Goal: Task Accomplishment & Management: Manage account settings

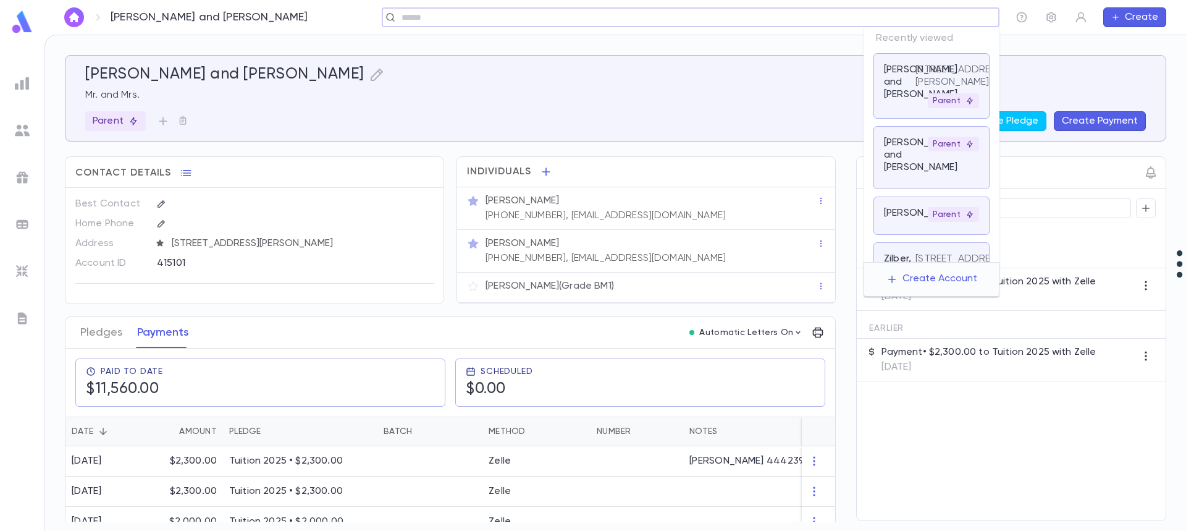
click at [881, 14] on input "text" at bounding box center [687, 18] width 578 height 12
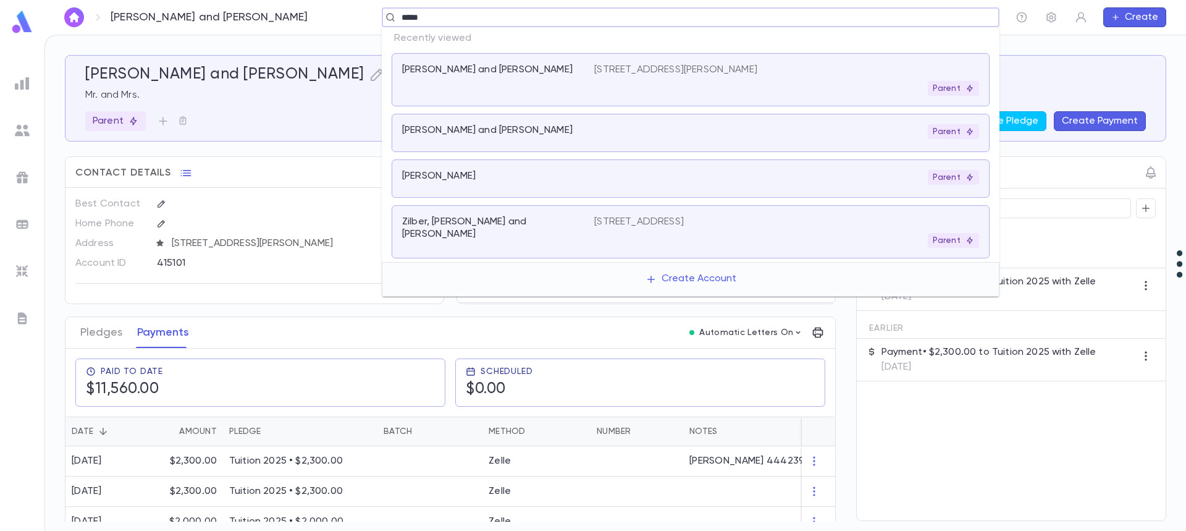
type input "******"
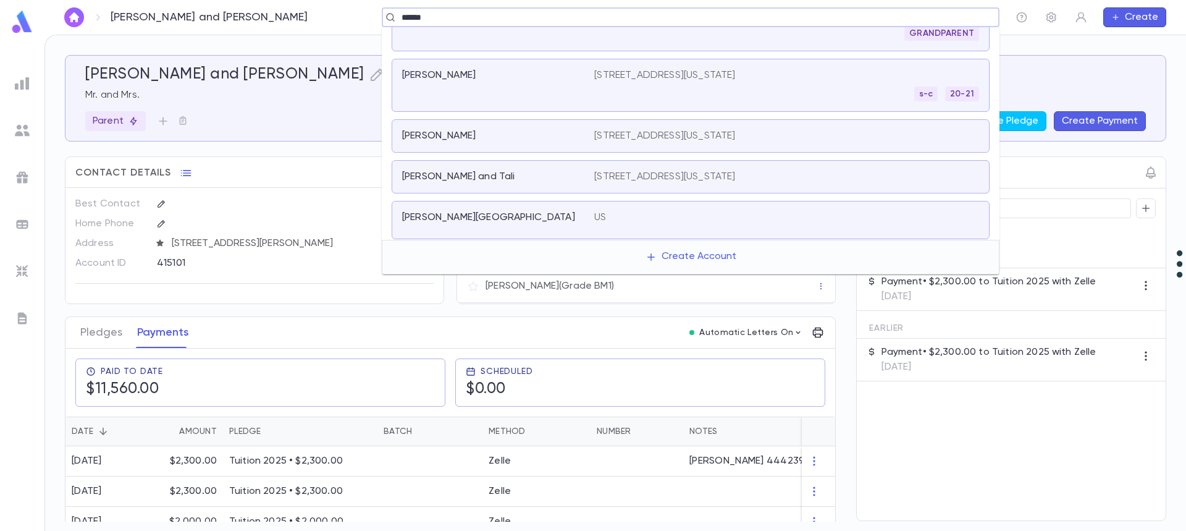
scroll to position [131, 0]
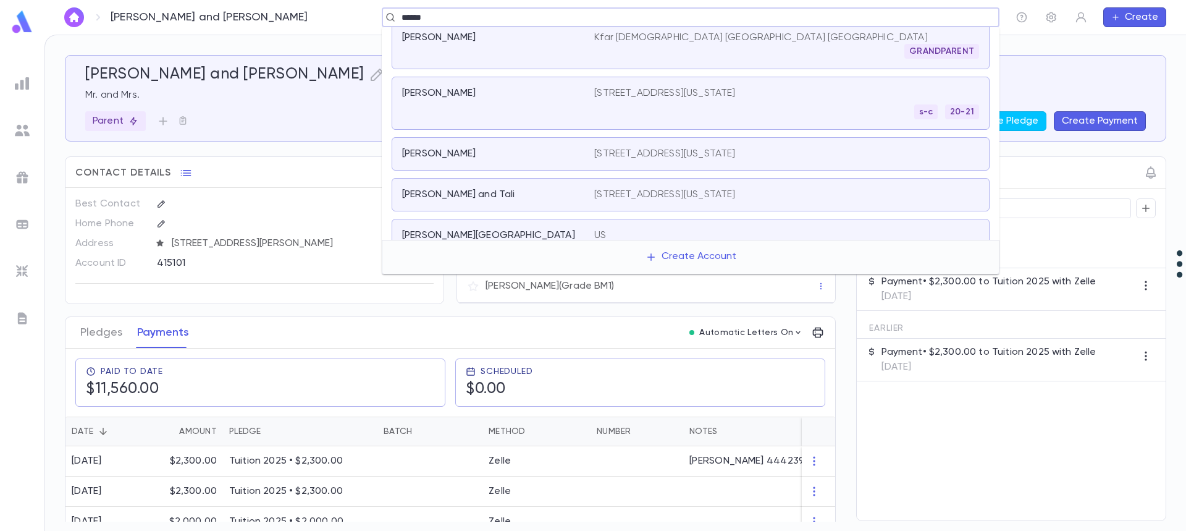
click at [735, 99] on p "[STREET_ADDRESS][US_STATE]" at bounding box center [664, 93] width 141 height 12
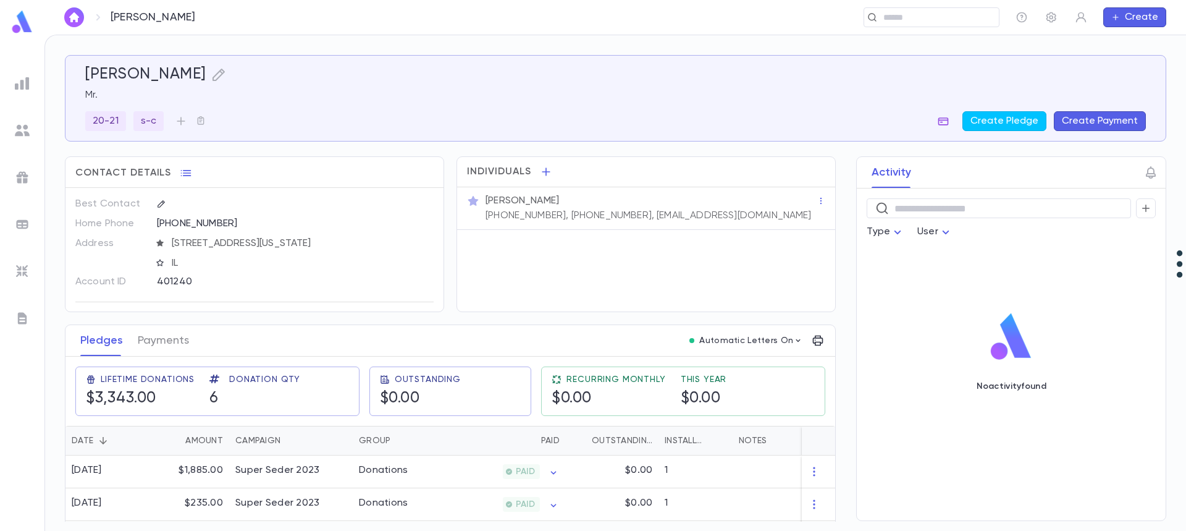
click at [946, 115] on icon "button" at bounding box center [943, 121] width 12 height 12
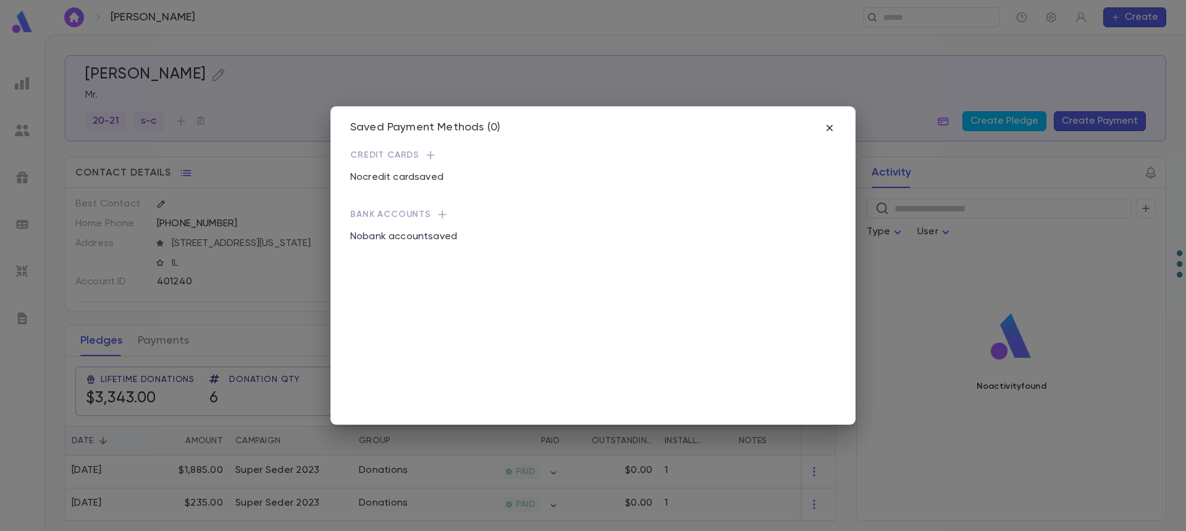
click at [426, 154] on icon "button" at bounding box center [430, 155] width 12 height 12
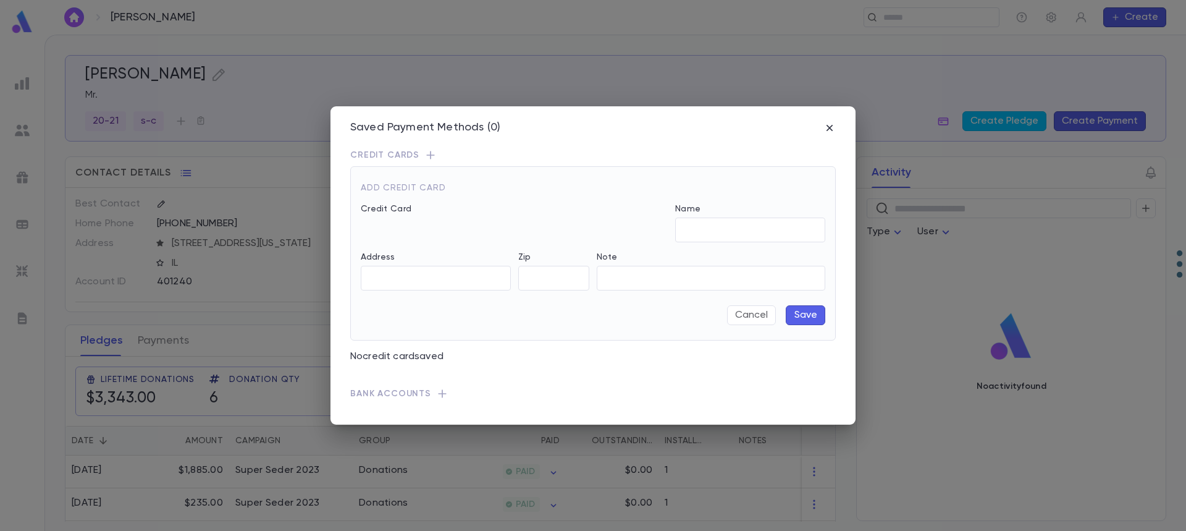
type input "**********"
type input "*****"
click at [796, 317] on button "Save" at bounding box center [806, 315] width 40 height 20
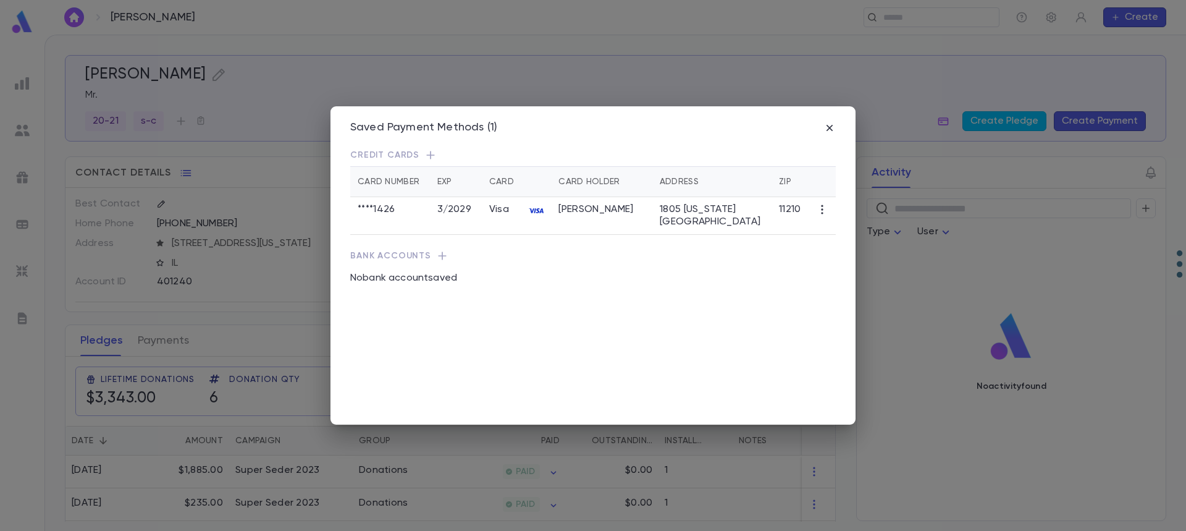
click at [830, 128] on icon "button" at bounding box center [829, 128] width 6 height 6
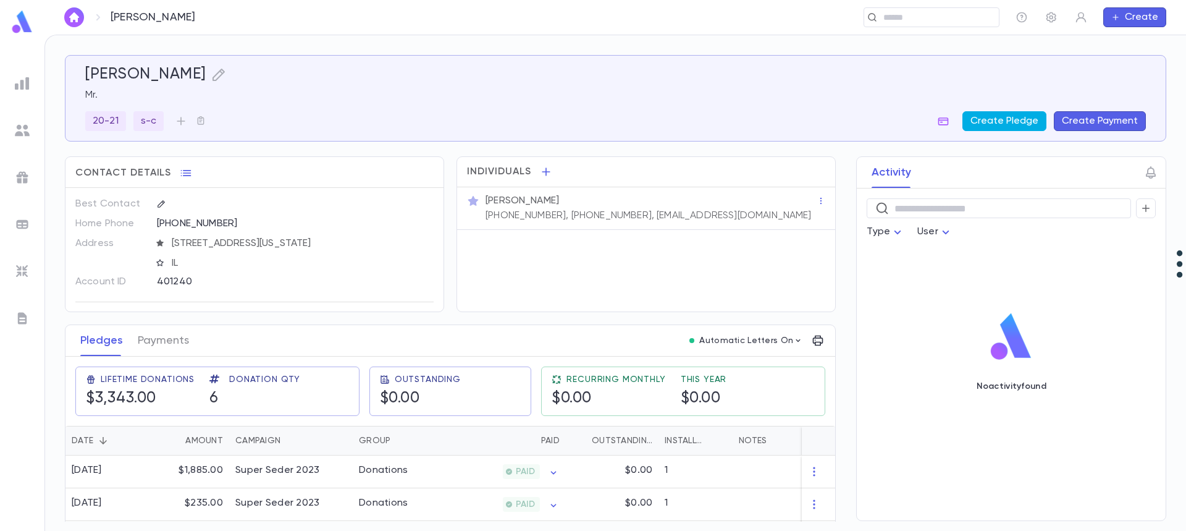
click at [1009, 124] on button "Create Pledge" at bounding box center [1004, 121] width 84 height 20
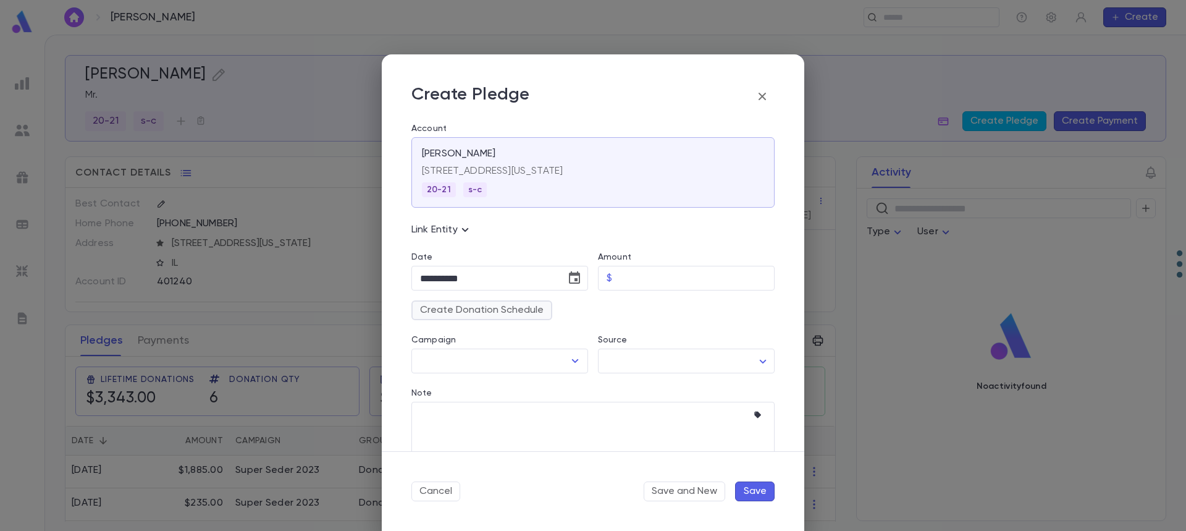
click at [478, 309] on button "Create Donation Schedule" at bounding box center [481, 310] width 141 height 20
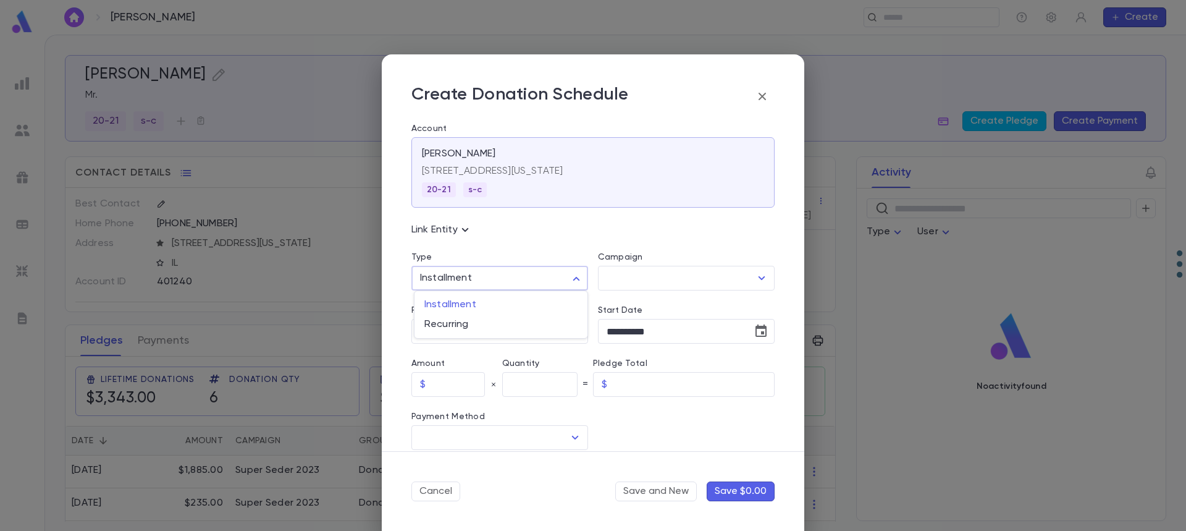
click at [492, 285] on body "[PERSON_NAME] ​ Create [PERSON_NAME] Mr. 20-21 s-c Create Pledge Create Payment…" at bounding box center [593, 283] width 1186 height 496
click at [485, 321] on span "Recurring" at bounding box center [500, 324] width 153 height 12
type input "*********"
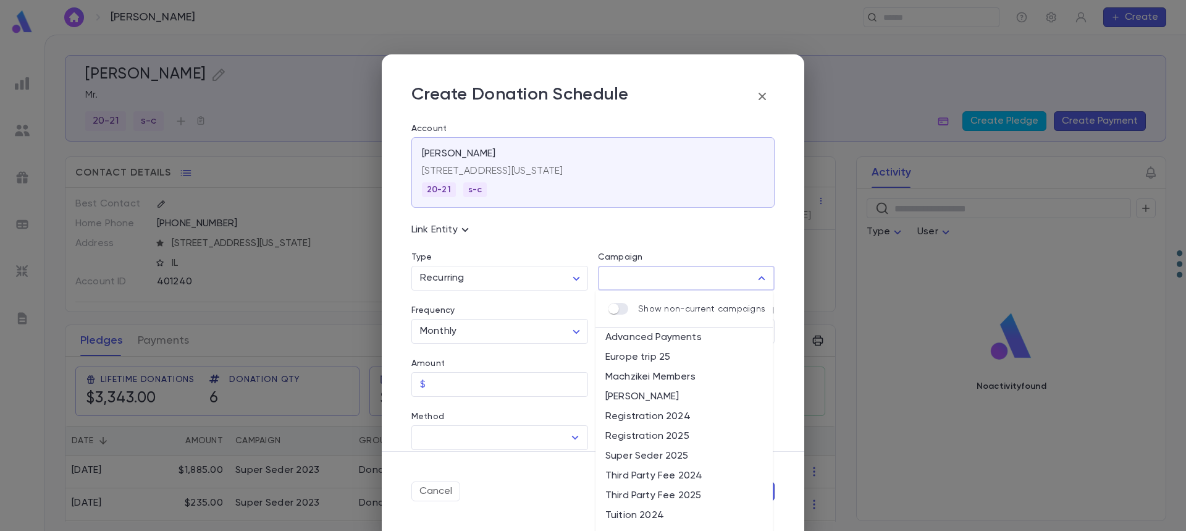
click at [645, 278] on input "Campaign" at bounding box center [676, 277] width 147 height 23
click at [652, 373] on li "Machzikei Members" at bounding box center [683, 377] width 177 height 20
type input "**********"
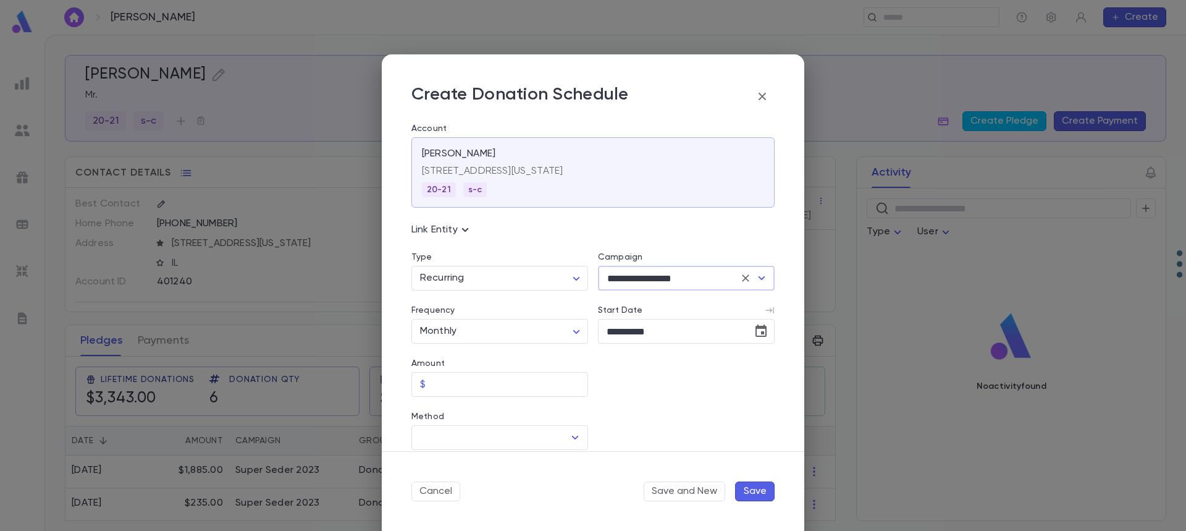
click at [756, 280] on icon "Open" at bounding box center [761, 278] width 15 height 15
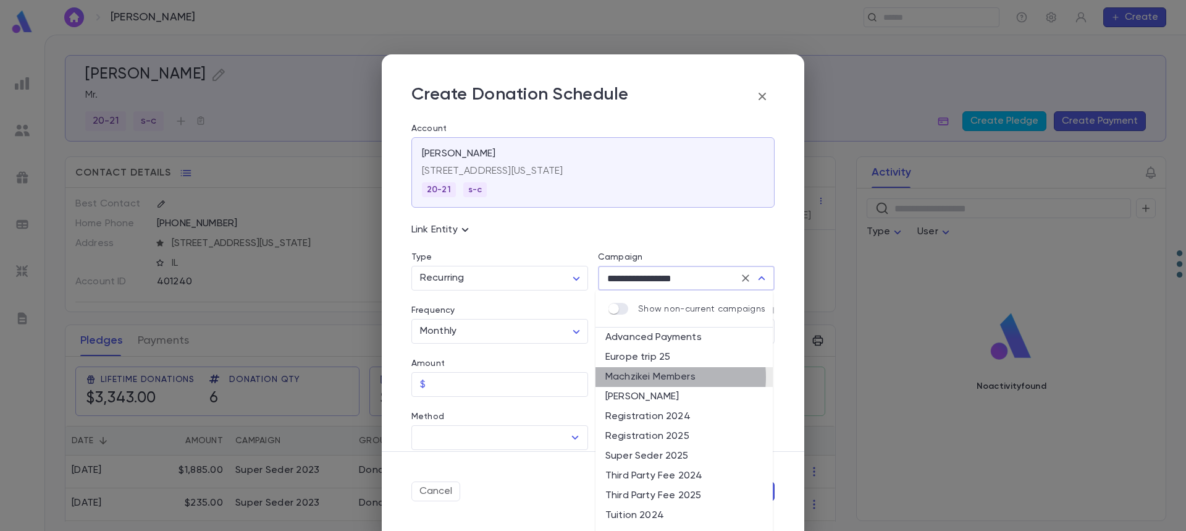
click at [649, 377] on li "Machzikei Members" at bounding box center [683, 377] width 177 height 20
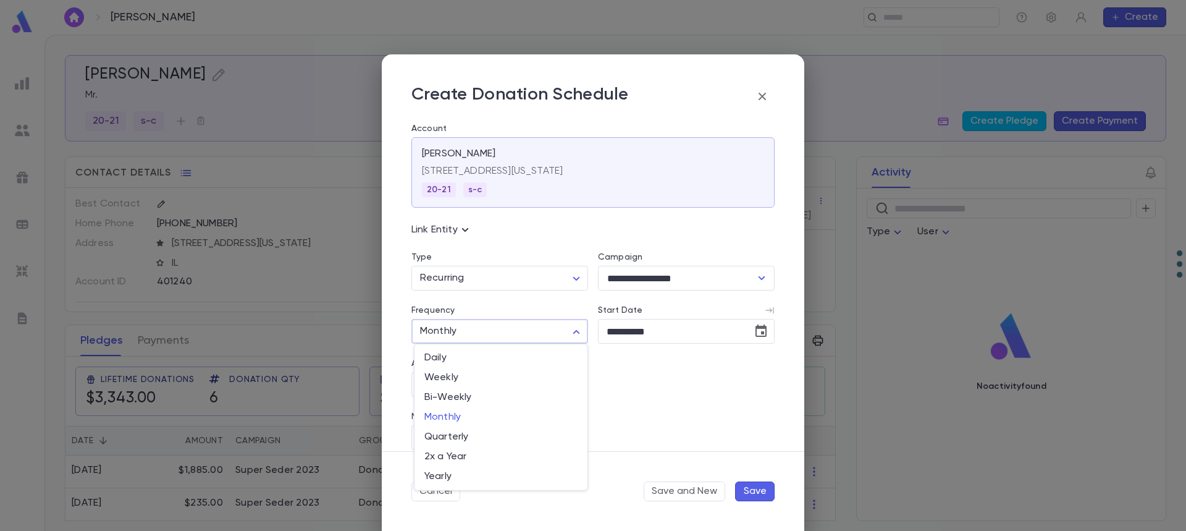
click at [483, 327] on body "[PERSON_NAME] ​ Create [PERSON_NAME] Mr. 20-21 s-c Create Pledge Create Payment…" at bounding box center [593, 283] width 1186 height 496
click at [470, 413] on span "Monthly" at bounding box center [500, 417] width 153 height 12
click at [466, 385] on input "Amount" at bounding box center [510, 384] width 158 height 24
type input "*****"
click at [461, 435] on input "Method" at bounding box center [490, 437] width 147 height 23
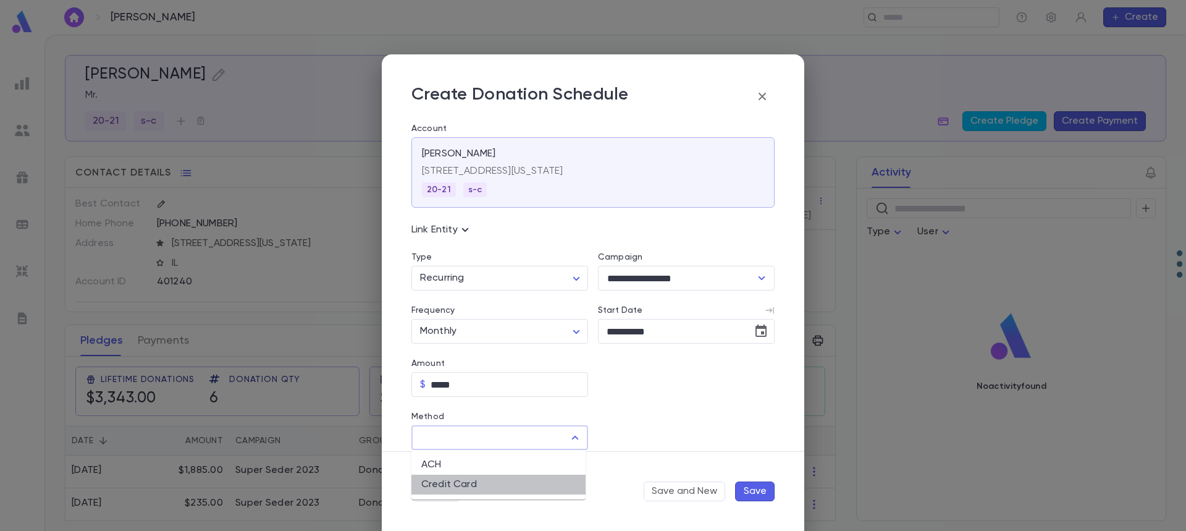
click at [443, 477] on li "Credit Card" at bounding box center [498, 484] width 174 height 20
type input "**********"
click at [621, 438] on input "Credit Card" at bounding box center [676, 438] width 156 height 24
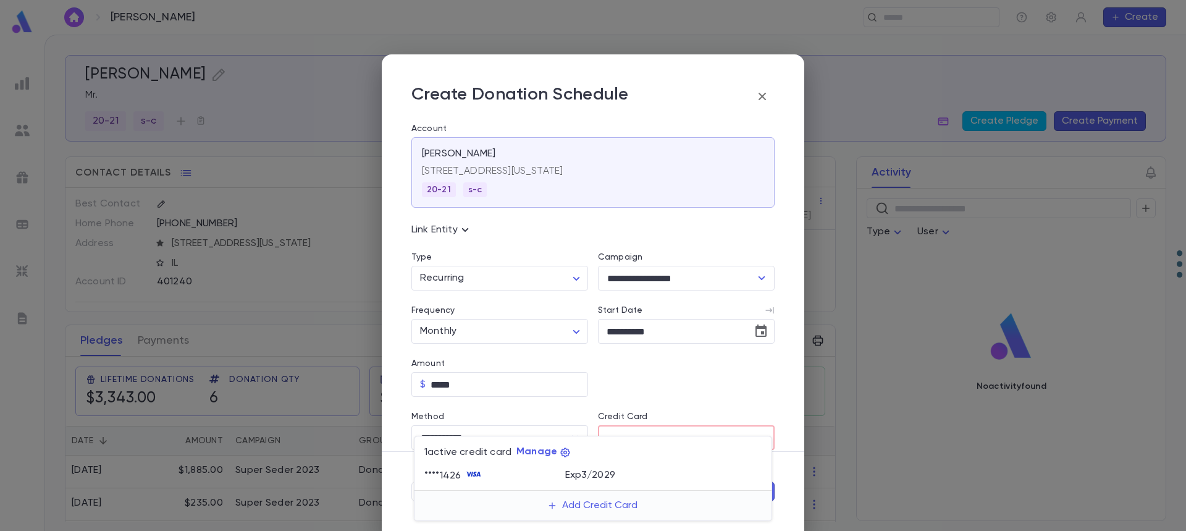
click at [603, 478] on p "Exp 3 / 2029" at bounding box center [590, 475] width 50 height 12
type input "********"
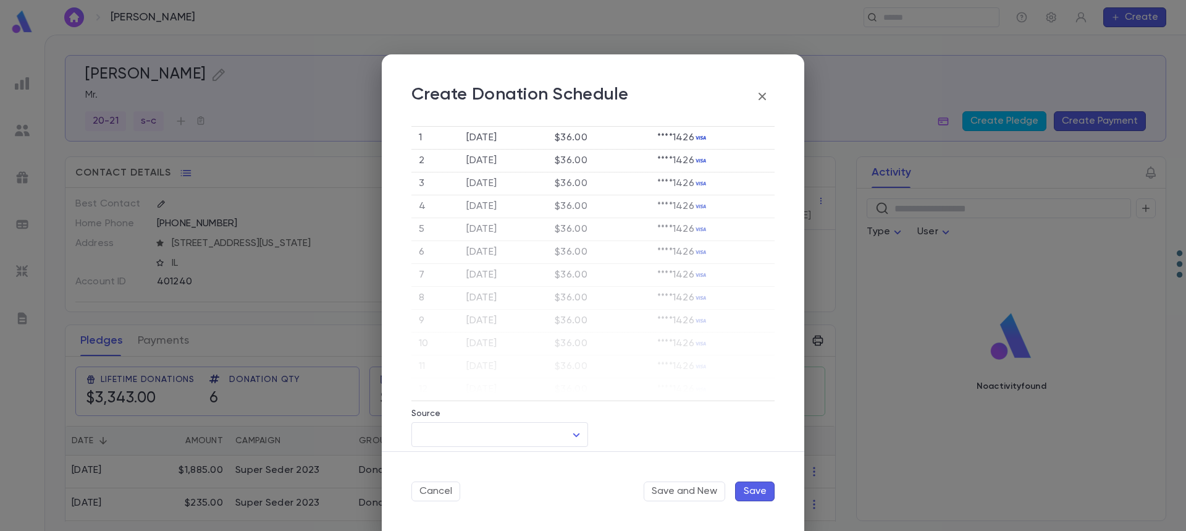
scroll to position [309, 0]
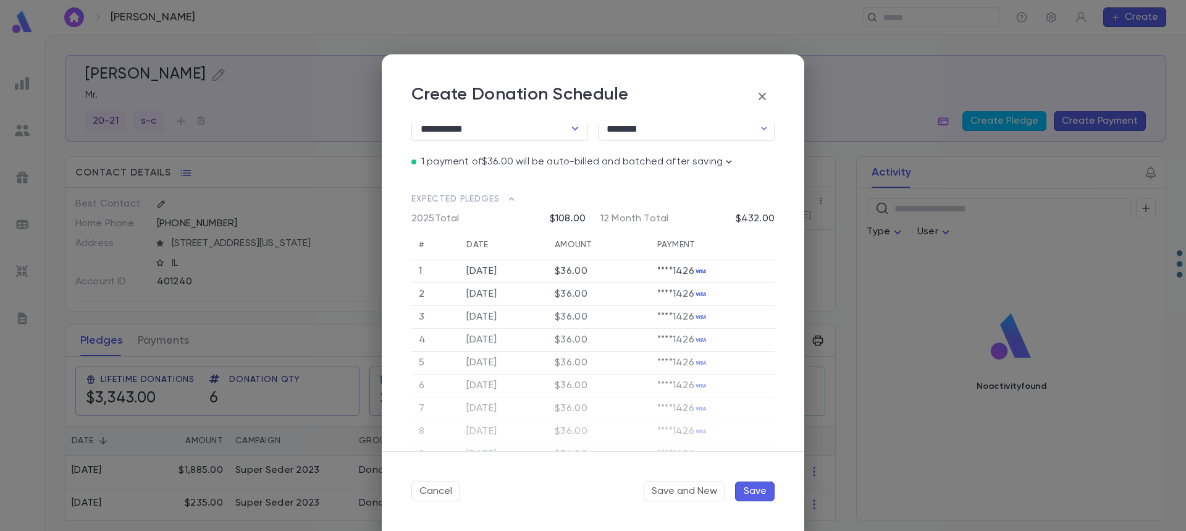
drag, startPoint x: 754, startPoint y: 488, endPoint x: 664, endPoint y: 214, distance: 288.1
click at [664, 214] on form "**********" at bounding box center [593, 292] width 423 height 476
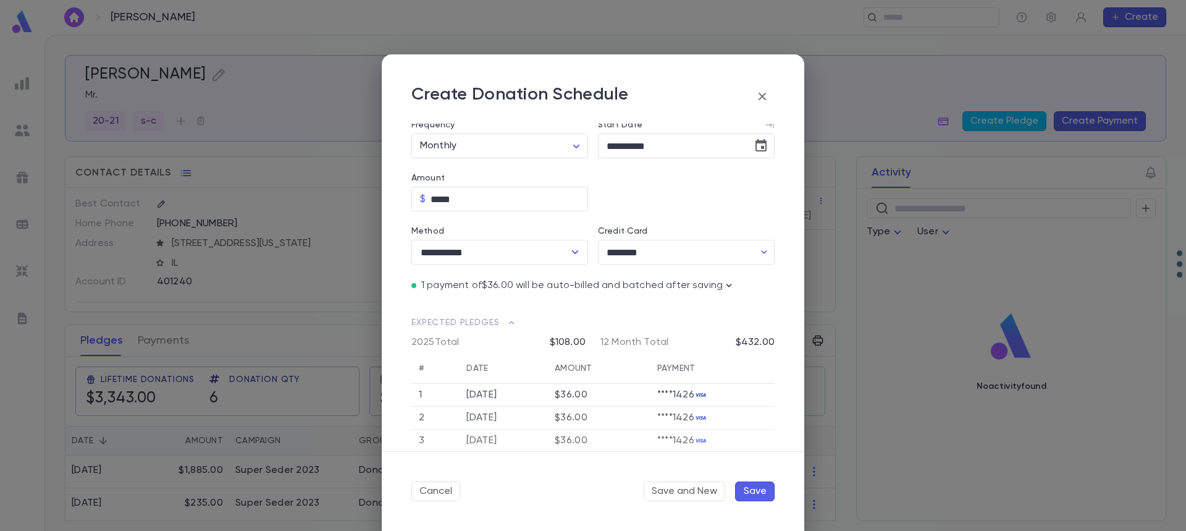
scroll to position [247, 0]
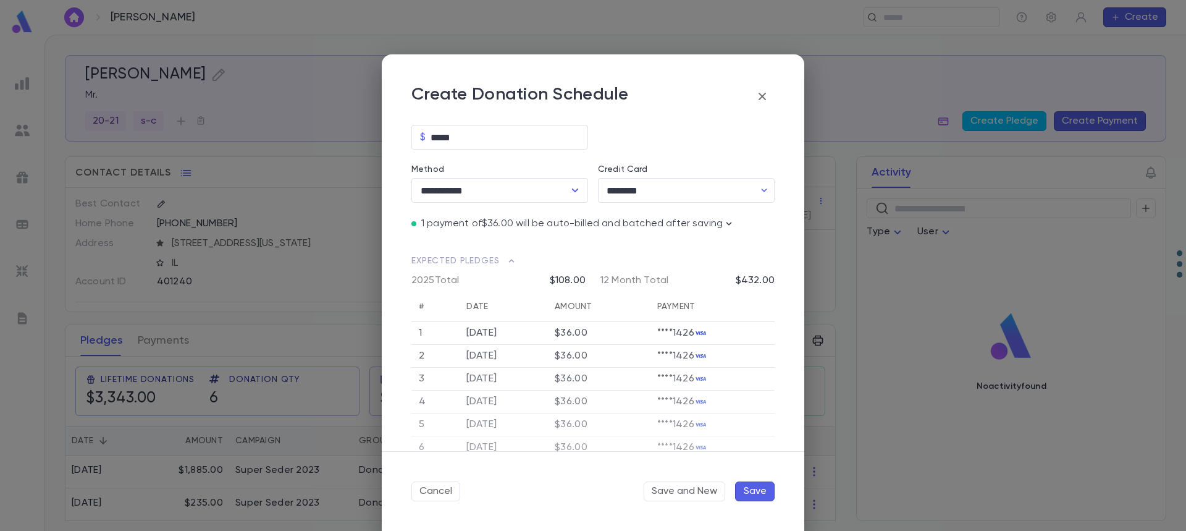
click at [751, 490] on button "Save" at bounding box center [755, 491] width 40 height 20
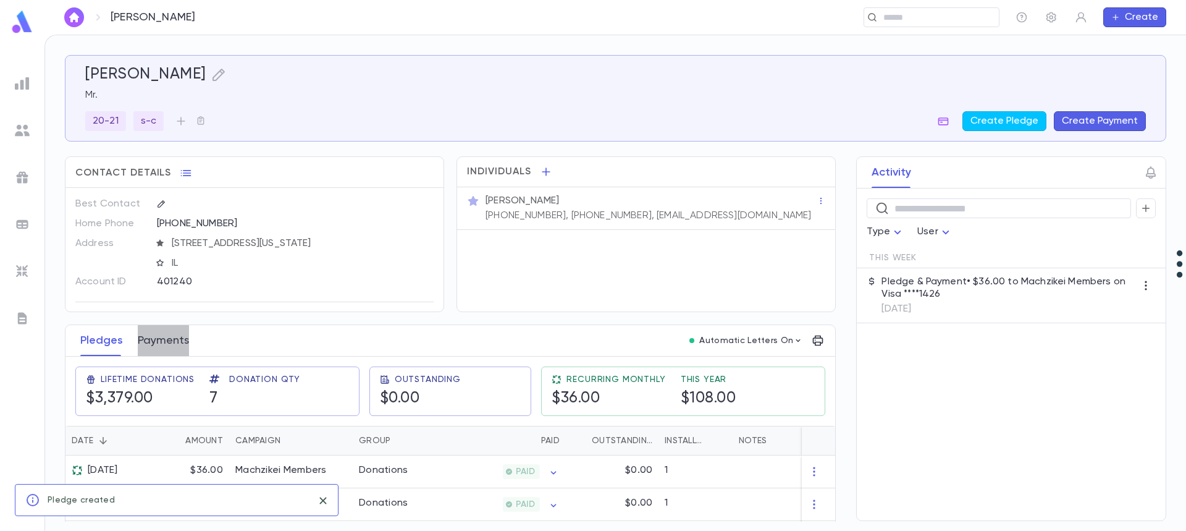
click at [156, 342] on button "Payments" at bounding box center [163, 340] width 51 height 31
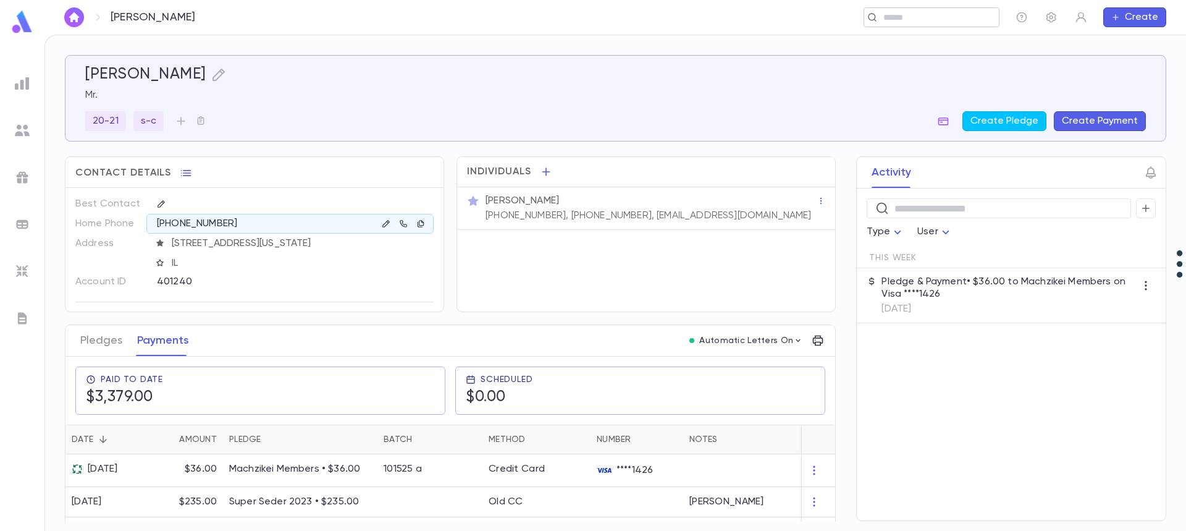
click at [958, 23] on div "​" at bounding box center [932, 17] width 136 height 20
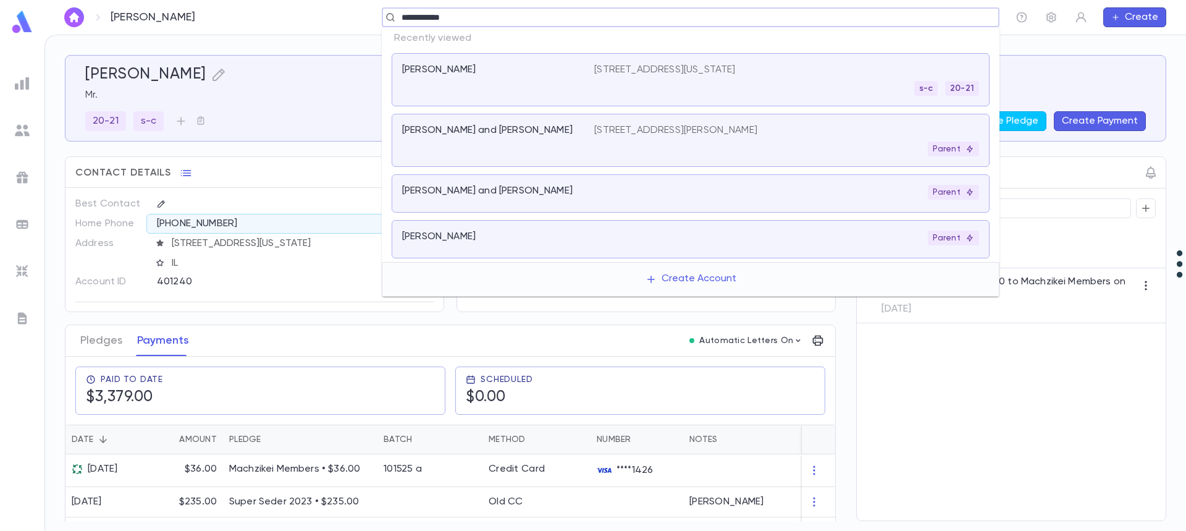
type input "**********"
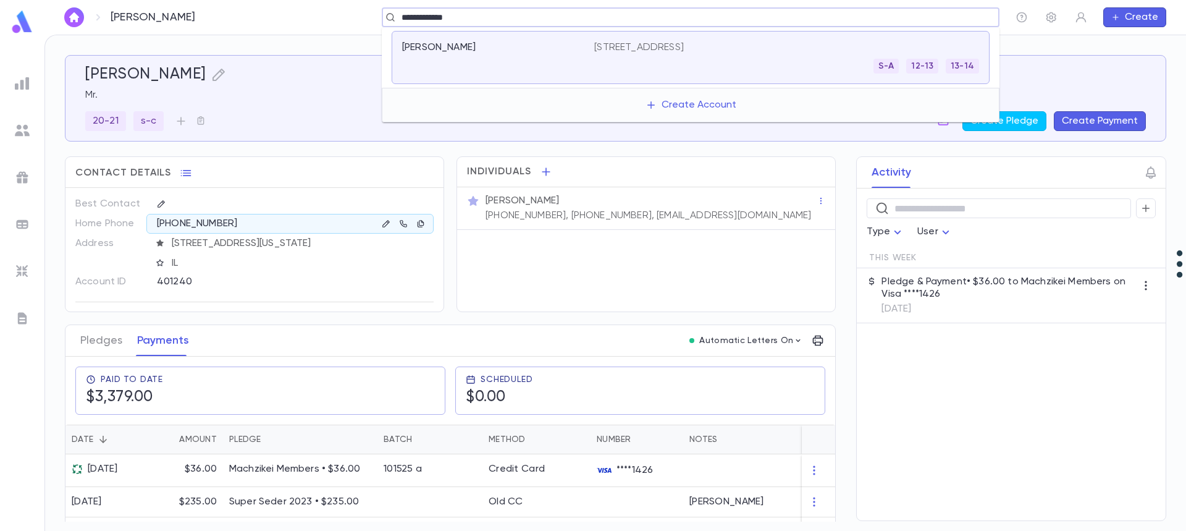
click at [673, 63] on div "S-A [PHONE_NUMBER]" at bounding box center [786, 66] width 385 height 15
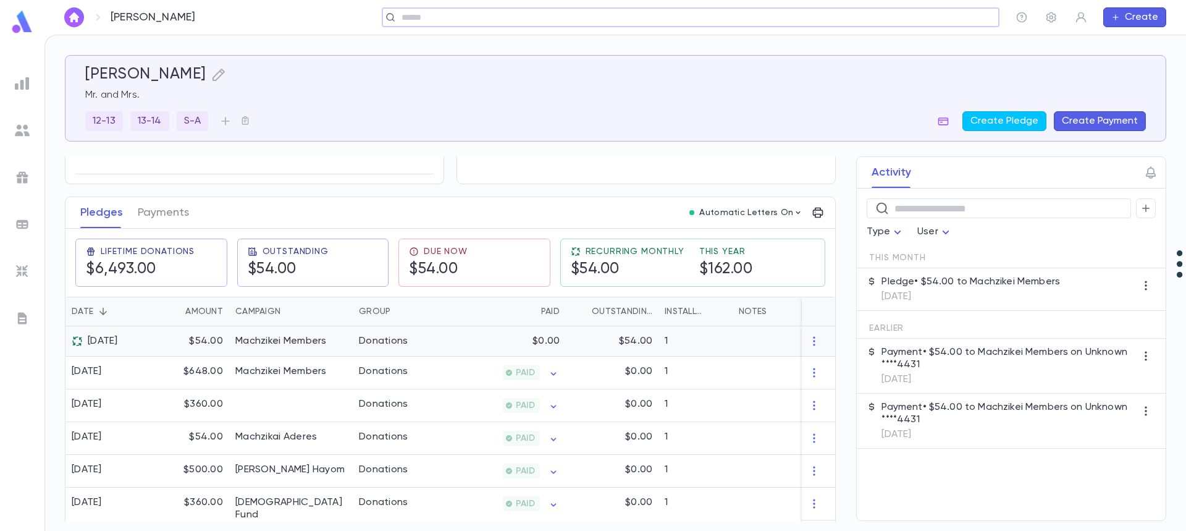
scroll to position [124, 0]
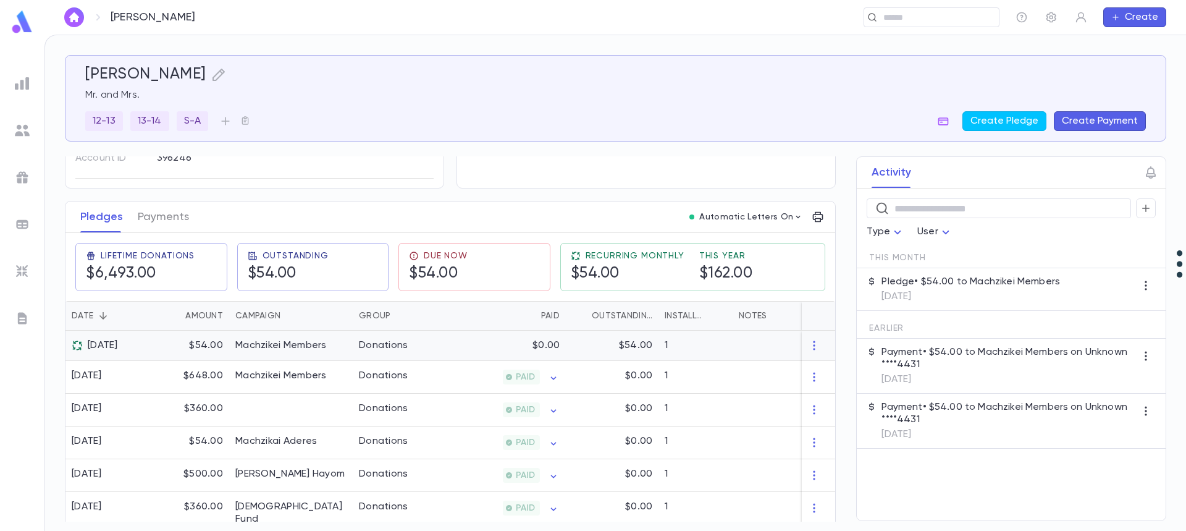
click at [493, 347] on div "$0.00" at bounding box center [505, 345] width 120 height 30
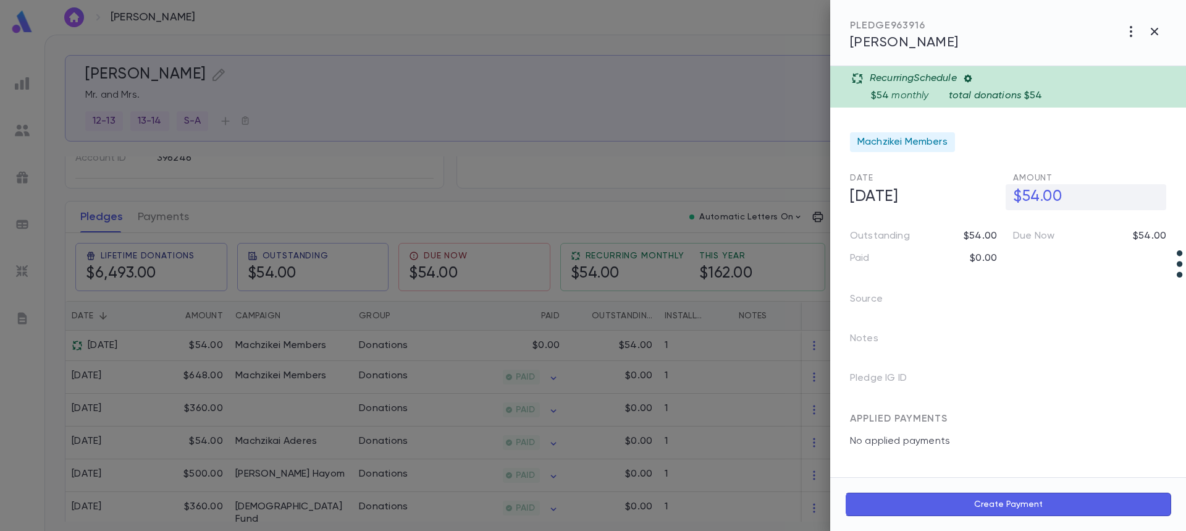
click at [1037, 202] on h5 "$54.00" at bounding box center [1086, 197] width 161 height 26
click at [1037, 190] on input "*******" at bounding box center [1089, 197] width 153 height 24
type input "********"
click at [1155, 225] on icon "button" at bounding box center [1156, 223] width 7 height 5
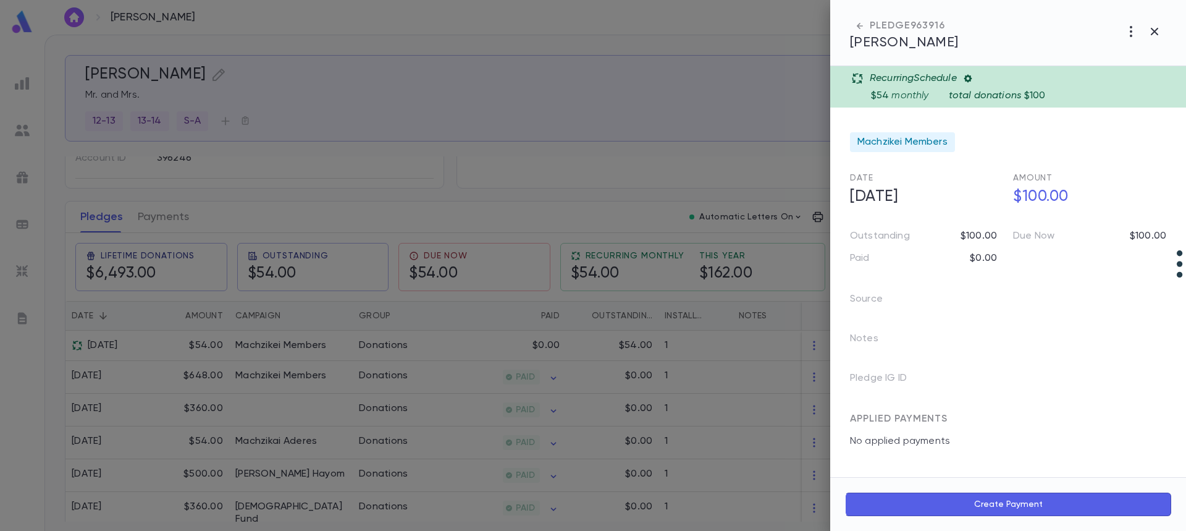
click at [174, 214] on div at bounding box center [593, 265] width 1186 height 531
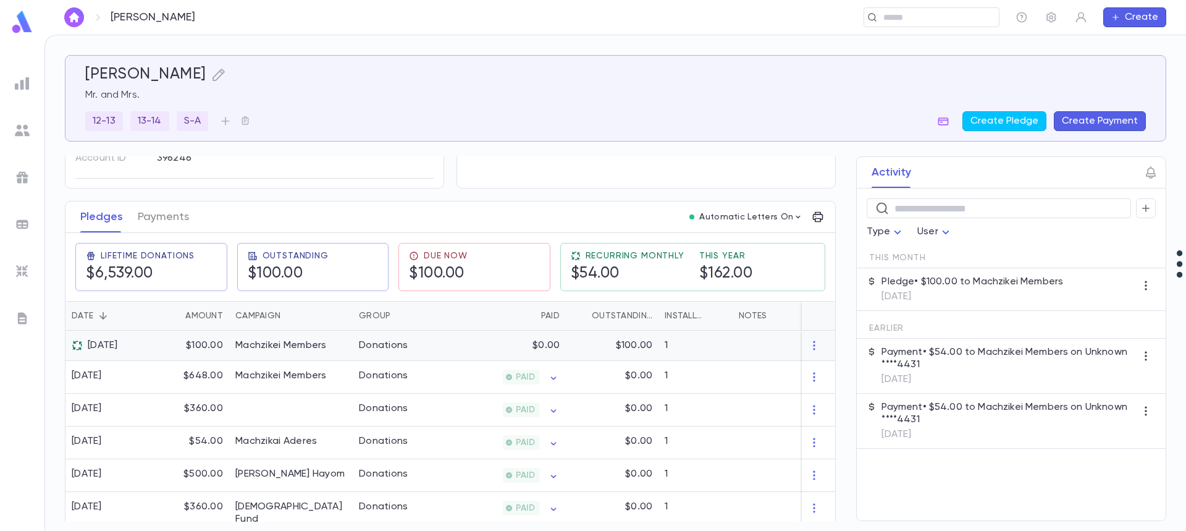
click at [666, 346] on div "1" at bounding box center [695, 345] width 74 height 30
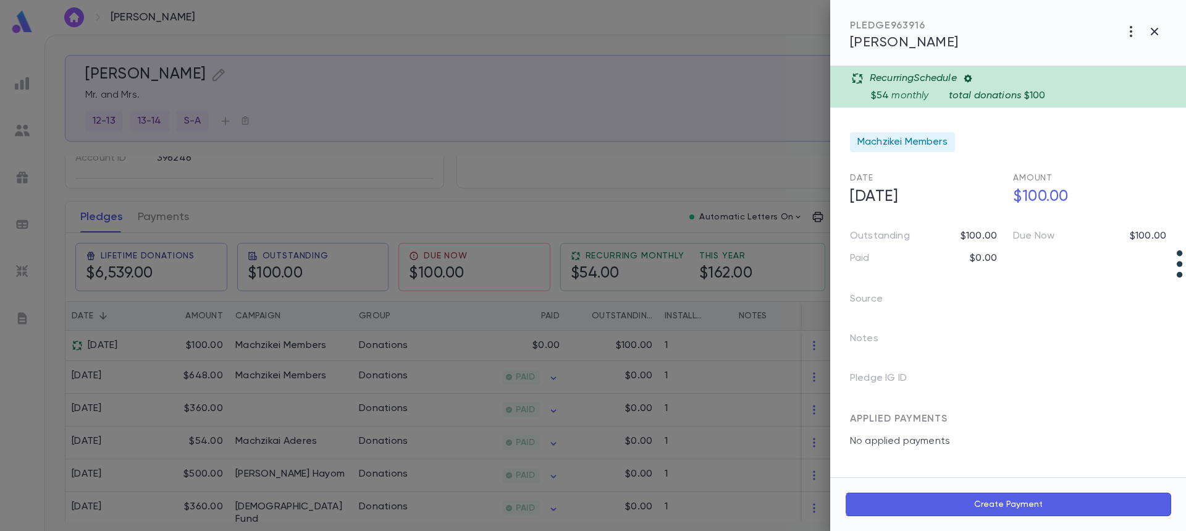
click at [172, 224] on div at bounding box center [593, 265] width 1186 height 531
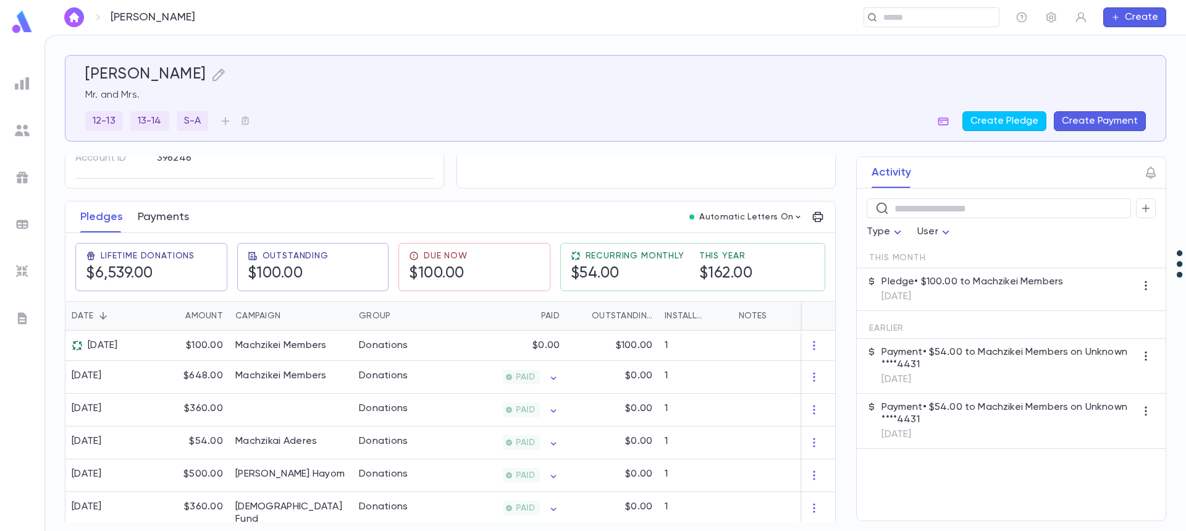
click at [154, 223] on button "Payments" at bounding box center [163, 216] width 51 height 31
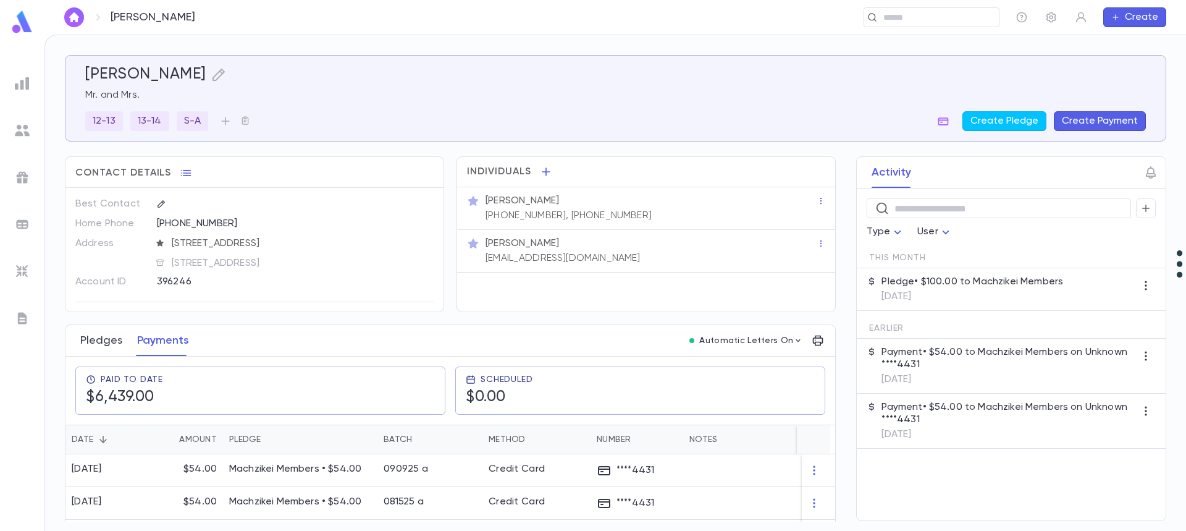
click at [102, 345] on button "Pledges" at bounding box center [101, 340] width 42 height 31
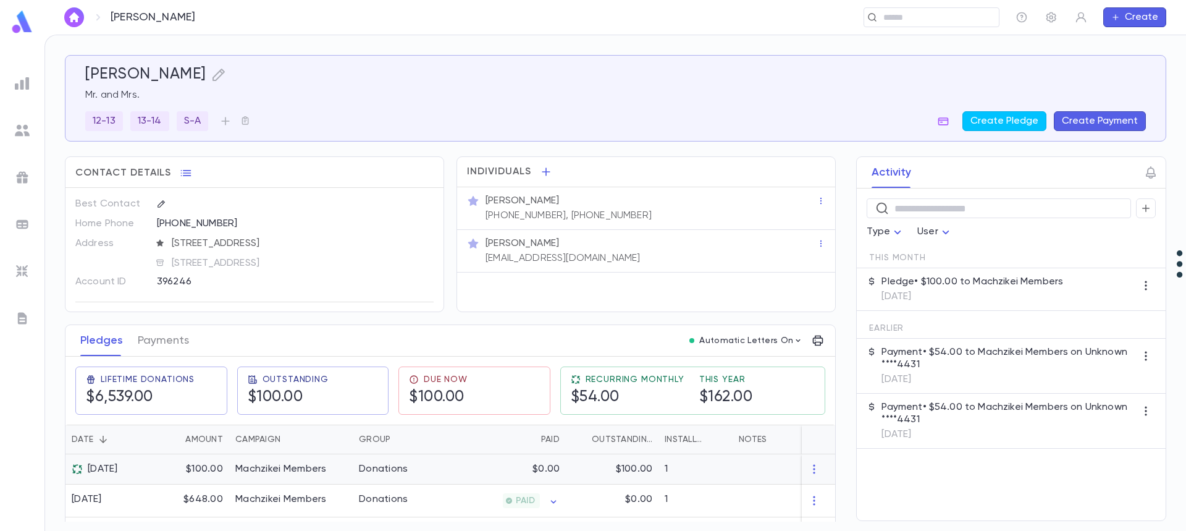
click at [629, 468] on p "$100.00" at bounding box center [634, 469] width 36 height 12
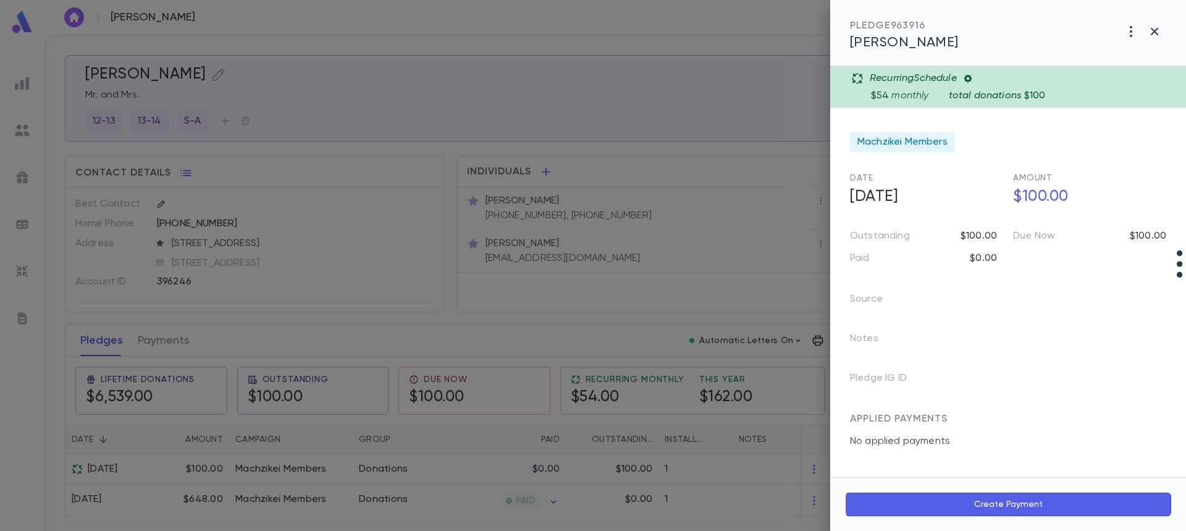
click at [166, 340] on div at bounding box center [593, 265] width 1186 height 531
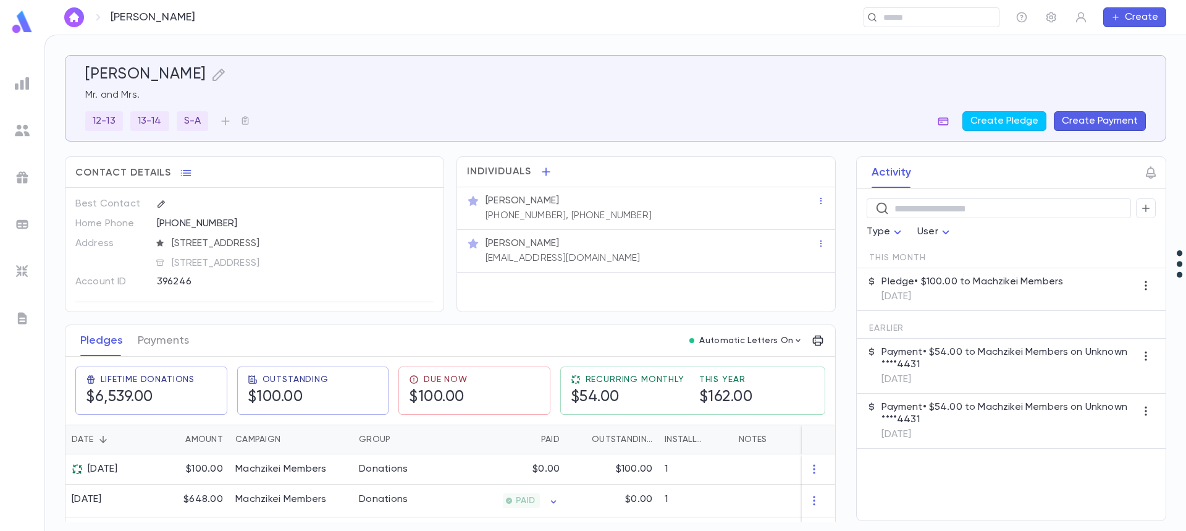
click at [941, 125] on icon "button" at bounding box center [943, 121] width 12 height 12
click at [951, 123] on body "[PERSON_NAME] ​ Create [PERSON_NAME] Mr. and Mrs. [PHONE_NUMBER] S-A Create Ple…" at bounding box center [593, 283] width 1186 height 496
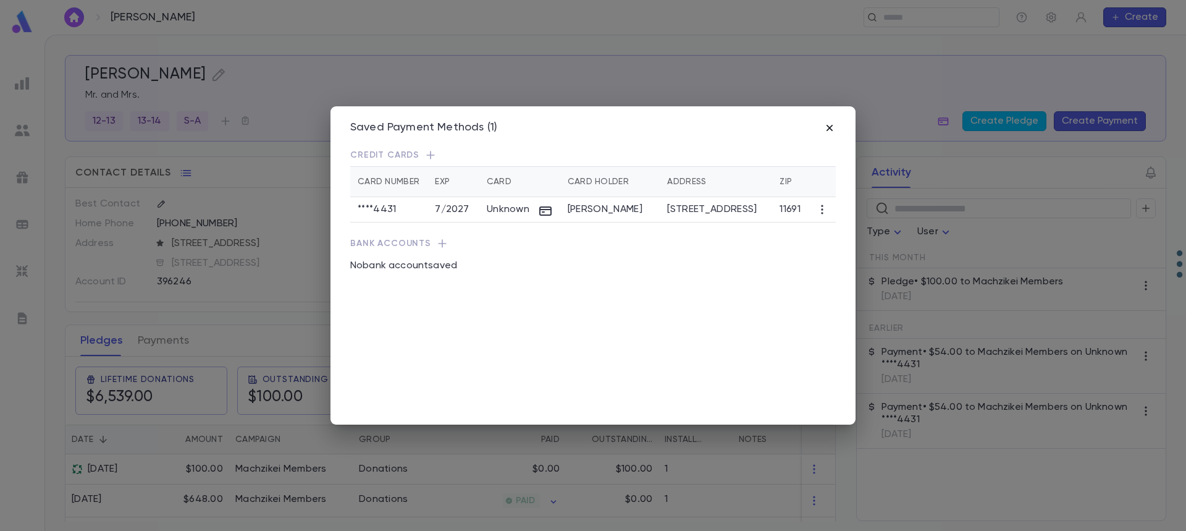
click at [829, 128] on icon "button" at bounding box center [829, 128] width 6 height 6
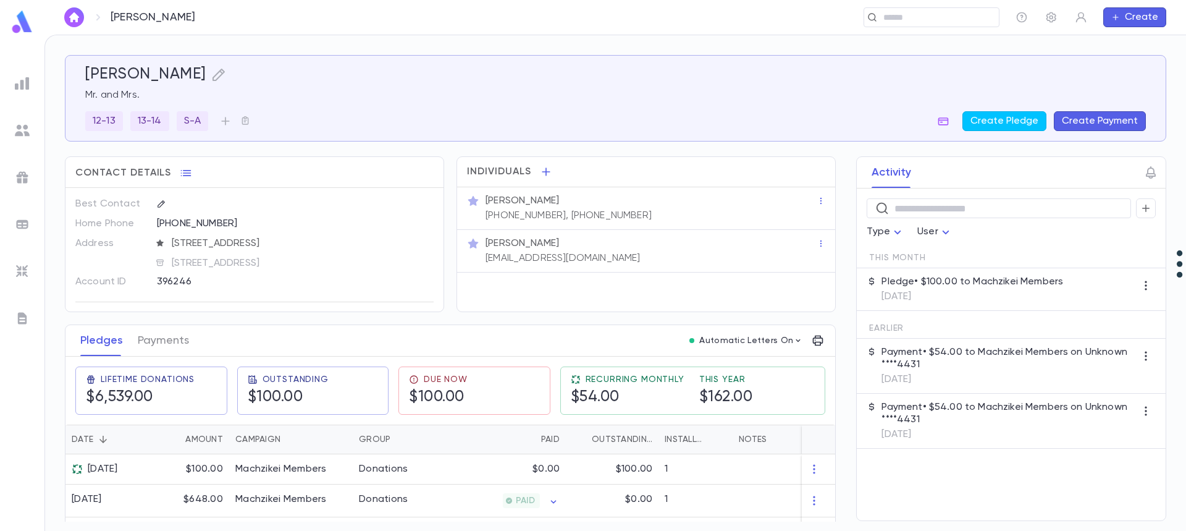
scroll to position [124, 0]
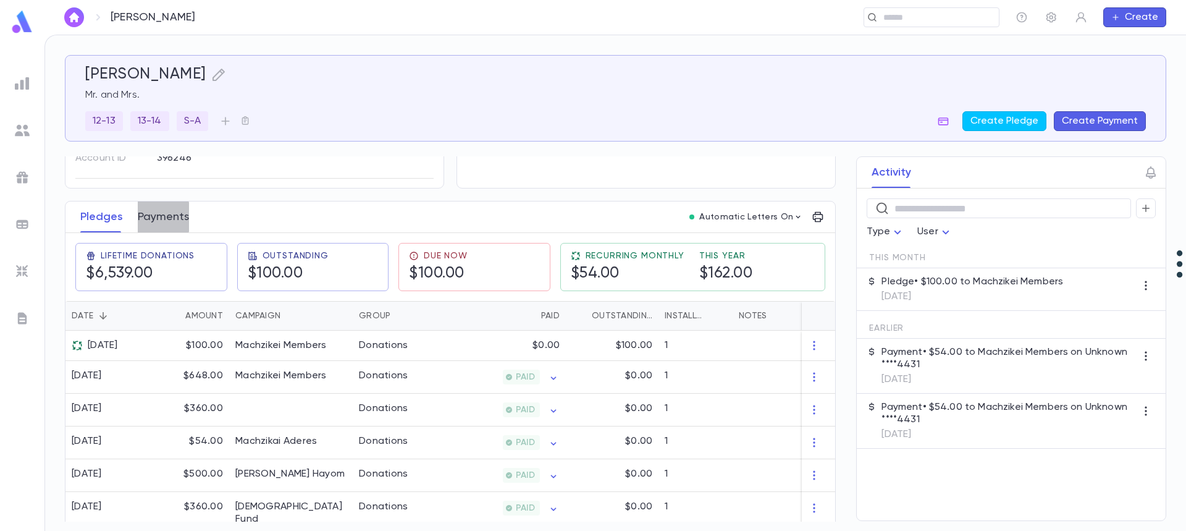
click at [160, 217] on button "Payments" at bounding box center [163, 216] width 51 height 31
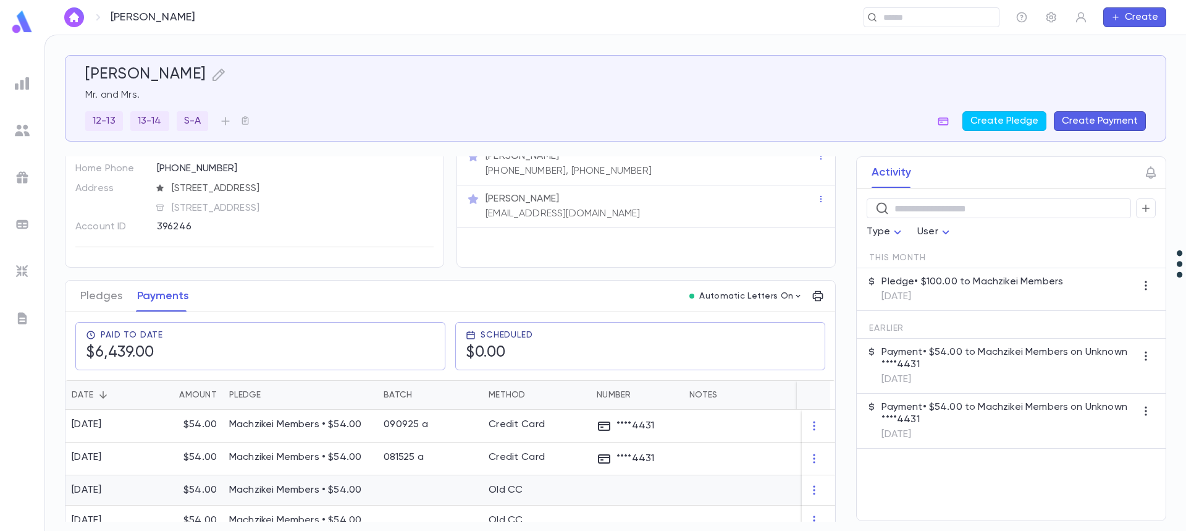
scroll to position [124, 0]
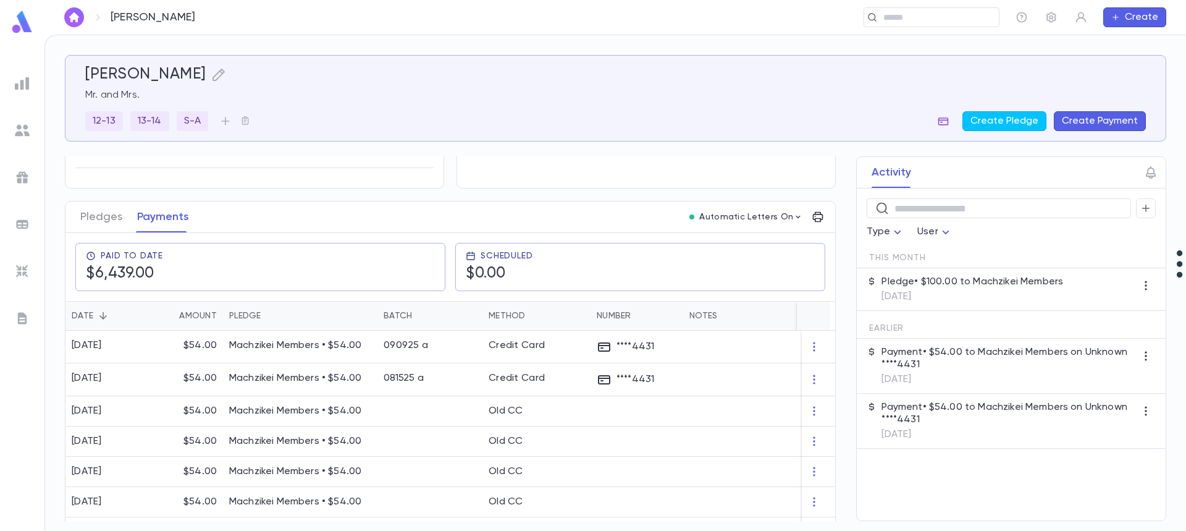
click at [949, 119] on icon "button" at bounding box center [943, 121] width 12 height 12
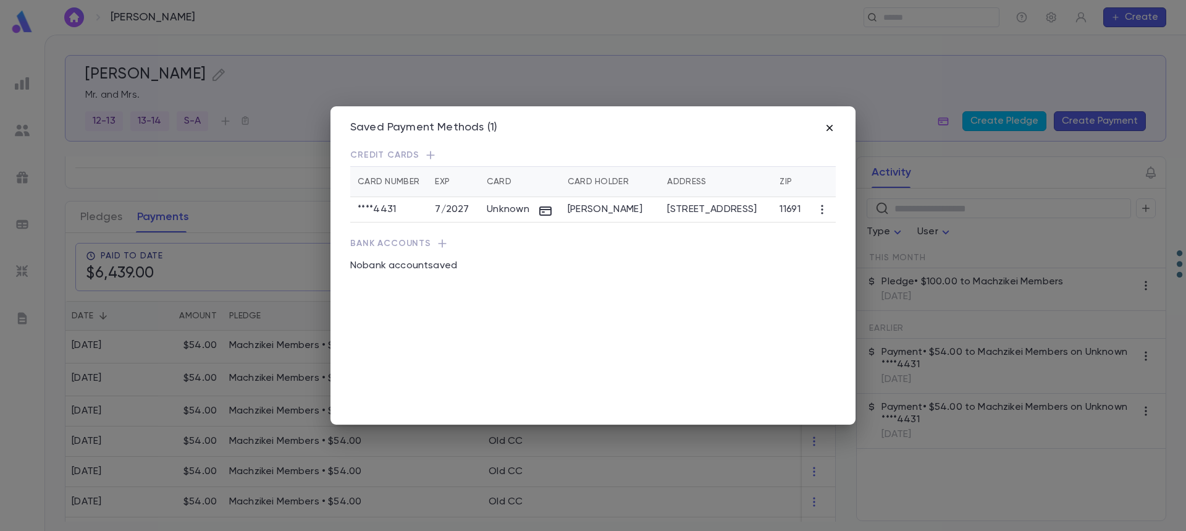
click at [826, 128] on icon "button" at bounding box center [829, 128] width 12 height 12
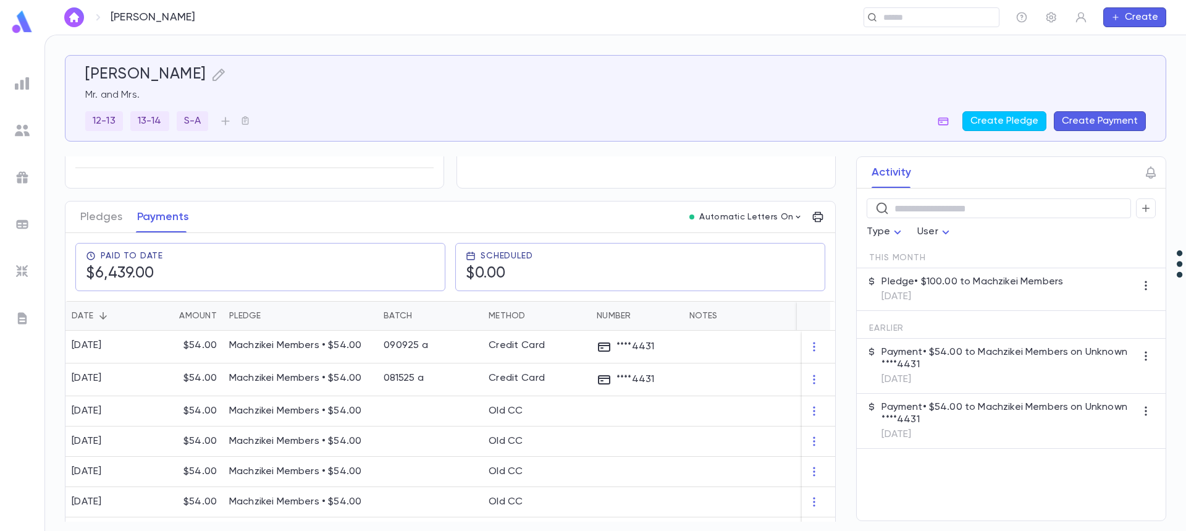
click at [99, 212] on button "Pledges" at bounding box center [101, 216] width 42 height 31
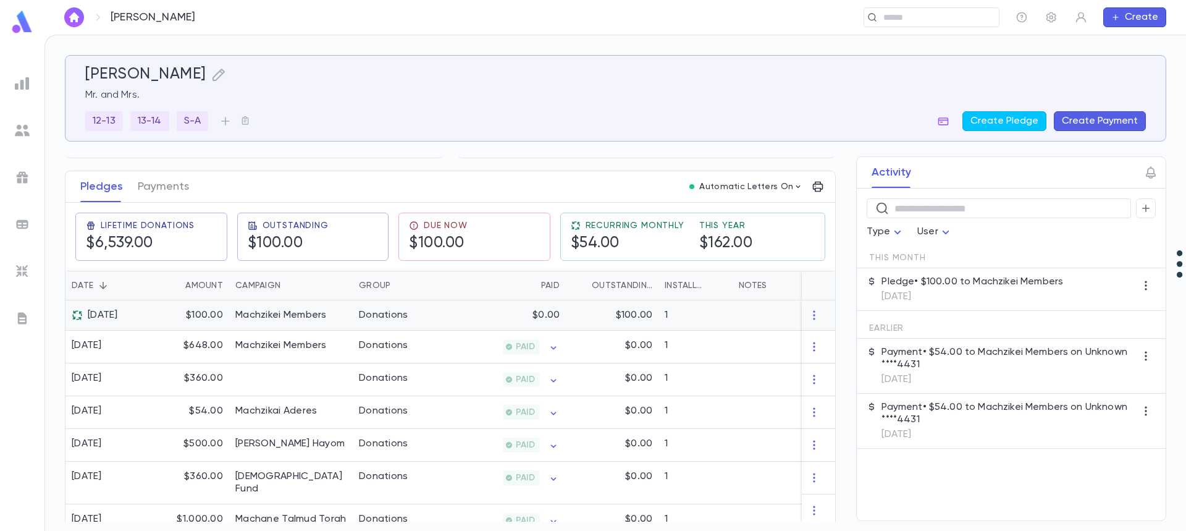
scroll to position [62, 0]
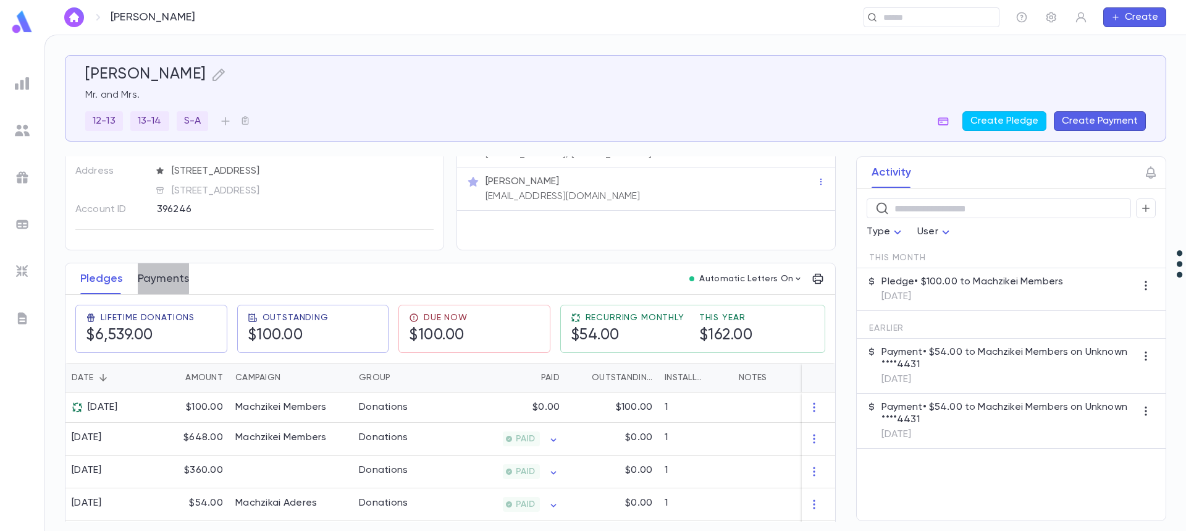
click at [153, 274] on button "Payments" at bounding box center [163, 278] width 51 height 31
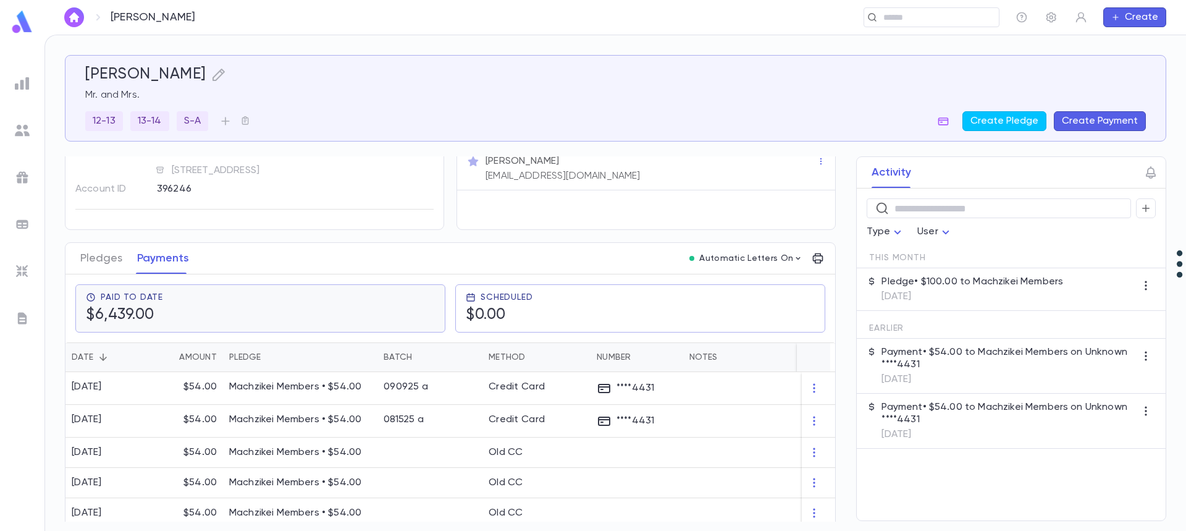
scroll to position [62, 0]
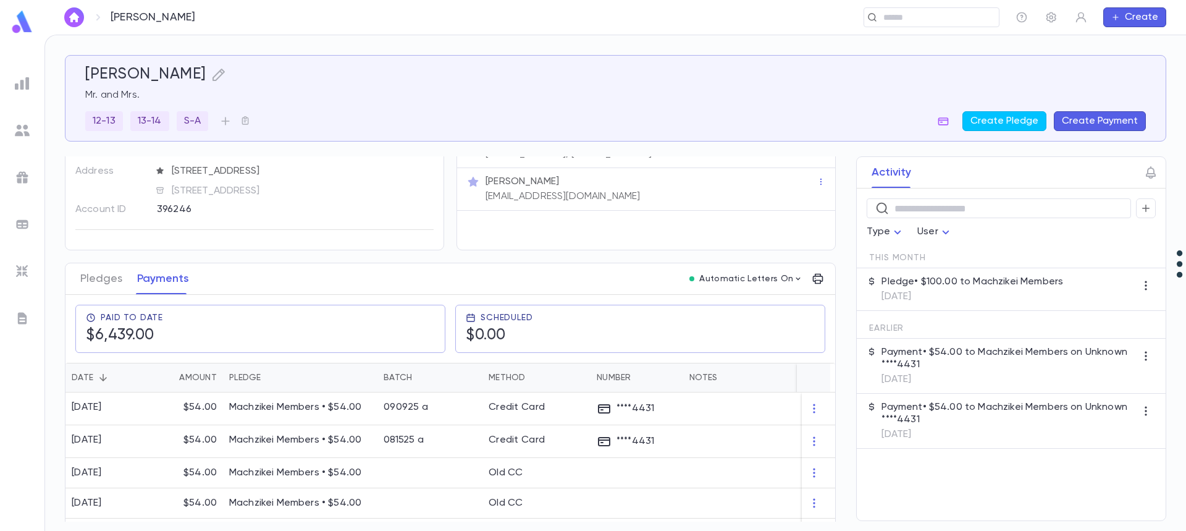
click at [94, 277] on button "Pledges" at bounding box center [101, 278] width 42 height 31
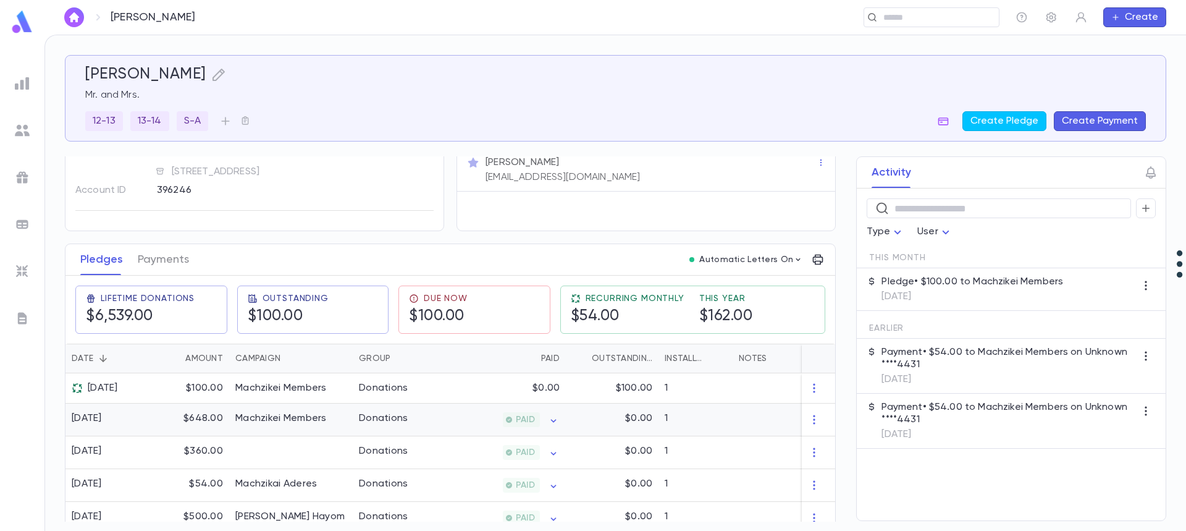
scroll to position [74, 0]
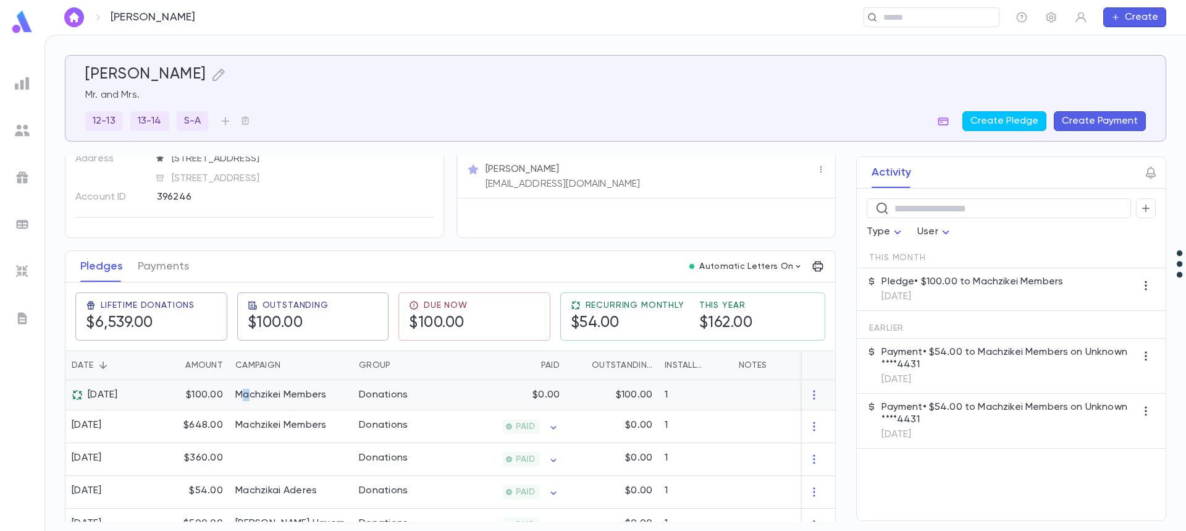
click at [247, 394] on div "Machzikei Members" at bounding box center [280, 395] width 91 height 12
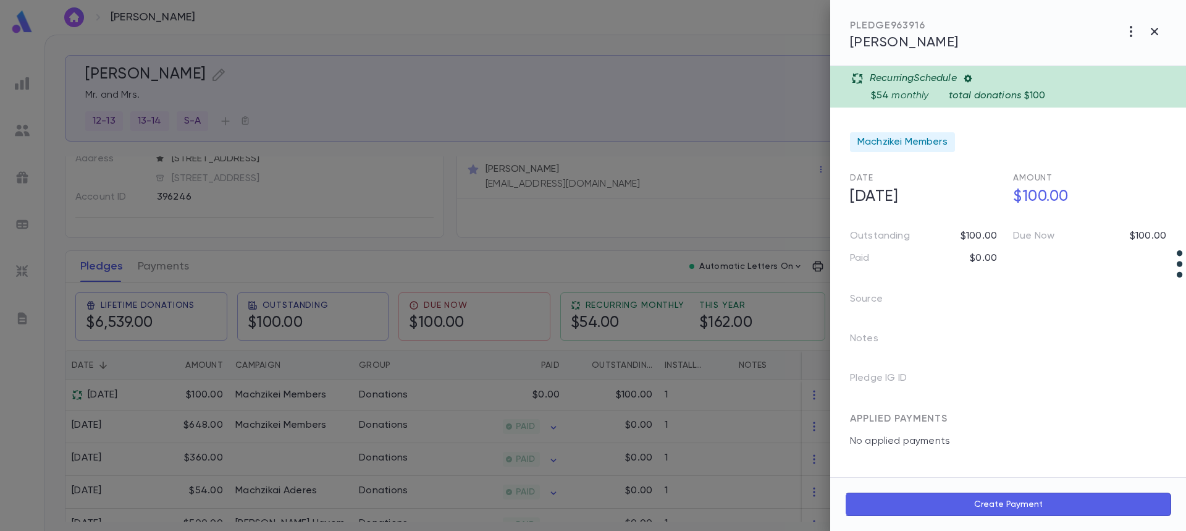
click at [809, 401] on div at bounding box center [593, 265] width 1186 height 531
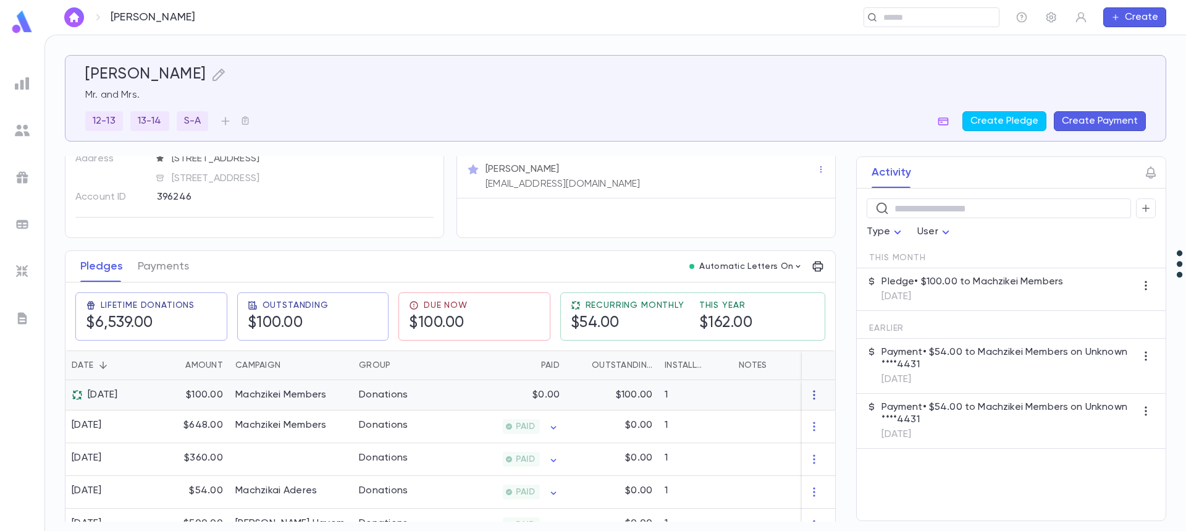
click at [808, 398] on icon "button" at bounding box center [814, 395] width 12 height 12
click at [733, 395] on div at bounding box center [593, 265] width 1186 height 531
click at [734, 395] on div at bounding box center [810, 395] width 154 height 30
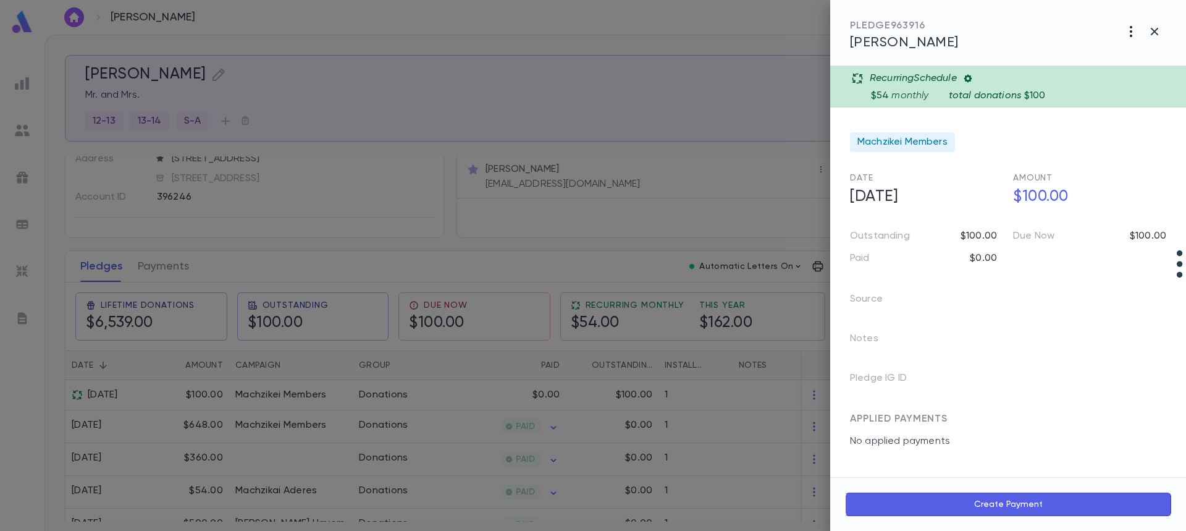
click at [1133, 31] on icon "button" at bounding box center [1131, 31] width 15 height 15
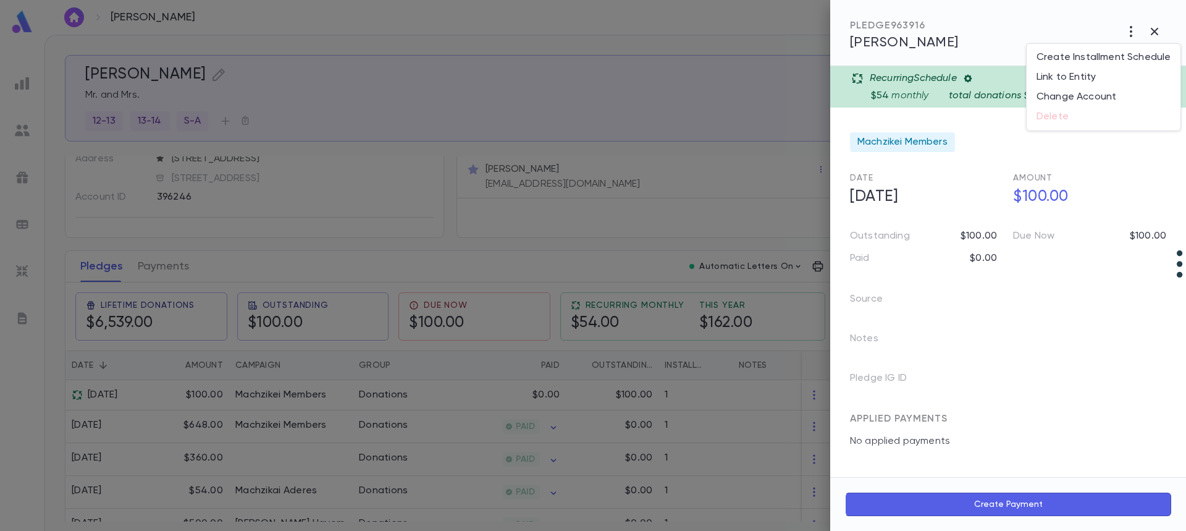
click at [1029, 352] on div at bounding box center [593, 265] width 1186 height 531
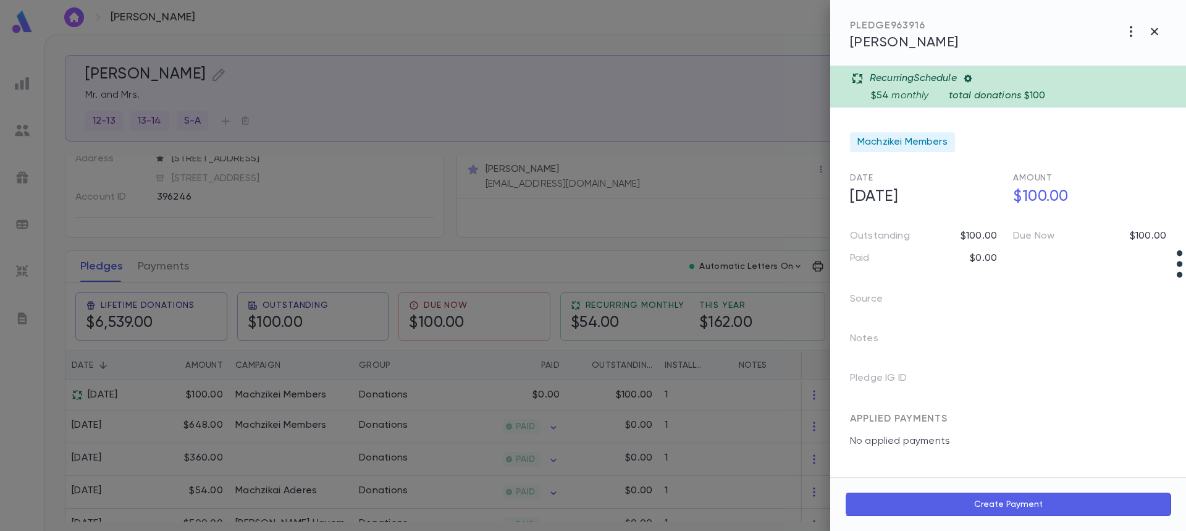
click at [806, 397] on div at bounding box center [593, 265] width 1186 height 531
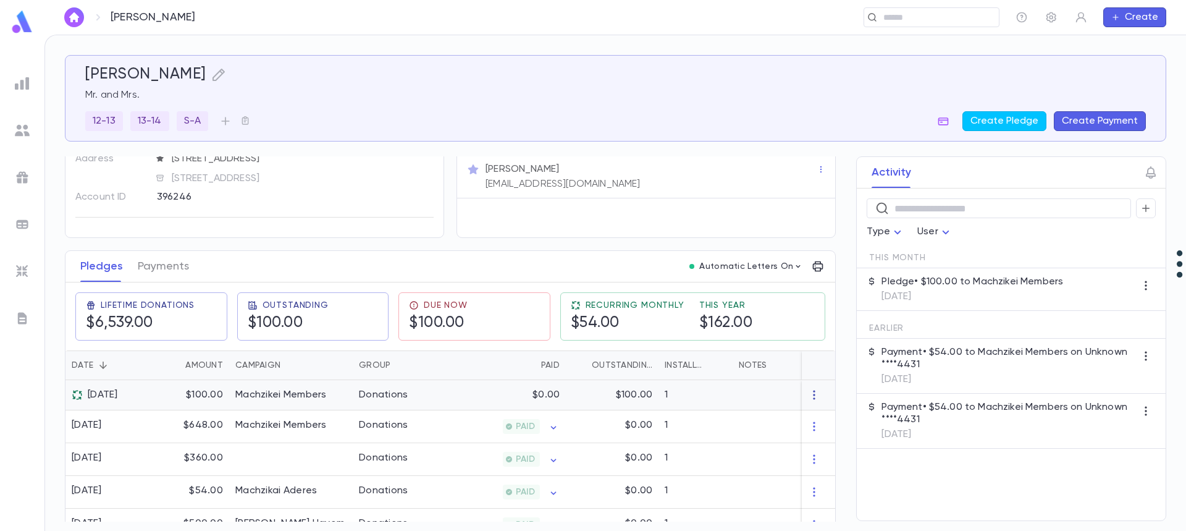
click at [808, 397] on icon "button" at bounding box center [814, 395] width 12 height 12
click at [833, 421] on ul "Delete" at bounding box center [832, 415] width 52 height 27
click at [831, 416] on ul "Delete" at bounding box center [832, 415] width 52 height 27
click at [582, 397] on div at bounding box center [593, 265] width 1186 height 531
click at [577, 396] on div "$100.00" at bounding box center [612, 395] width 93 height 30
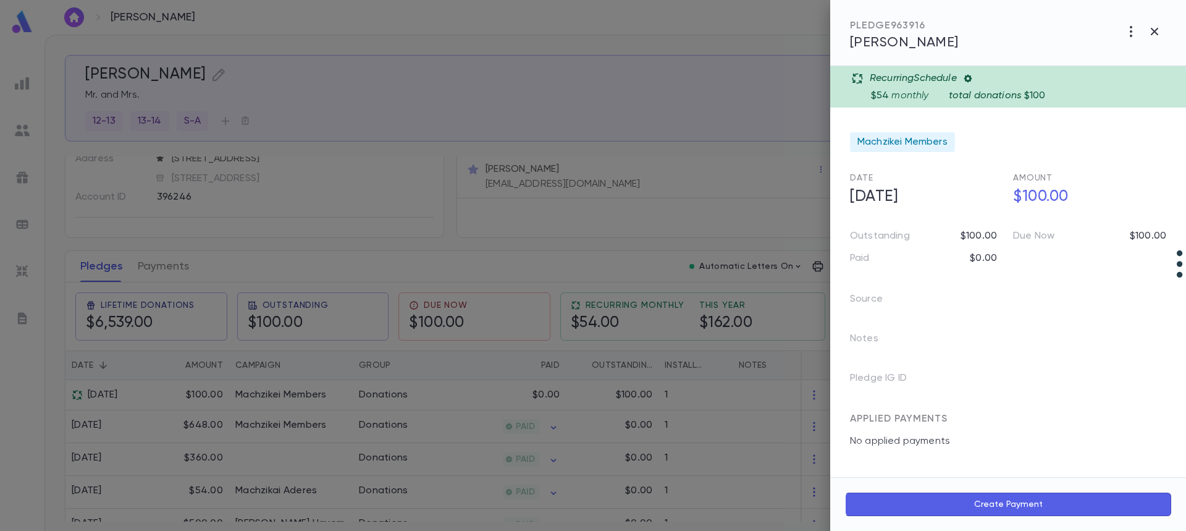
click at [1000, 86] on div "$54 monthly total donations $100" at bounding box center [1025, 93] width 308 height 17
click at [996, 92] on p "total donations" at bounding box center [985, 96] width 73 height 12
click at [998, 93] on p "total donations" at bounding box center [985, 96] width 73 height 12
click at [996, 93] on p "total donations" at bounding box center [985, 96] width 73 height 12
click at [880, 91] on p "$54" at bounding box center [880, 96] width 18 height 12
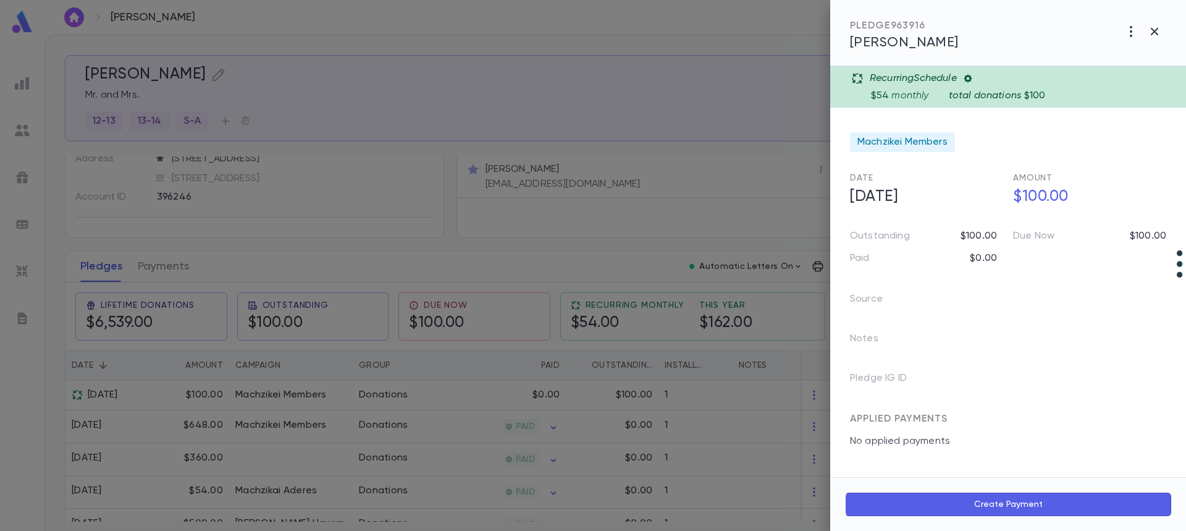
click at [878, 91] on p "$54" at bounding box center [880, 96] width 18 height 12
click at [877, 91] on p "$54" at bounding box center [880, 96] width 18 height 12
click at [894, 90] on div "$54 monthly total donations $100" at bounding box center [1025, 93] width 308 height 17
click at [1133, 33] on icon "button" at bounding box center [1131, 31] width 15 height 15
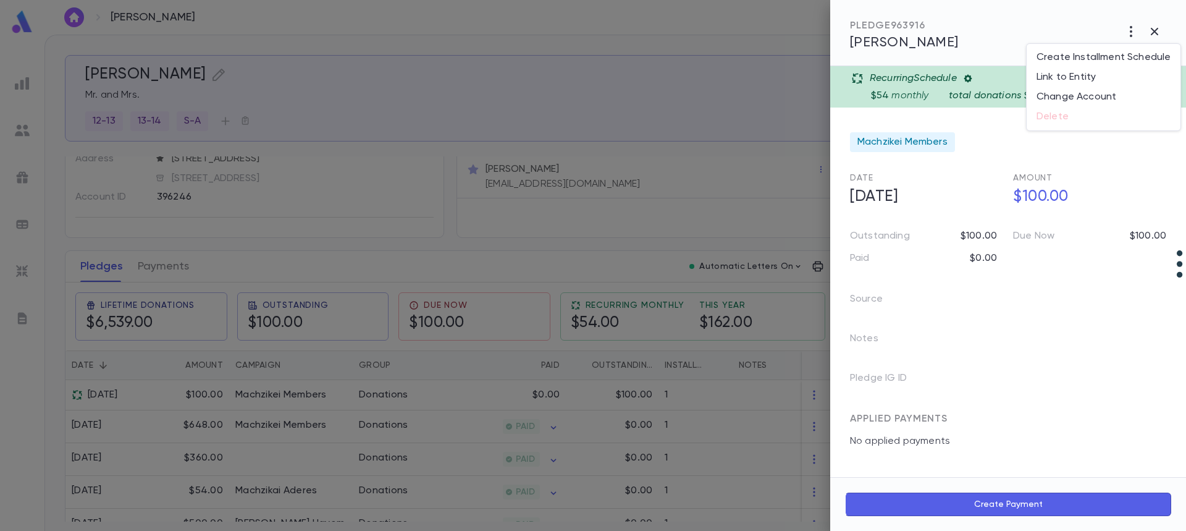
click at [1054, 119] on ul "Create Installment Schedule Link to Entity Change Account Delete" at bounding box center [1104, 87] width 154 height 86
click at [1059, 95] on li "Change Account" at bounding box center [1104, 97] width 154 height 20
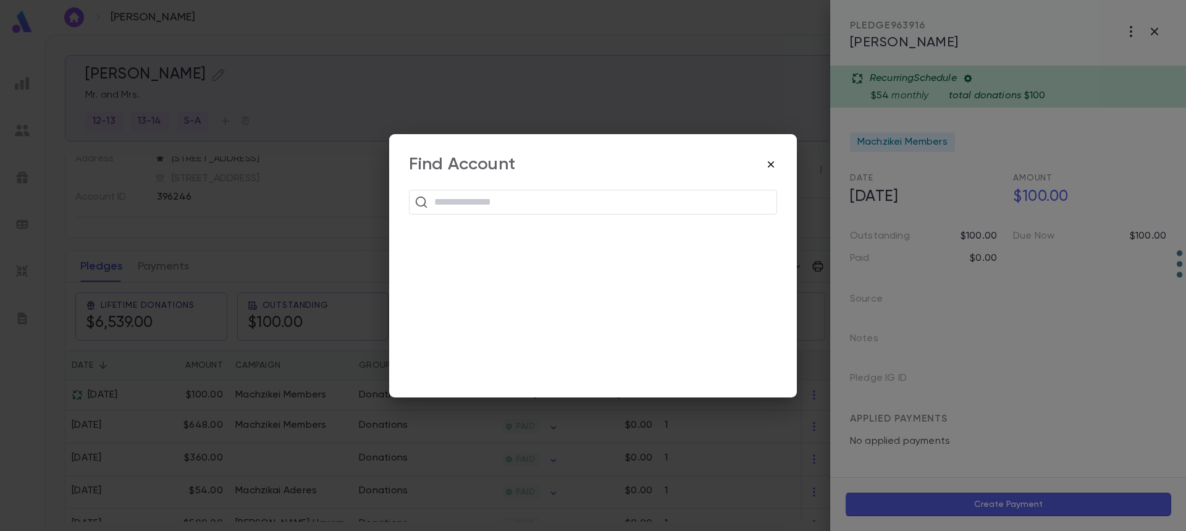
click at [770, 164] on icon "button" at bounding box center [771, 164] width 6 height 6
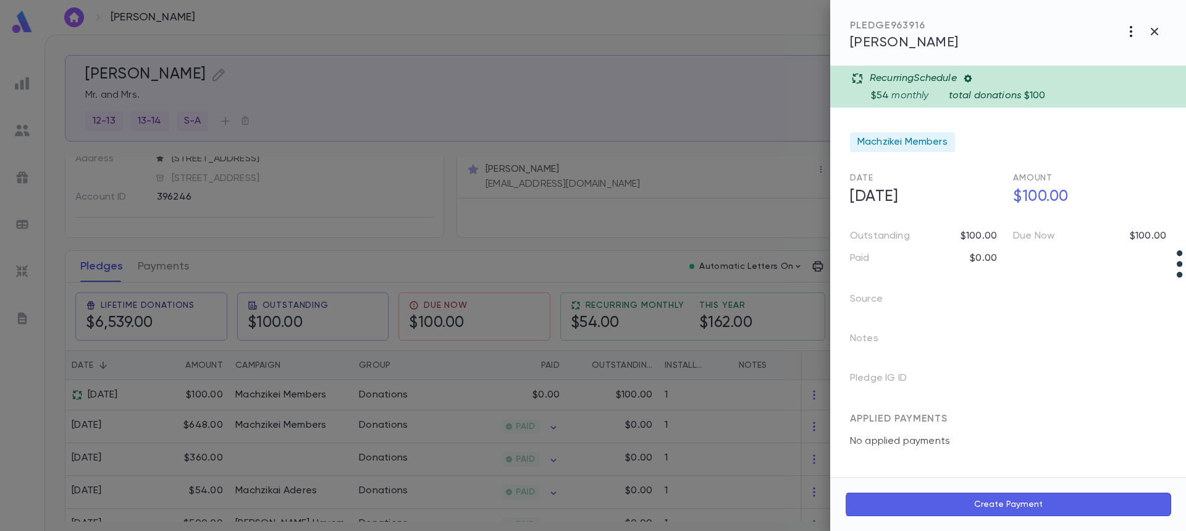
click at [1135, 32] on icon "button" at bounding box center [1131, 31] width 15 height 15
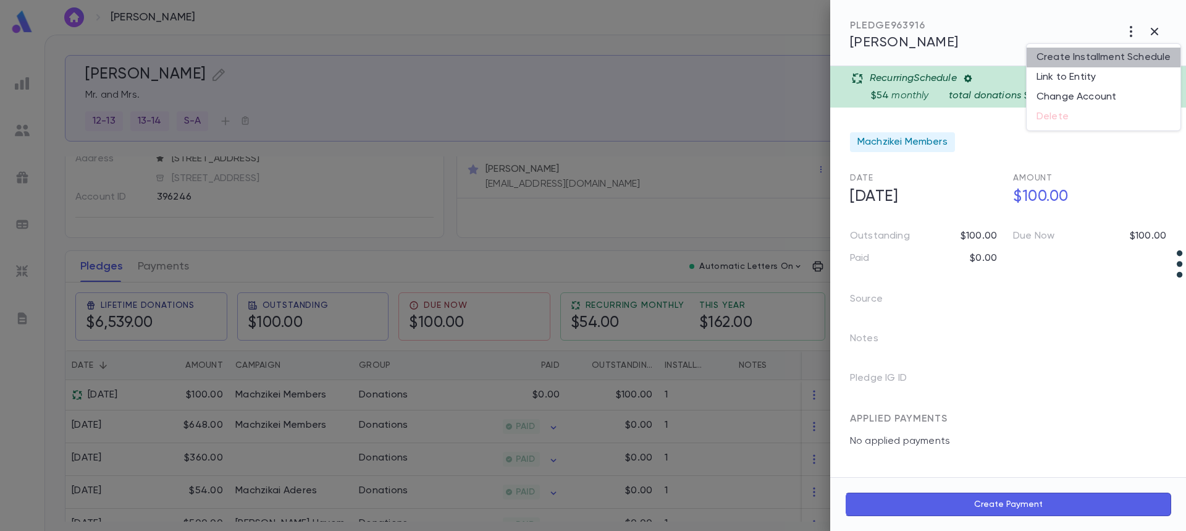
click at [1121, 58] on li "Create Installment Schedule" at bounding box center [1104, 58] width 154 height 20
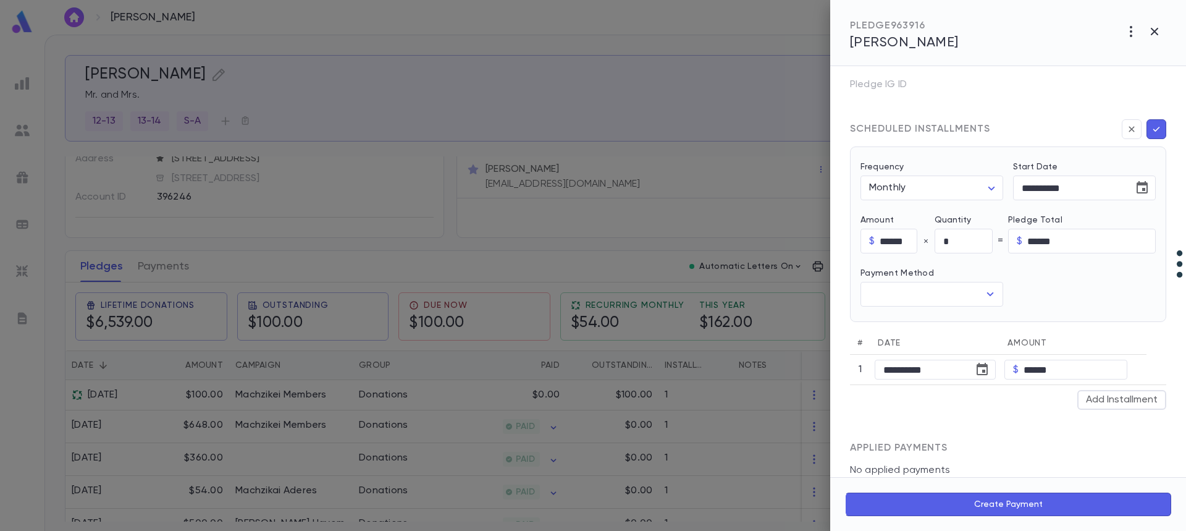
scroll to position [309, 0]
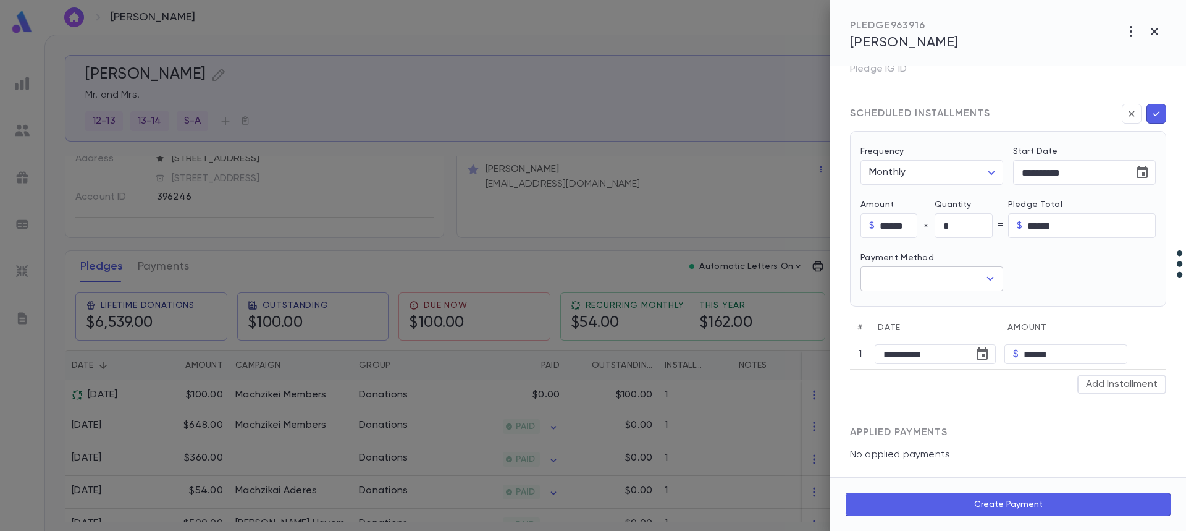
click at [988, 279] on icon "Open" at bounding box center [990, 279] width 7 height 4
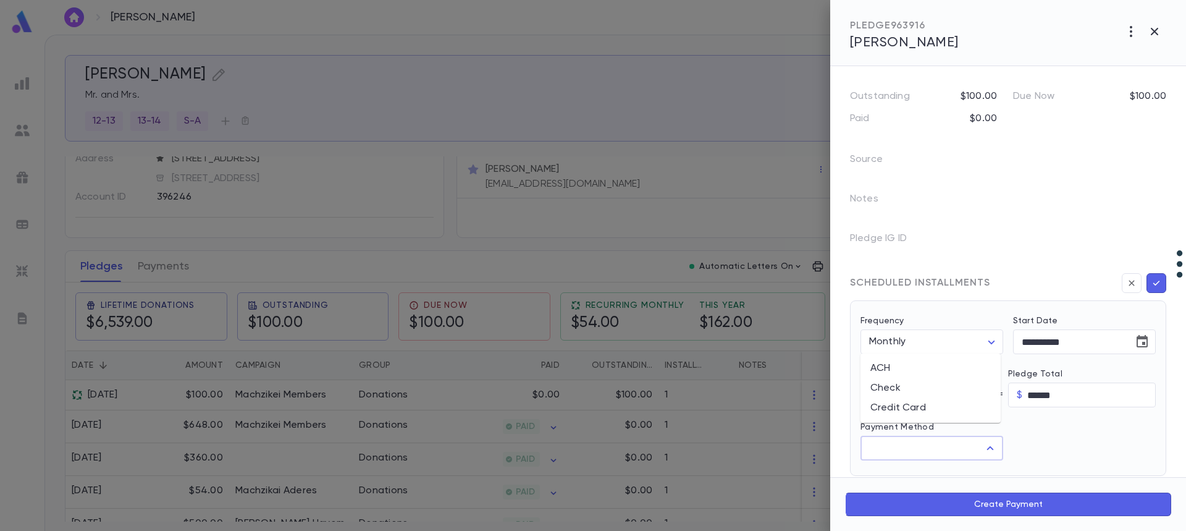
scroll to position [247, 0]
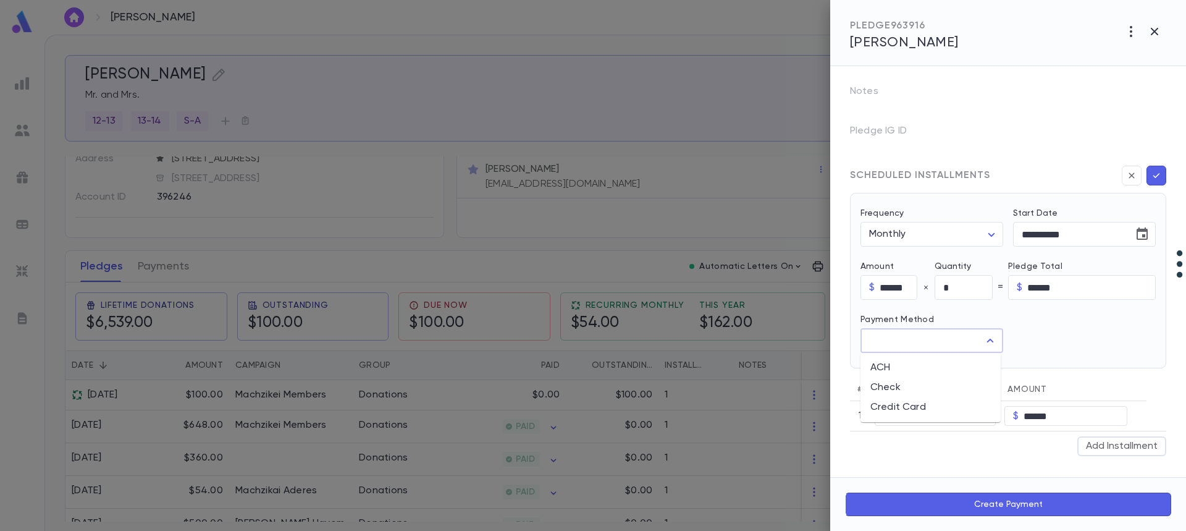
click at [1003, 465] on div "**********" at bounding box center [1008, 307] width 316 height 322
click at [1129, 176] on icon "button" at bounding box center [1132, 175] width 6 height 6
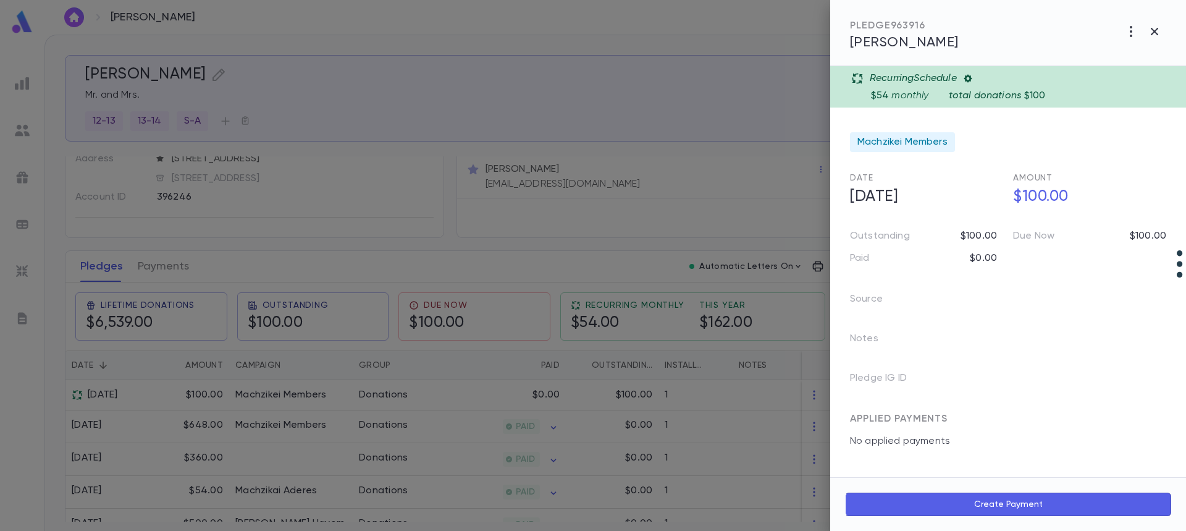
click at [1052, 93] on div "$54 monthly total donations $100" at bounding box center [1025, 93] width 308 height 17
click at [1053, 93] on div "$54 monthly total donations $100" at bounding box center [1025, 93] width 308 height 17
click at [1052, 93] on div "$54 monthly total donations $100" at bounding box center [1025, 93] width 308 height 17
click at [1130, 33] on icon "button" at bounding box center [1131, 31] width 15 height 15
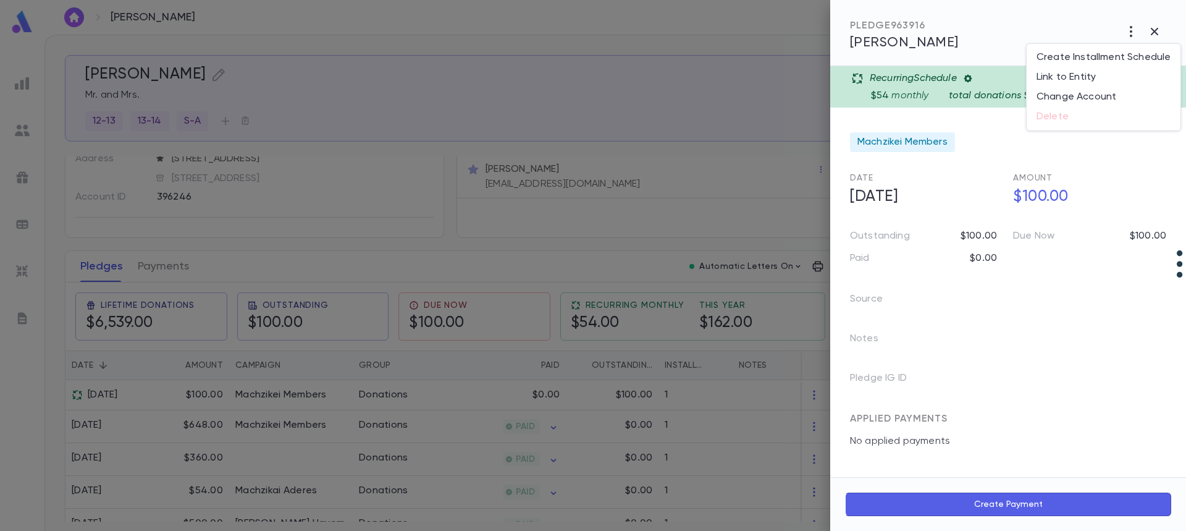
click at [1130, 33] on div at bounding box center [593, 265] width 1186 height 531
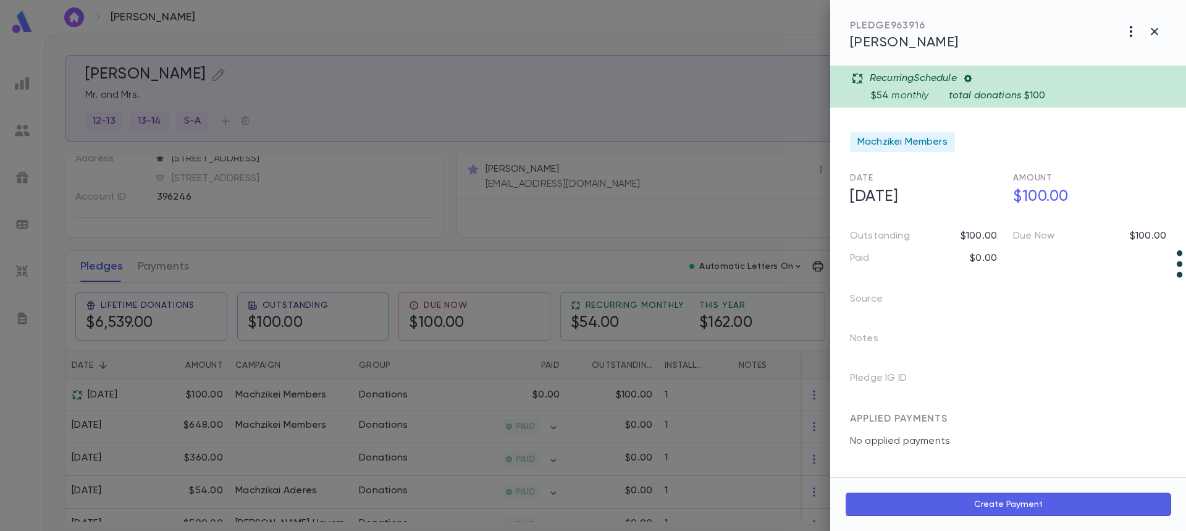
click at [1131, 32] on icon "button" at bounding box center [1131, 31] width 2 height 11
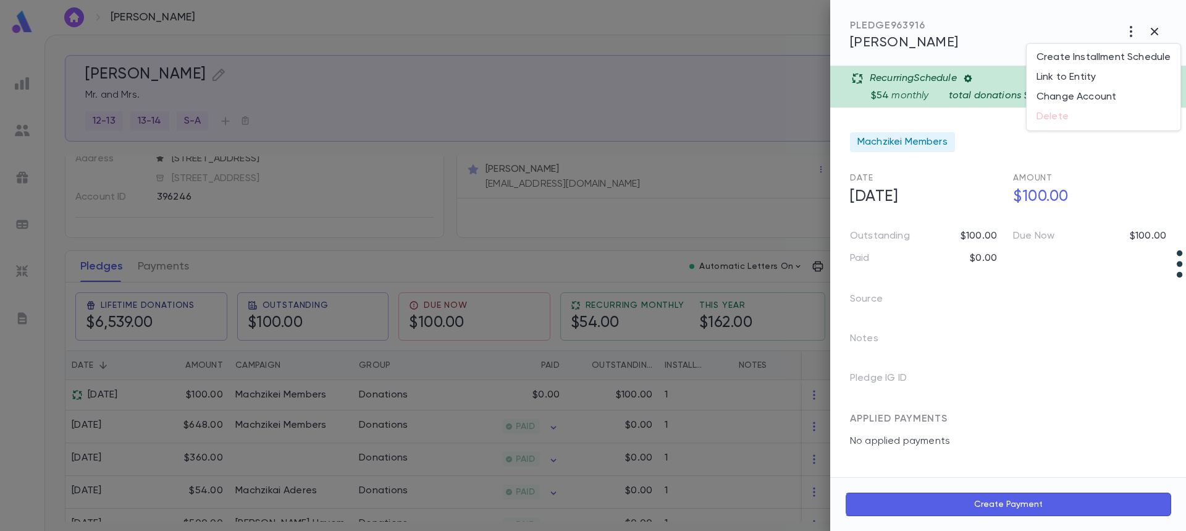
click at [305, 396] on div at bounding box center [593, 265] width 1186 height 531
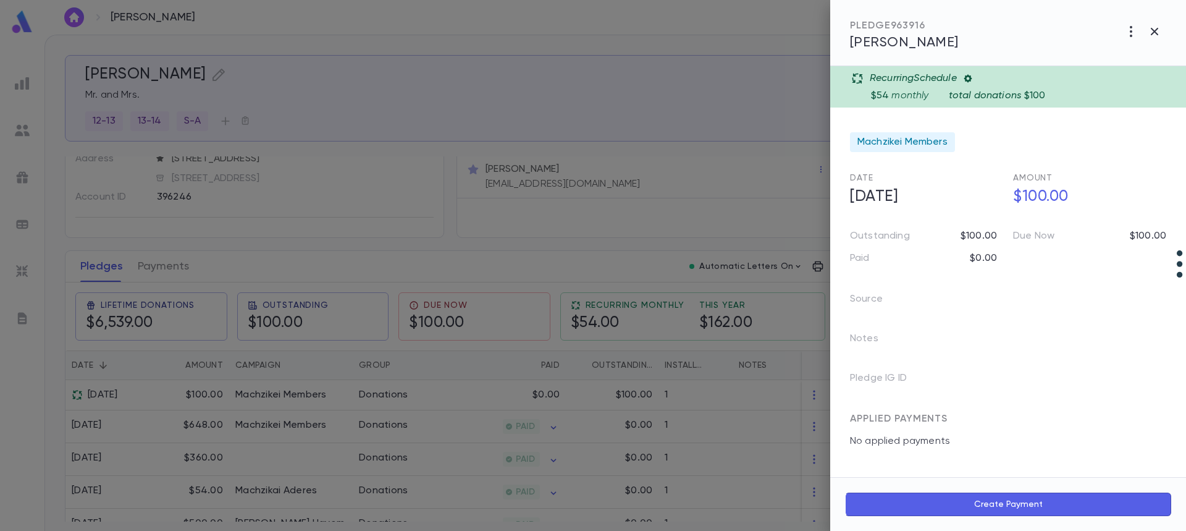
click at [162, 263] on div at bounding box center [593, 265] width 1186 height 531
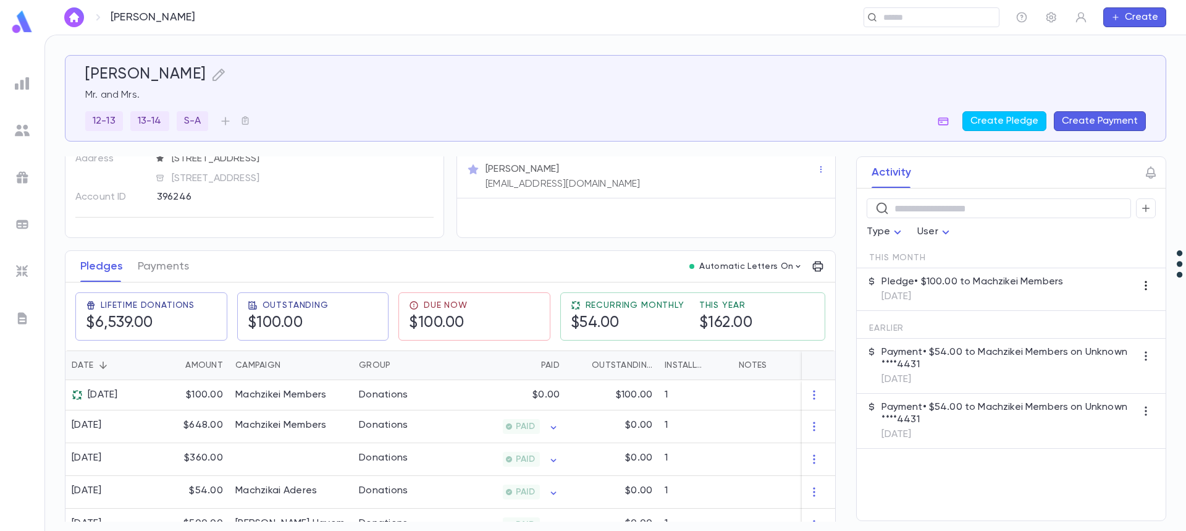
click at [1147, 284] on icon "button" at bounding box center [1146, 285] width 12 height 12
click at [159, 266] on div at bounding box center [593, 265] width 1186 height 531
click at [109, 267] on button "Pledges" at bounding box center [101, 266] width 43 height 31
click at [159, 267] on button "Payments" at bounding box center [163, 266] width 51 height 31
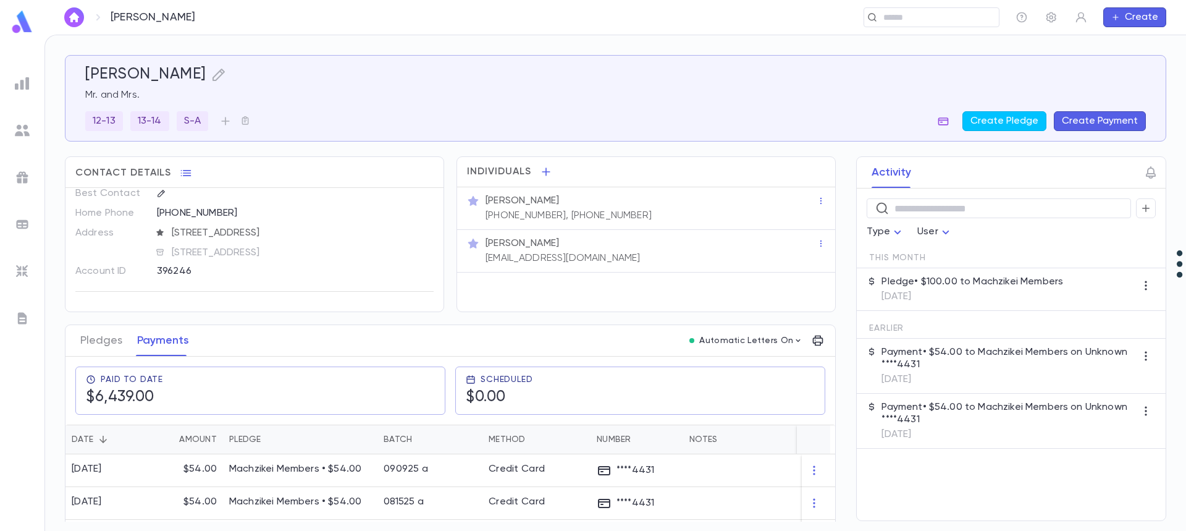
click at [948, 122] on icon "button" at bounding box center [943, 121] width 12 height 12
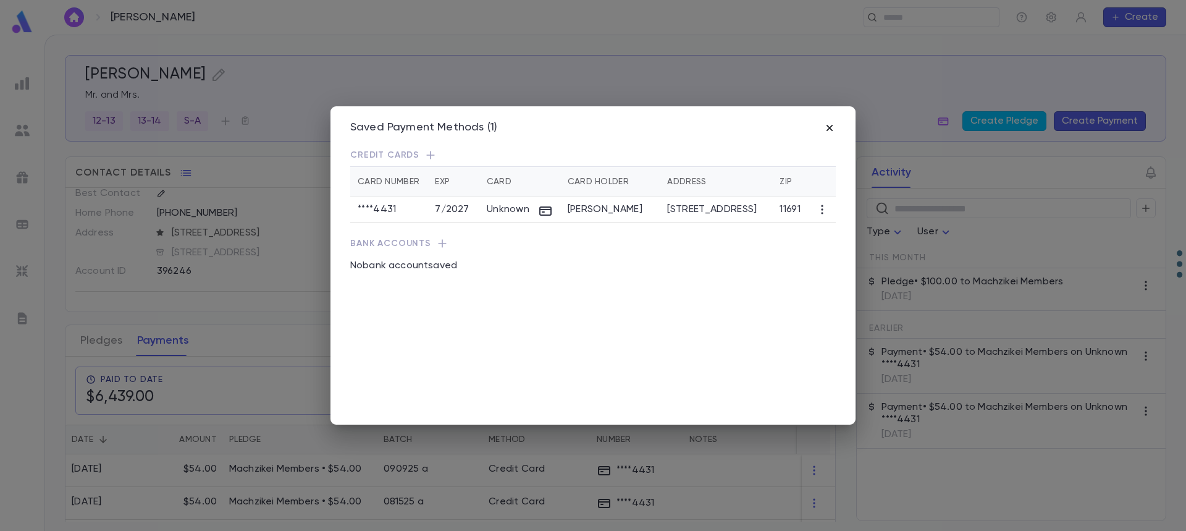
click at [835, 127] on icon "button" at bounding box center [829, 128] width 12 height 12
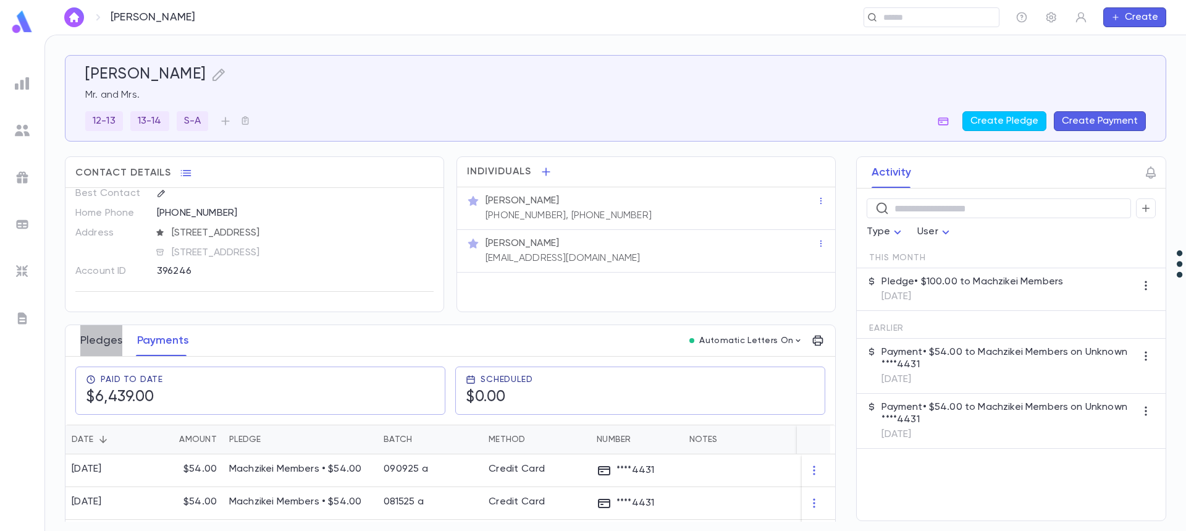
click at [98, 342] on button "Pledges" at bounding box center [101, 340] width 42 height 31
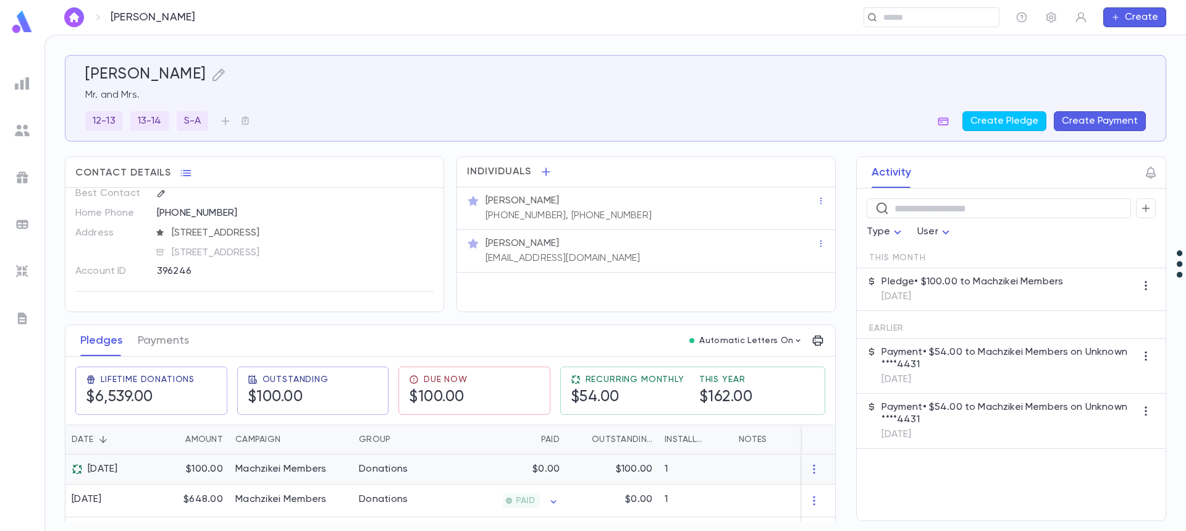
click at [191, 465] on div "$100.00" at bounding box center [189, 469] width 80 height 30
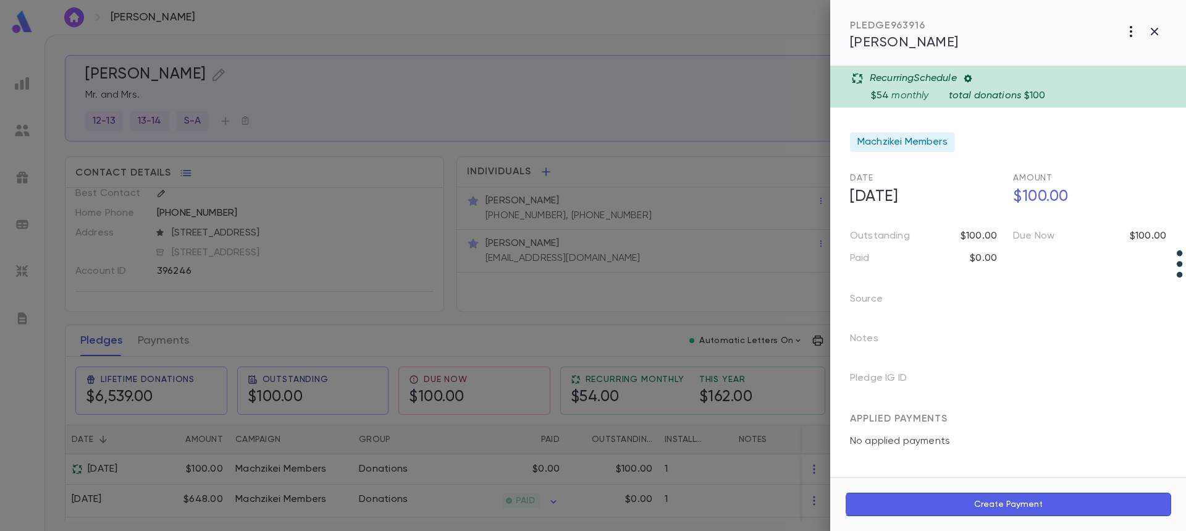
click at [1133, 31] on icon "button" at bounding box center [1131, 31] width 15 height 15
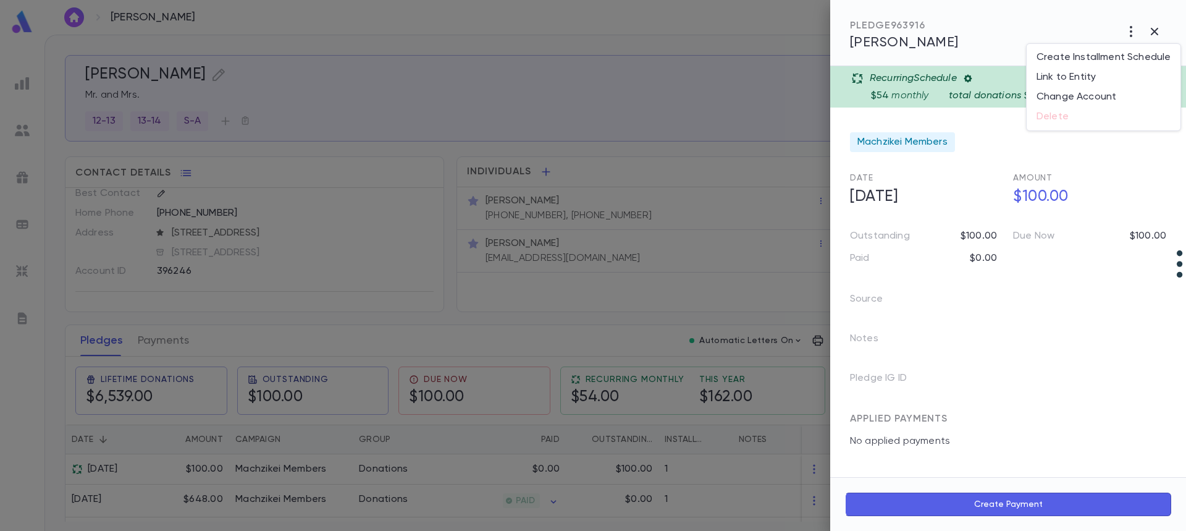
click at [1061, 116] on ul "Create Installment Schedule Link to Entity Change Account Delete" at bounding box center [1104, 87] width 154 height 86
click at [458, 465] on div at bounding box center [593, 265] width 1186 height 531
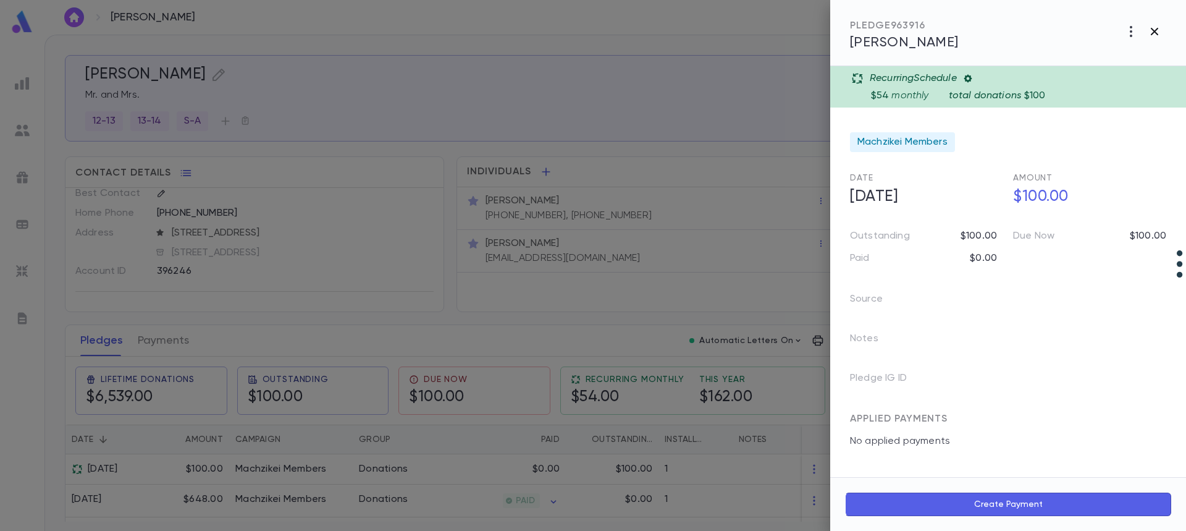
click at [1152, 36] on icon "button" at bounding box center [1154, 31] width 15 height 15
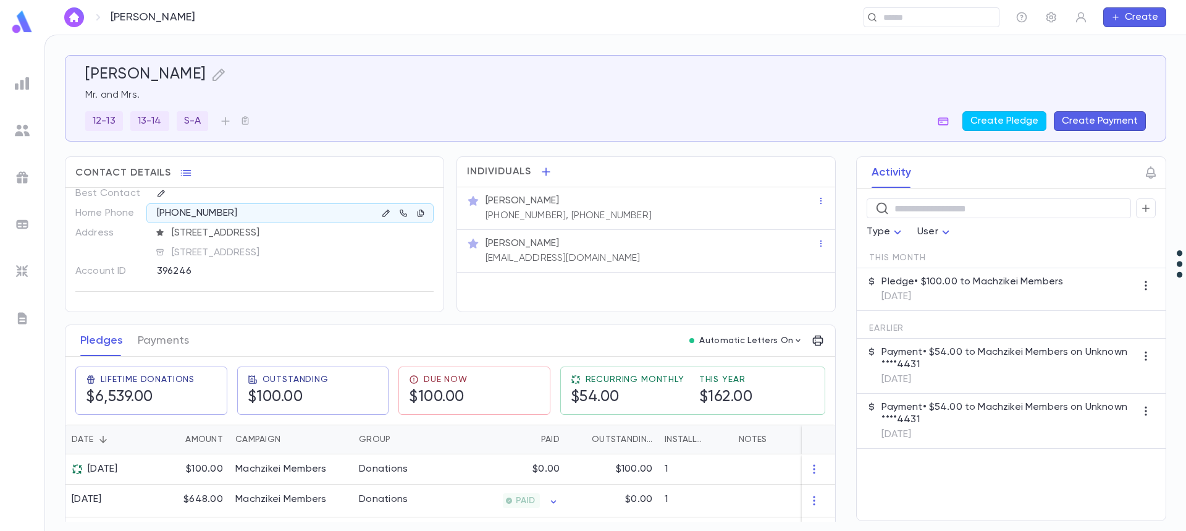
drag, startPoint x: 178, startPoint y: 76, endPoint x: 1, endPoint y: 98, distance: 178.0
click at [1, 98] on div "[PERSON_NAME] ​ Create [PERSON_NAME] Mr. and Mrs. [PHONE_NUMBER] S-A Create Ple…" at bounding box center [593, 283] width 1186 height 496
click at [893, 8] on div "​" at bounding box center [932, 17] width 136 height 20
type input "**********"
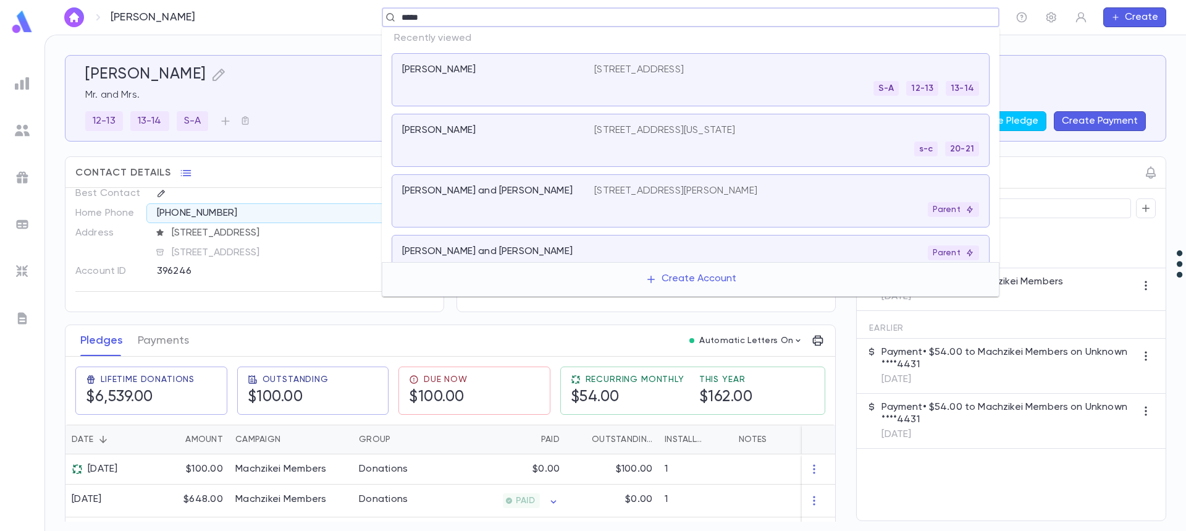
type input "******"
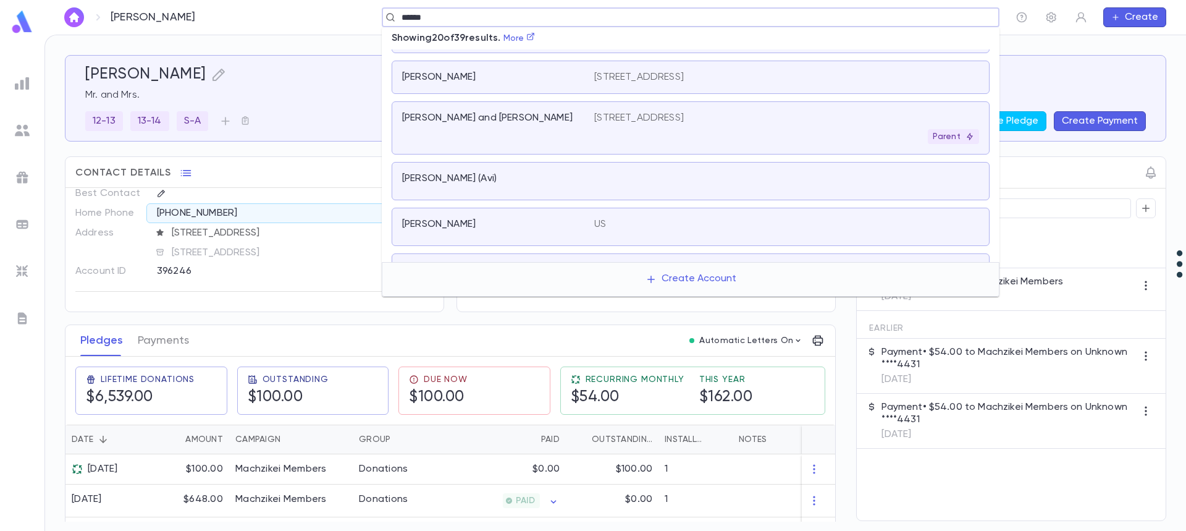
scroll to position [309, 0]
click at [528, 127] on div "[PERSON_NAME] and [PERSON_NAME]" at bounding box center [498, 127] width 192 height 32
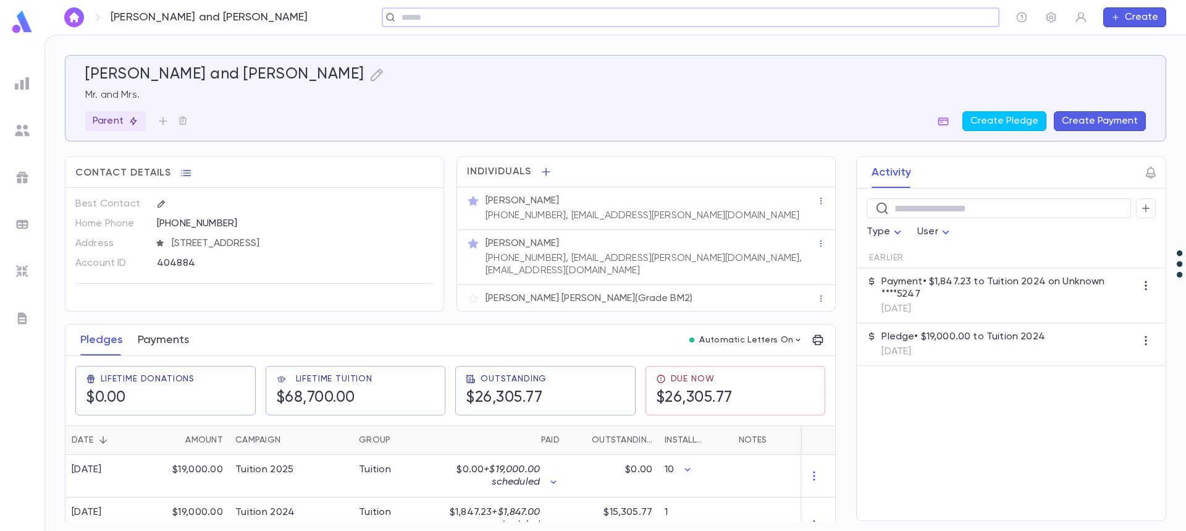
click at [175, 333] on button "Payments" at bounding box center [163, 339] width 51 height 31
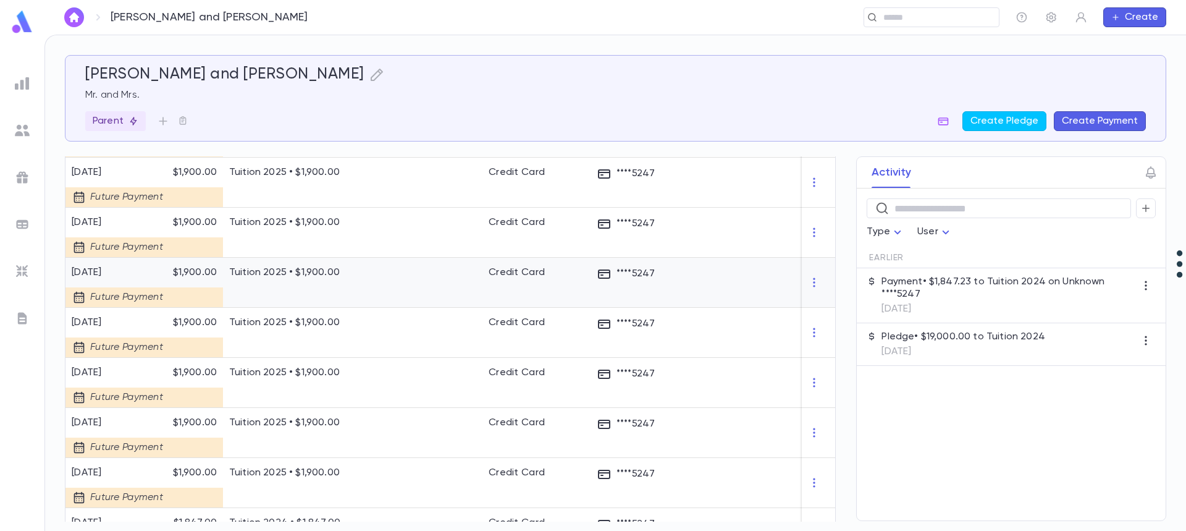
scroll to position [679, 0]
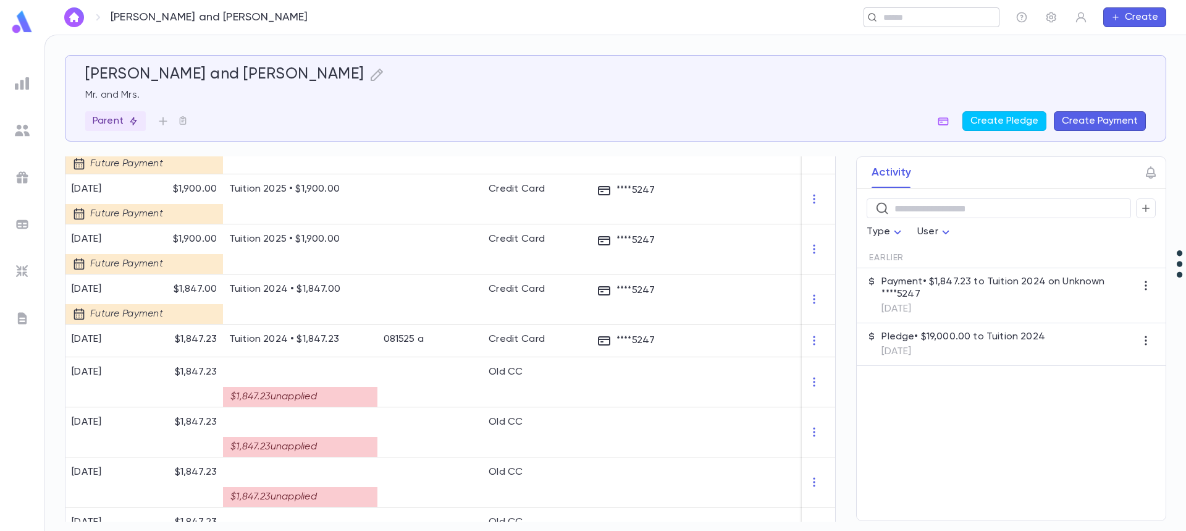
click at [900, 22] on input "text" at bounding box center [928, 18] width 96 height 12
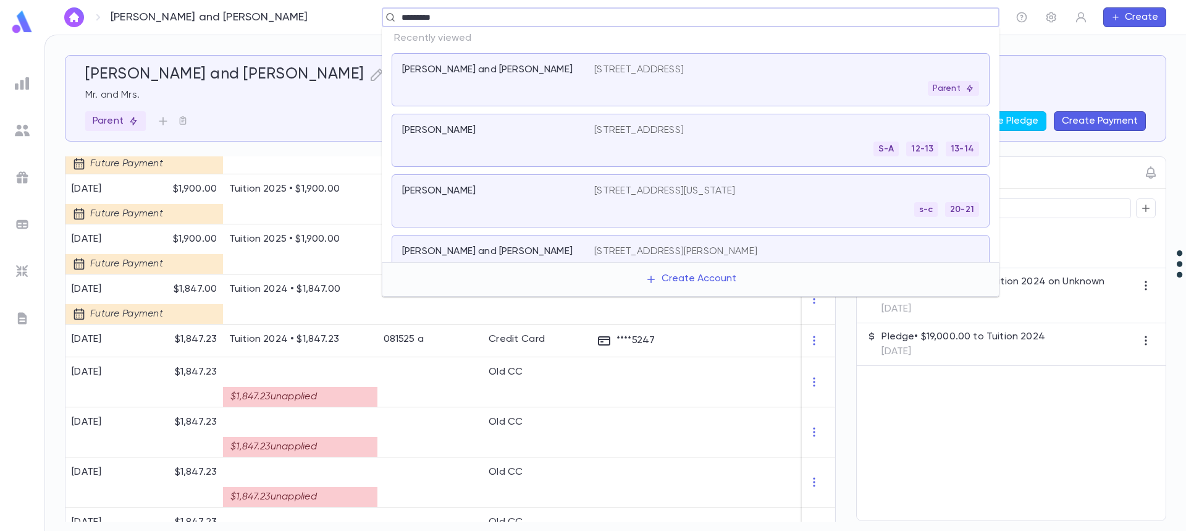
type input "**********"
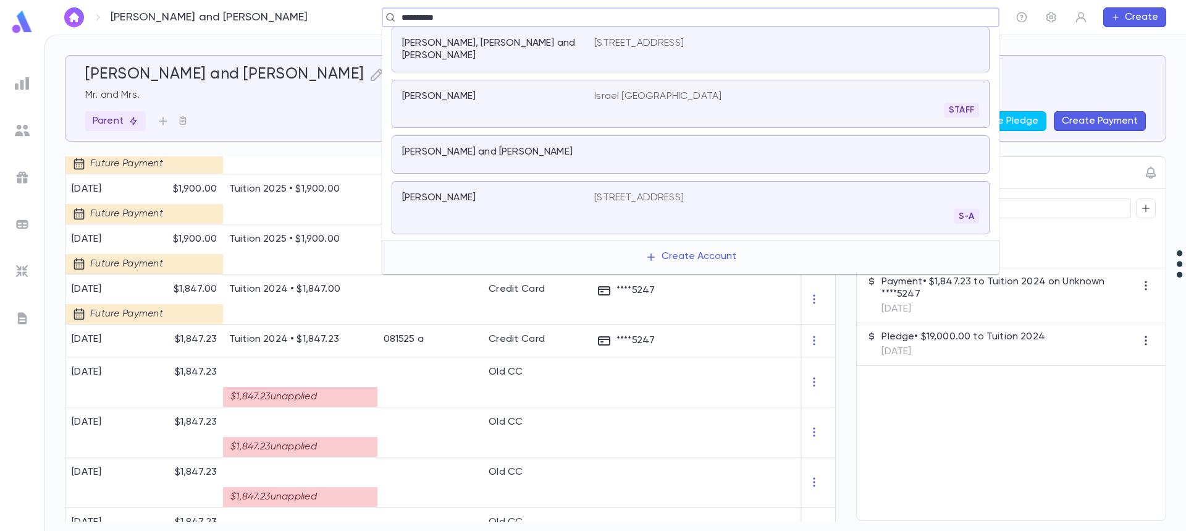
scroll to position [44, 0]
click at [684, 192] on p "[STREET_ADDRESS]" at bounding box center [639, 198] width 90 height 12
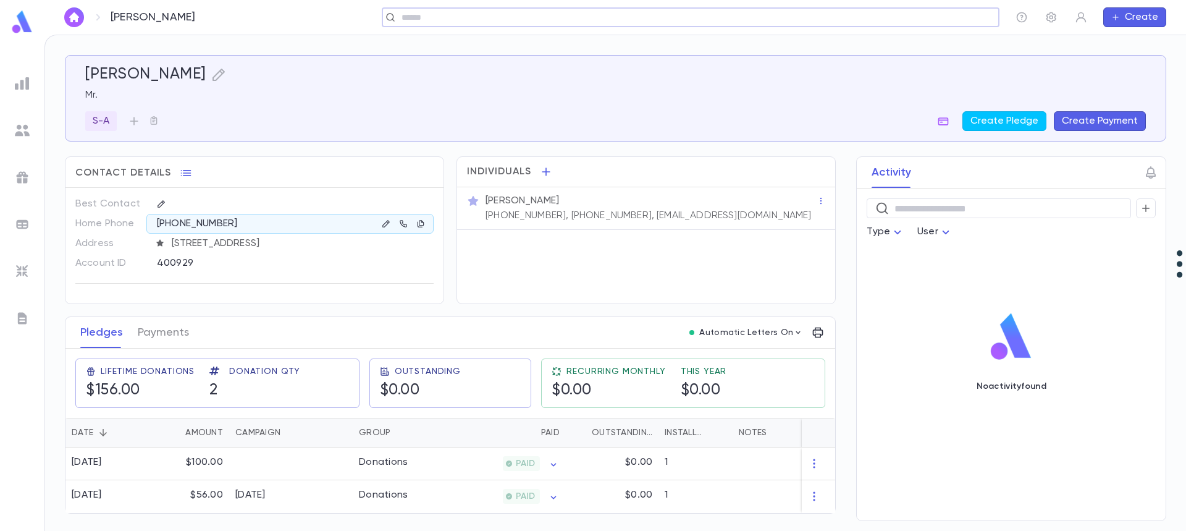
click at [581, 20] on input "text" at bounding box center [687, 18] width 578 height 12
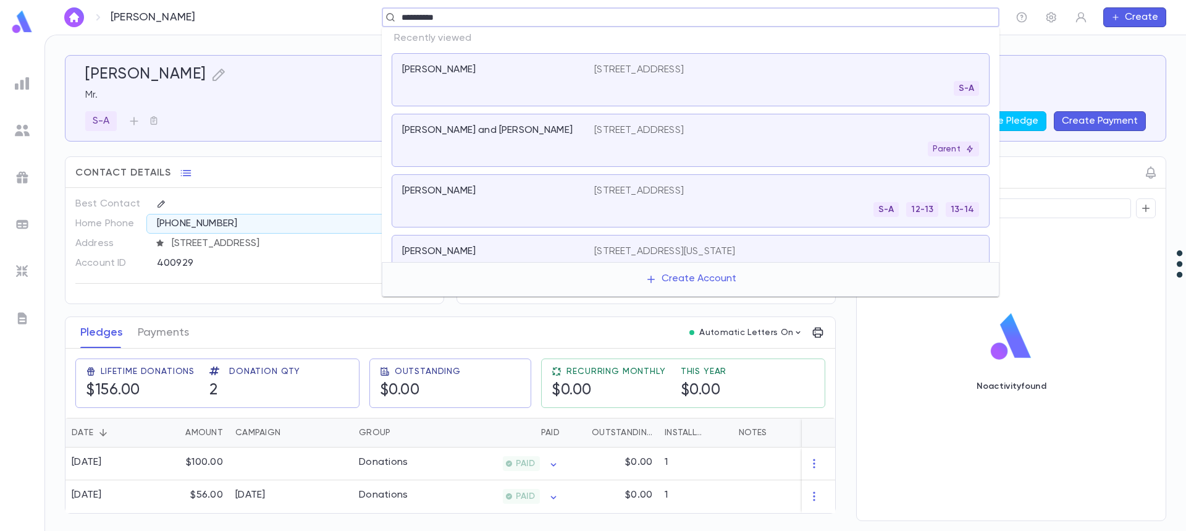
type input "**********"
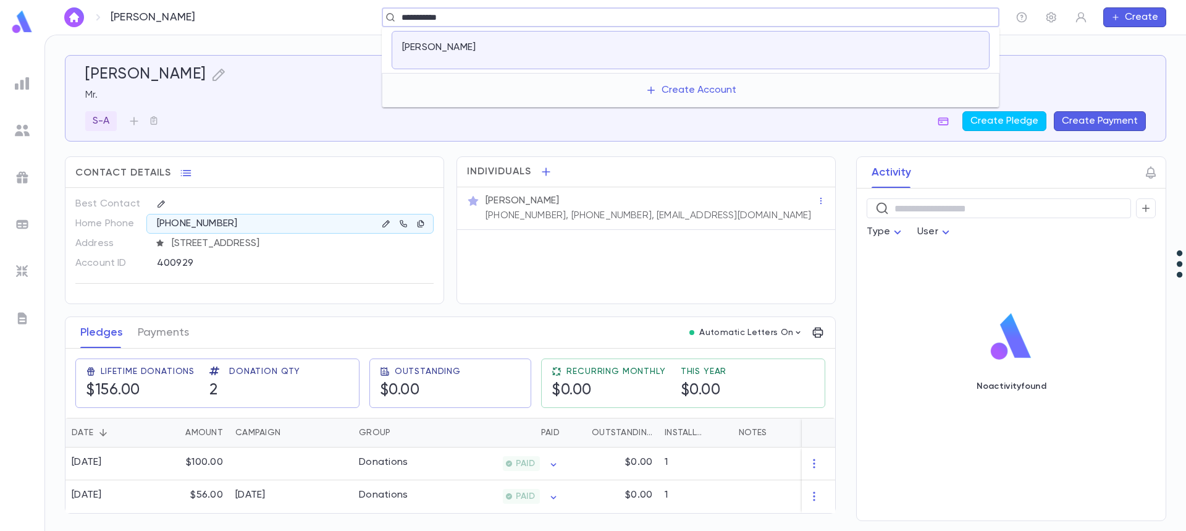
click at [558, 59] on div "[PERSON_NAME]" at bounding box center [691, 50] width 598 height 38
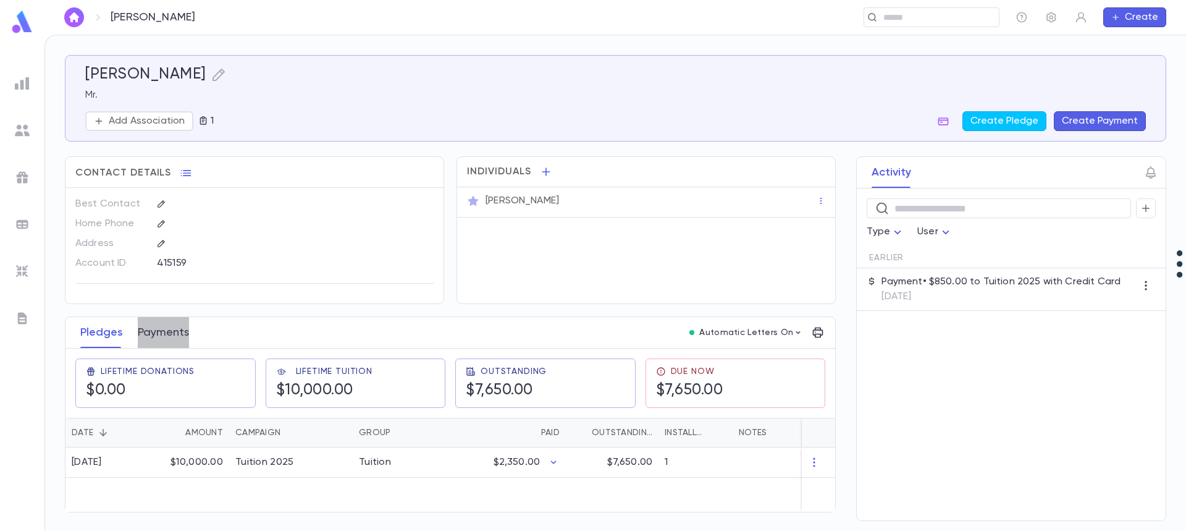
click at [163, 338] on button "Payments" at bounding box center [163, 332] width 51 height 31
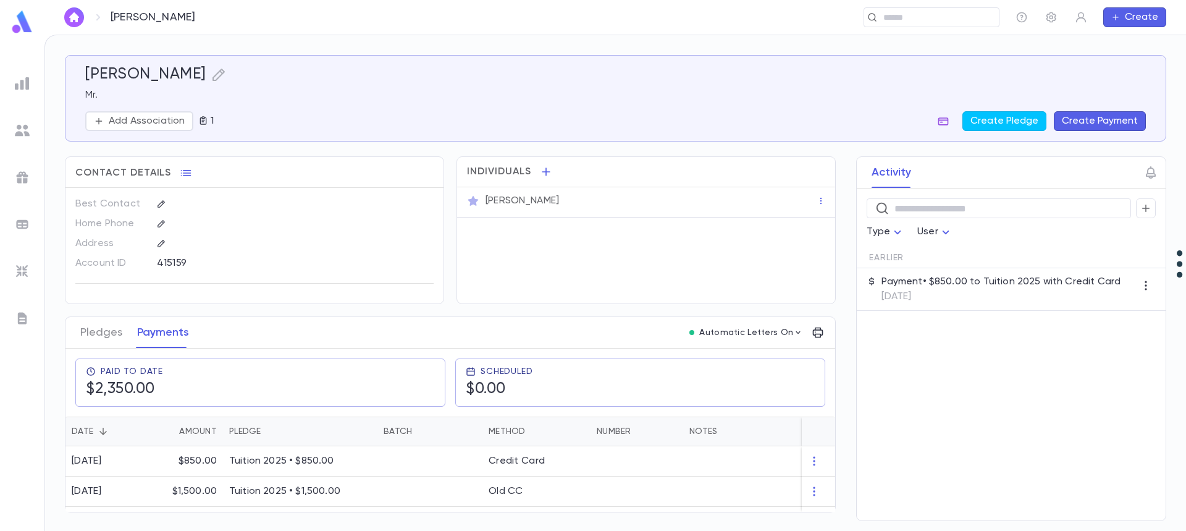
click at [947, 120] on icon "button" at bounding box center [943, 121] width 11 height 8
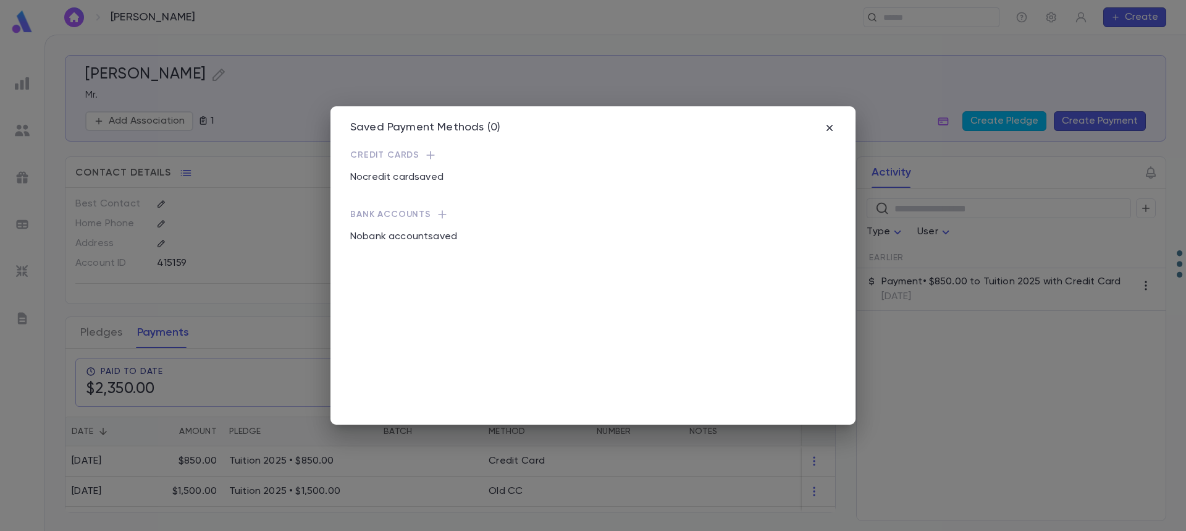
drag, startPoint x: 831, startPoint y: 130, endPoint x: 946, endPoint y: 334, distance: 233.8
click at [944, 330] on div "Saved Payment Methods (0) Credit Cards No credit card saved Bank Accounts No ba…" at bounding box center [593, 265] width 1186 height 531
click at [818, 133] on div "Saved Payment Methods (0)" at bounding box center [593, 128] width 486 height 14
click at [833, 130] on icon "button" at bounding box center [829, 128] width 12 height 12
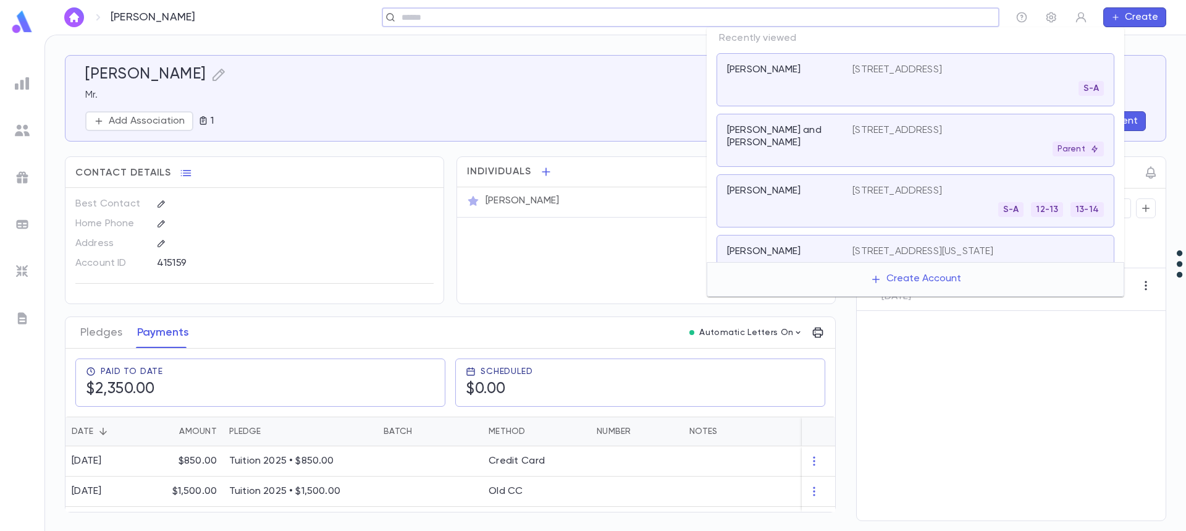
click at [880, 22] on input "text" at bounding box center [687, 18] width 578 height 12
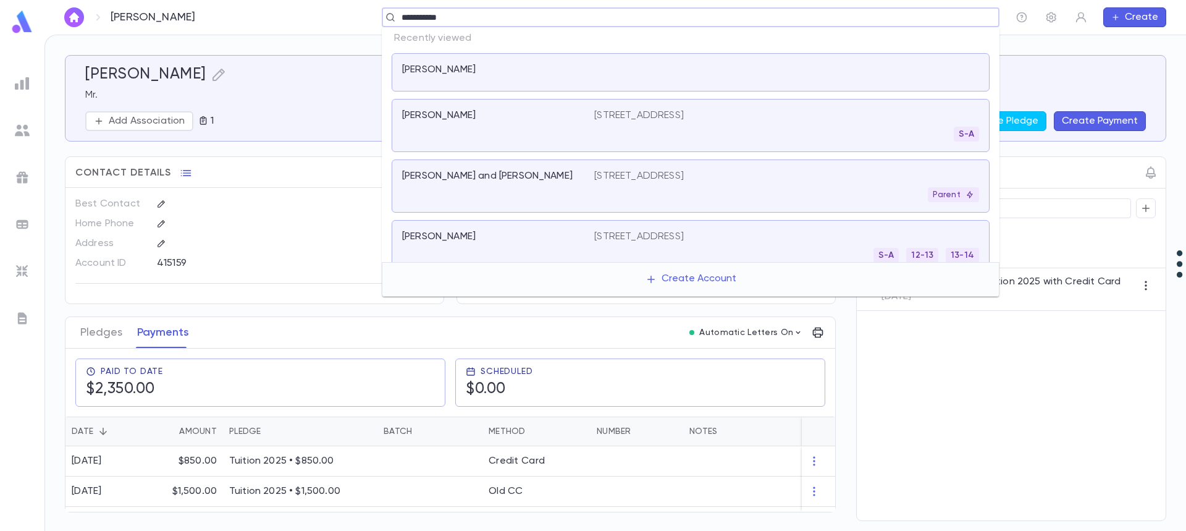
type input "**********"
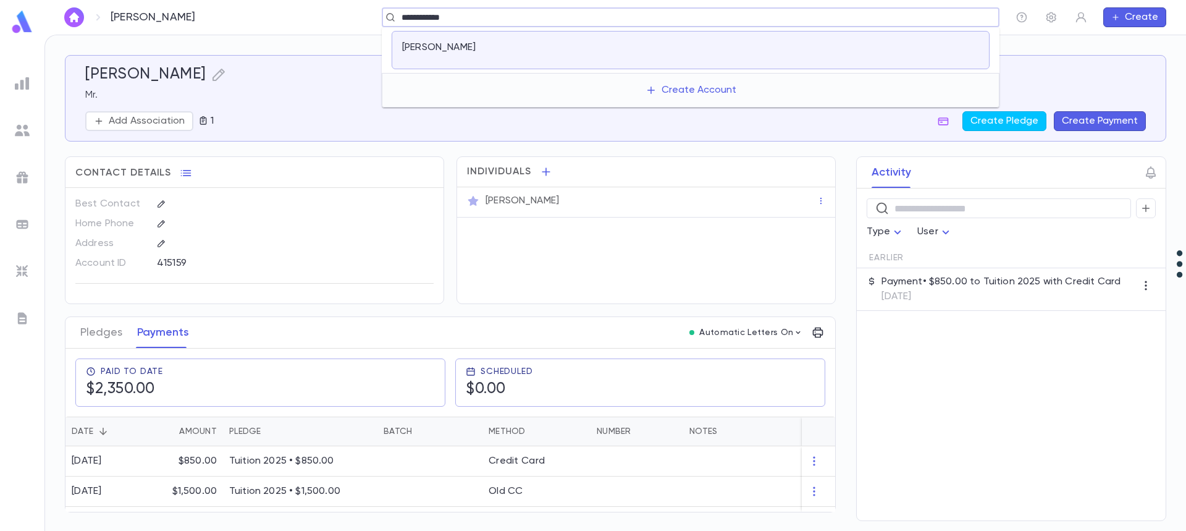
click at [444, 50] on p "[PERSON_NAME]" at bounding box center [439, 47] width 74 height 12
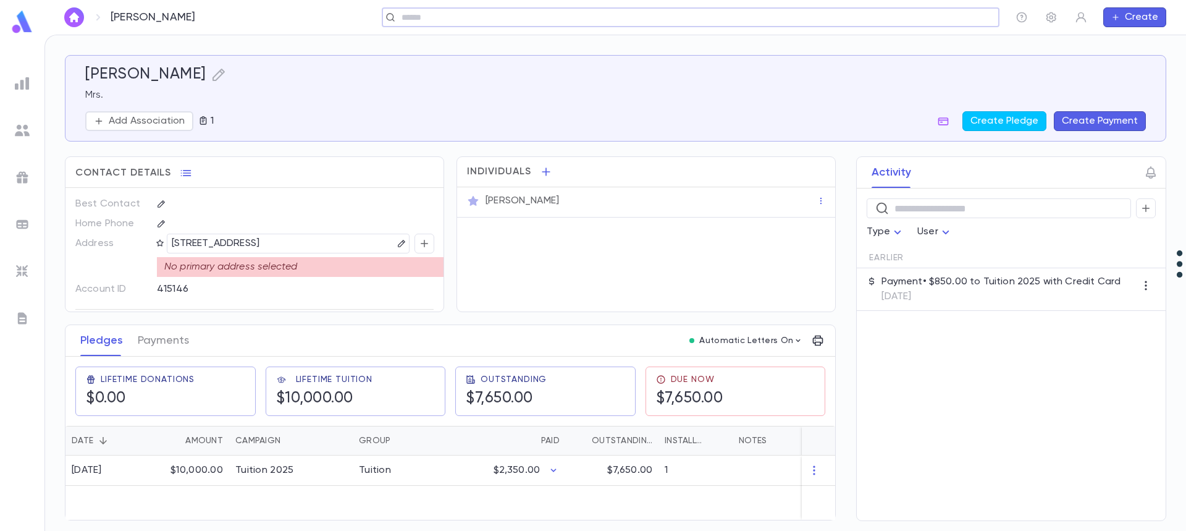
scroll to position [23, 0]
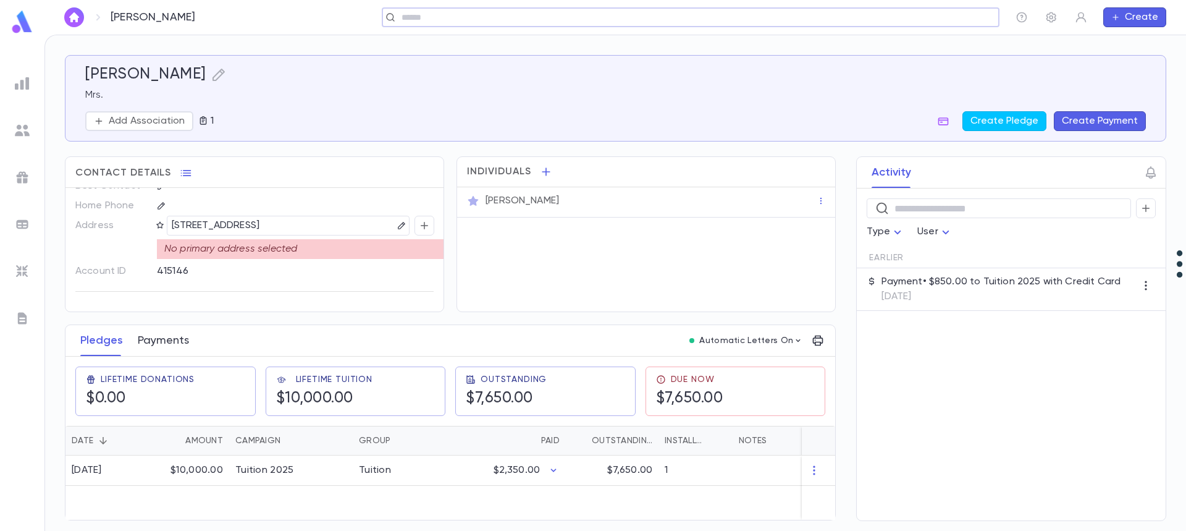
click at [165, 347] on button "Payments" at bounding box center [163, 340] width 51 height 31
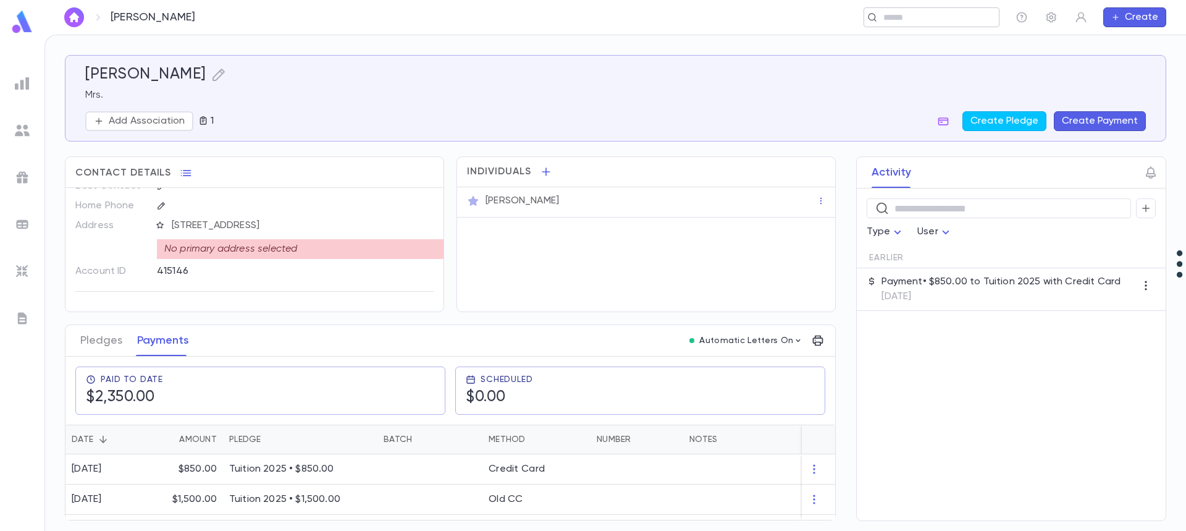
click at [919, 18] on input "text" at bounding box center [928, 18] width 96 height 12
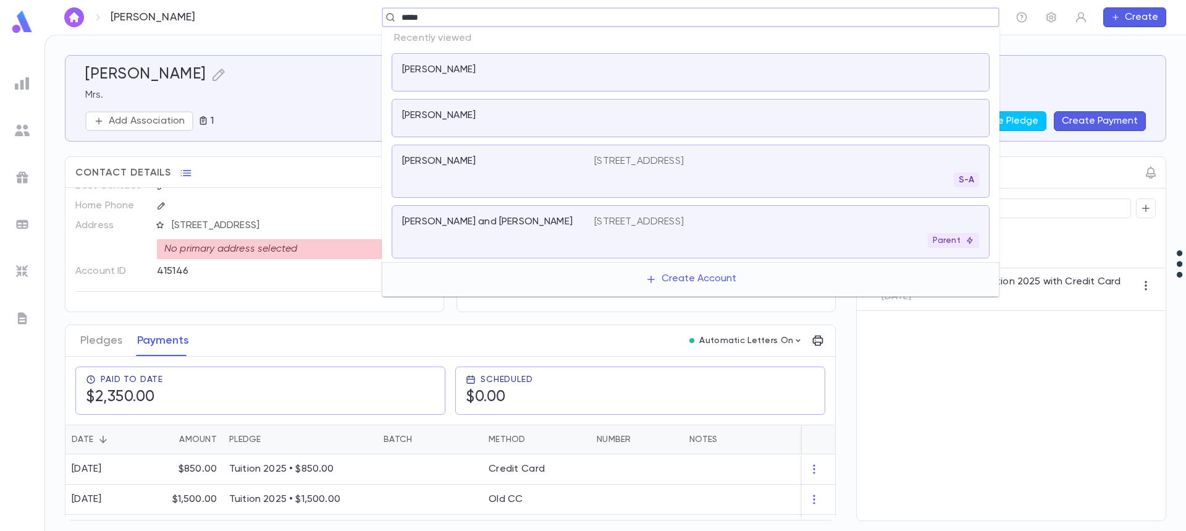
type input "******"
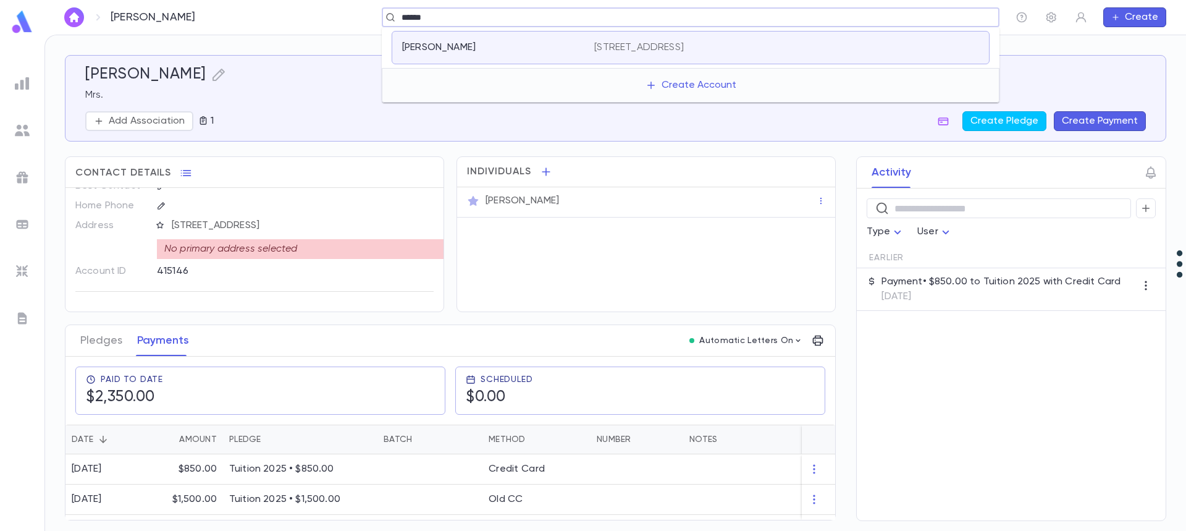
click at [468, 37] on div "[PERSON_NAME] [STREET_ADDRESS]" at bounding box center [691, 47] width 598 height 33
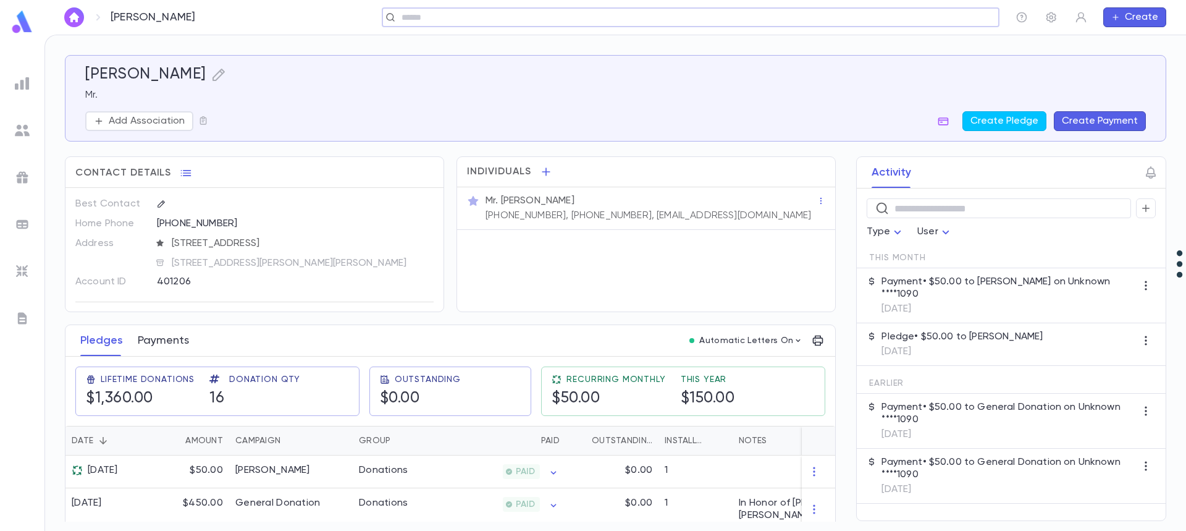
click at [166, 332] on button "Payments" at bounding box center [163, 340] width 51 height 31
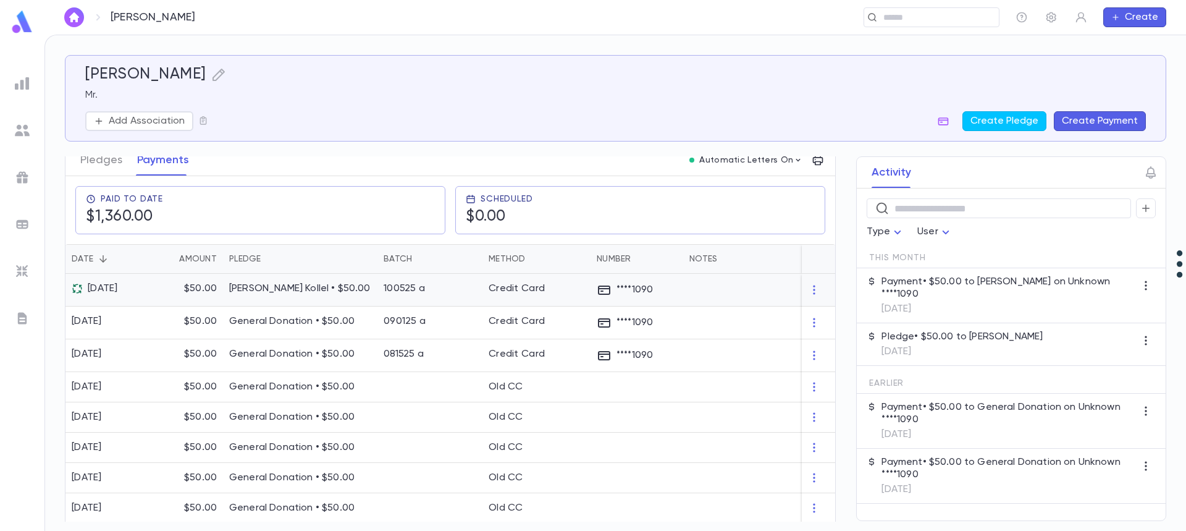
scroll to position [159, 0]
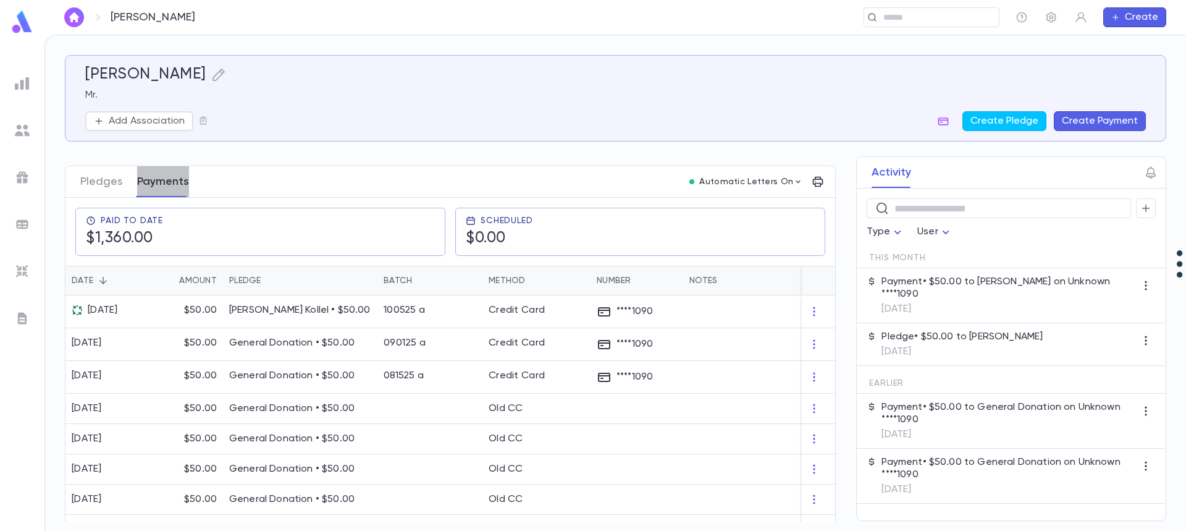
click at [158, 178] on button "Payments" at bounding box center [163, 181] width 52 height 31
click at [172, 180] on button "Payments" at bounding box center [163, 181] width 52 height 31
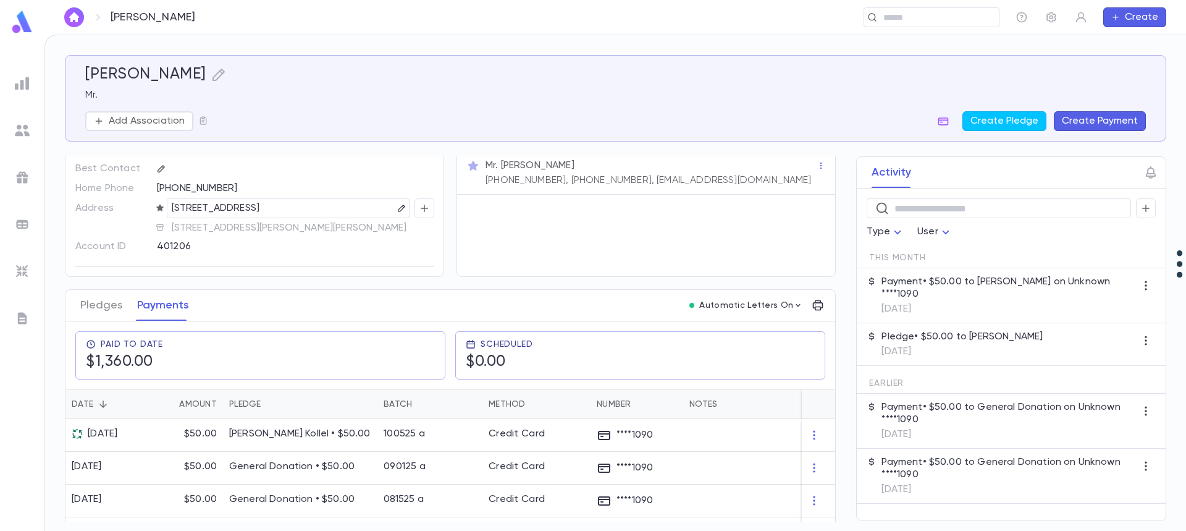
scroll to position [11, 0]
click at [105, 305] on button "Pledges" at bounding box center [101, 305] width 42 height 31
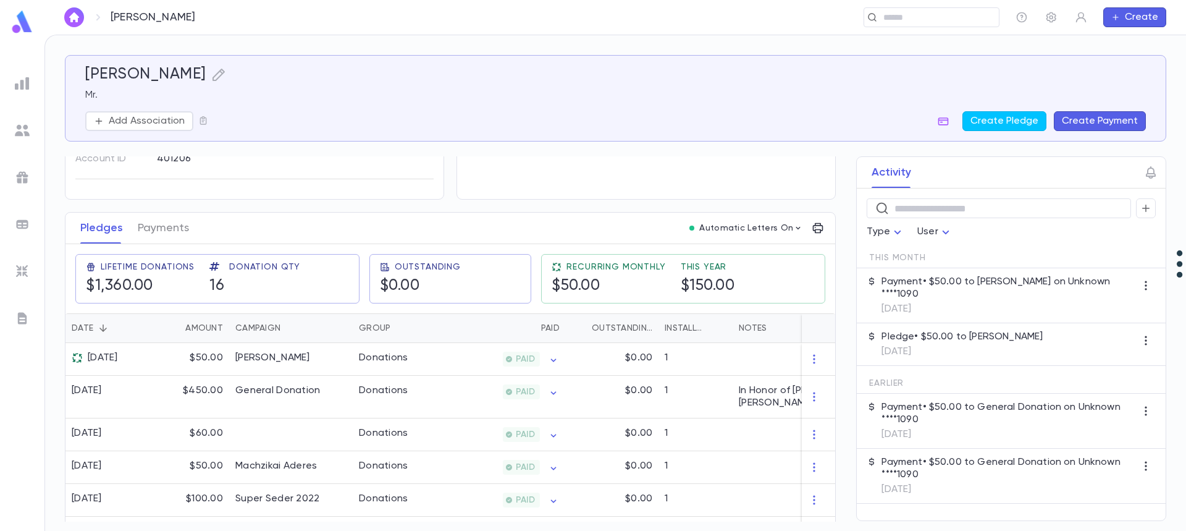
scroll to position [124, 0]
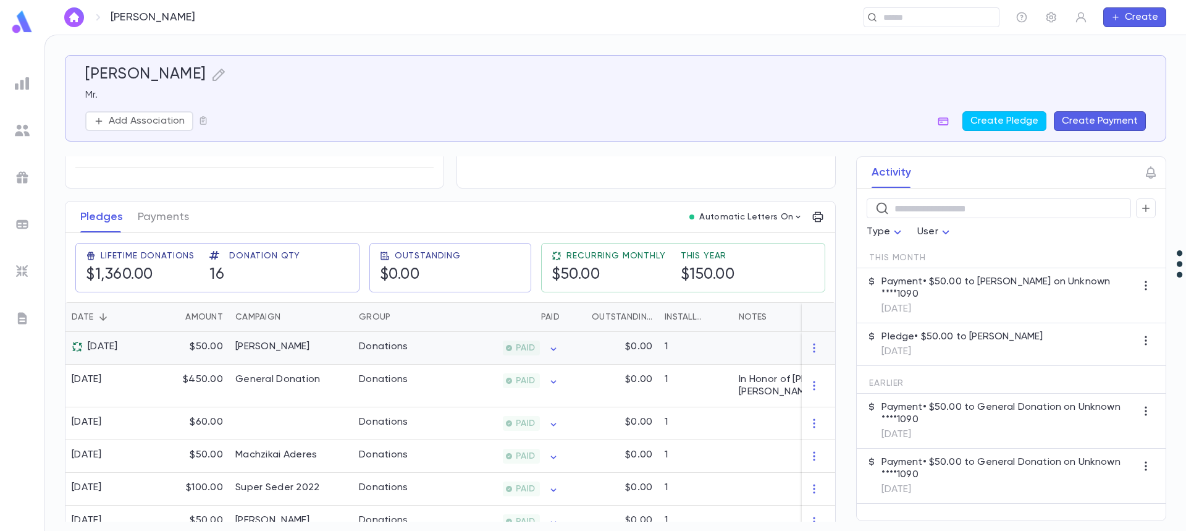
click at [198, 346] on div "$50.00" at bounding box center [189, 348] width 80 height 33
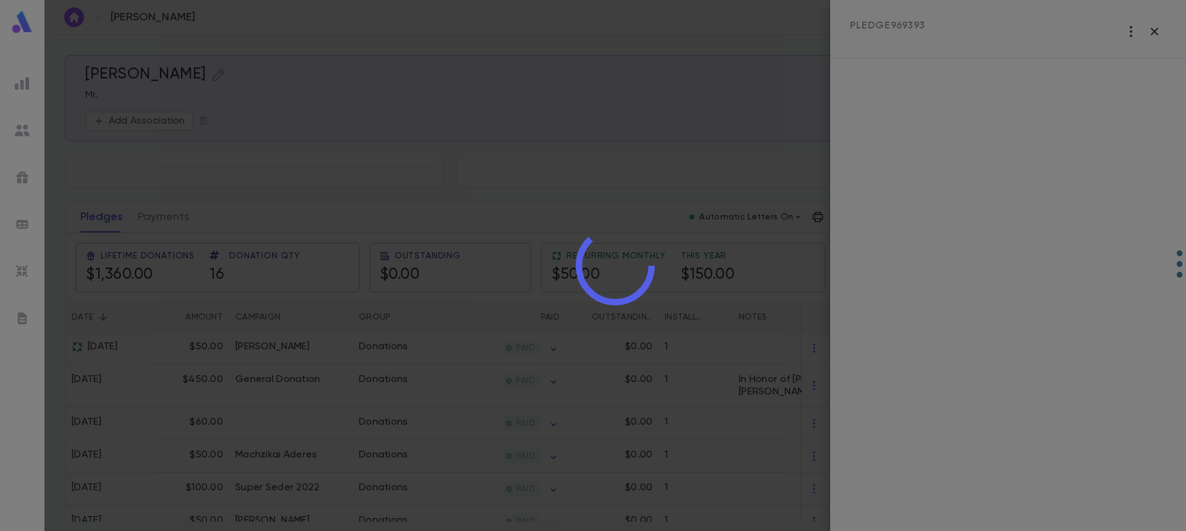
click at [177, 217] on div at bounding box center [615, 265] width 1142 height 531
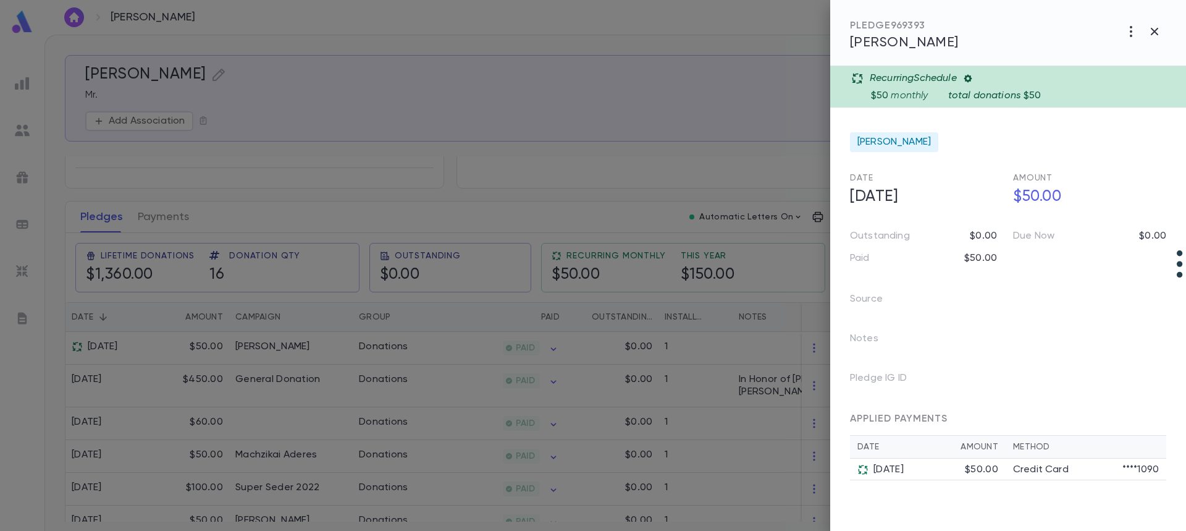
click at [103, 211] on div at bounding box center [593, 265] width 1186 height 531
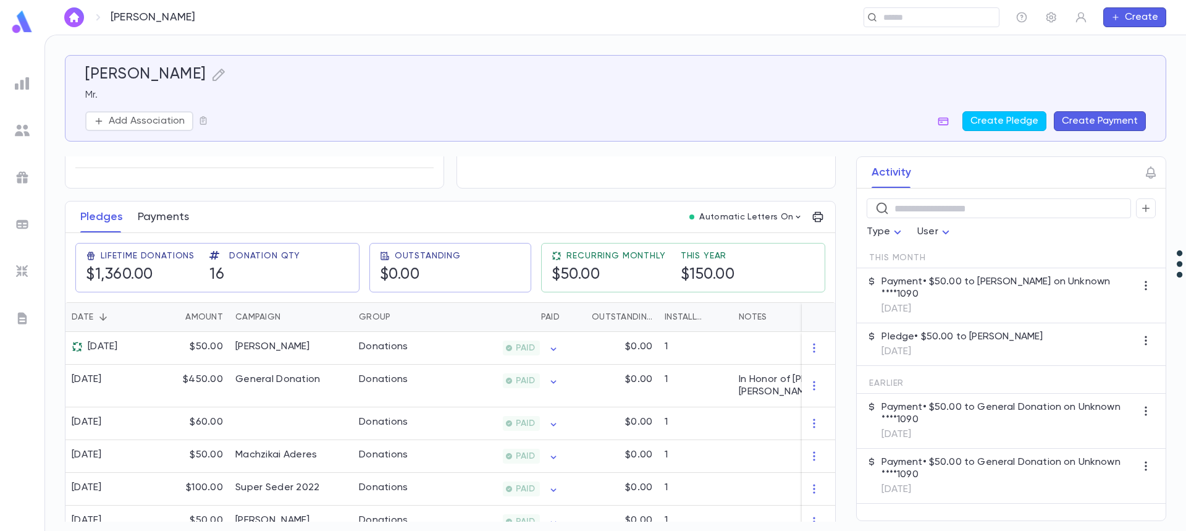
click at [176, 215] on button "Payments" at bounding box center [163, 216] width 51 height 31
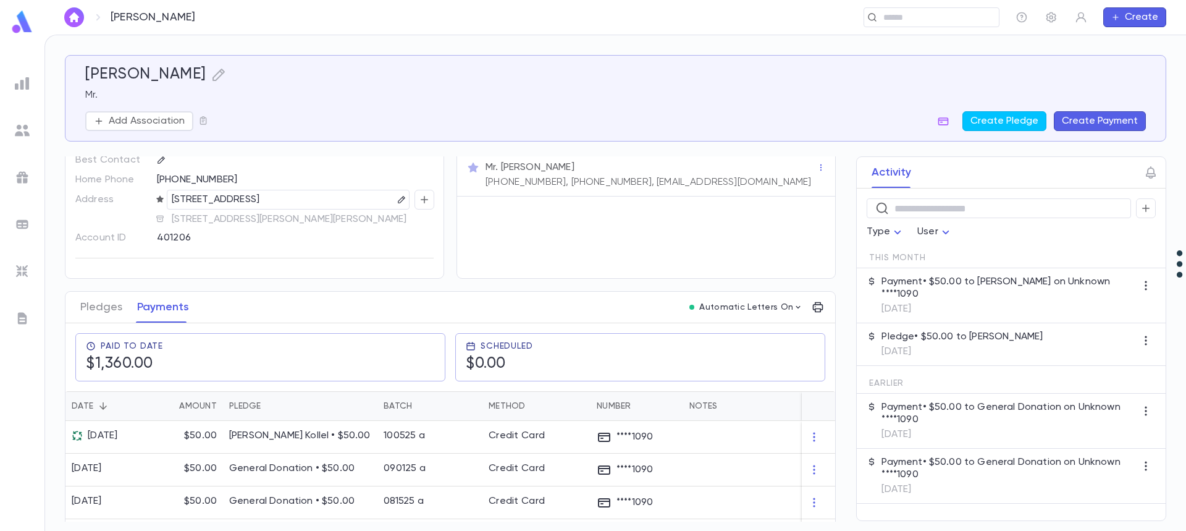
scroll to position [62, 0]
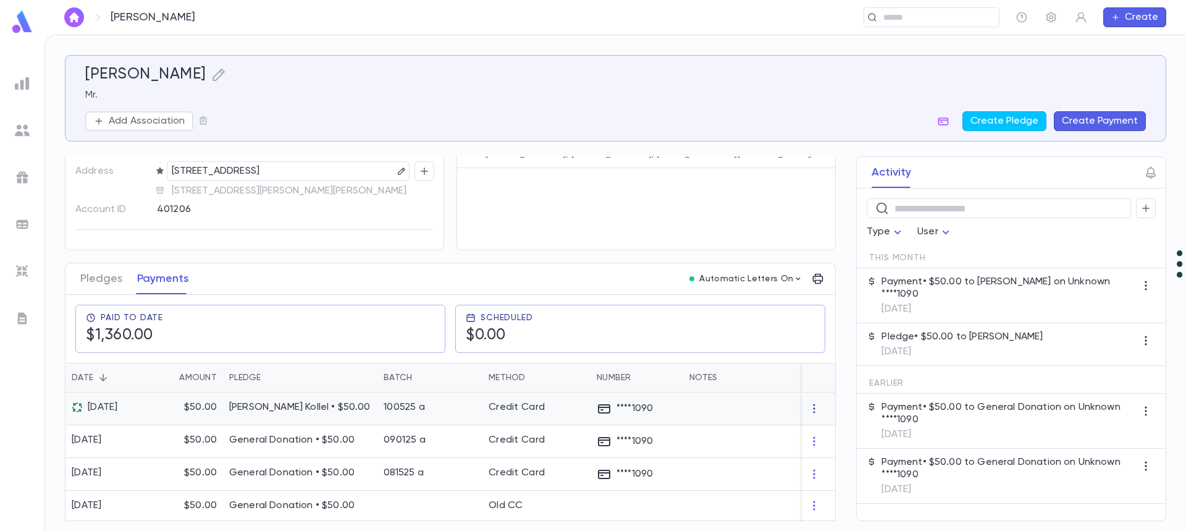
click at [812, 405] on icon "button" at bounding box center [814, 408] width 12 height 12
click at [103, 277] on div at bounding box center [593, 265] width 1186 height 531
click at [103, 277] on button "Pledges" at bounding box center [101, 278] width 42 height 31
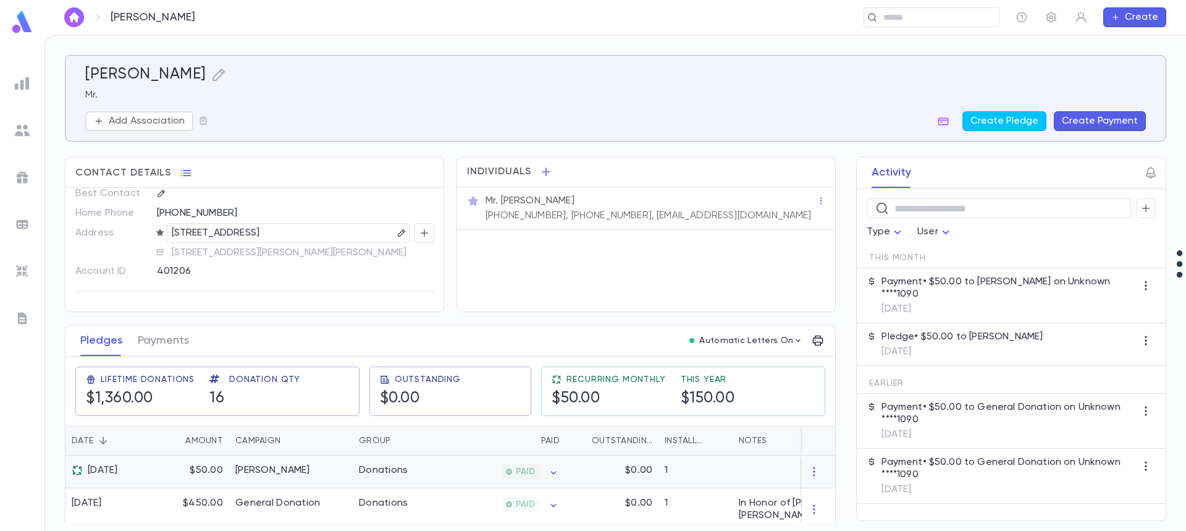
click at [292, 469] on div "[PERSON_NAME]" at bounding box center [272, 470] width 75 height 12
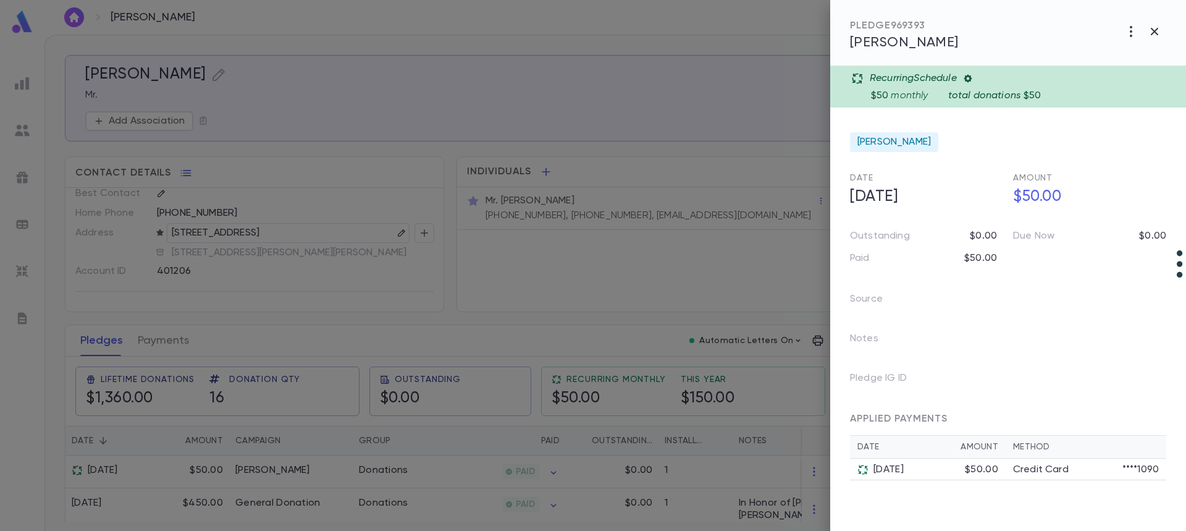
click at [162, 342] on div at bounding box center [593, 265] width 1186 height 531
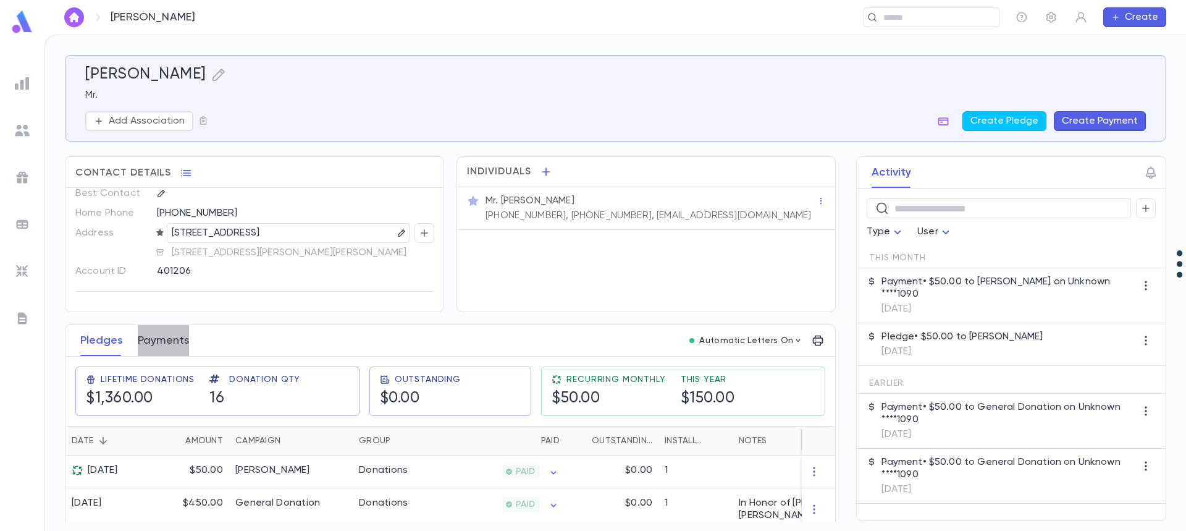
click at [162, 342] on button "Payments" at bounding box center [163, 340] width 51 height 31
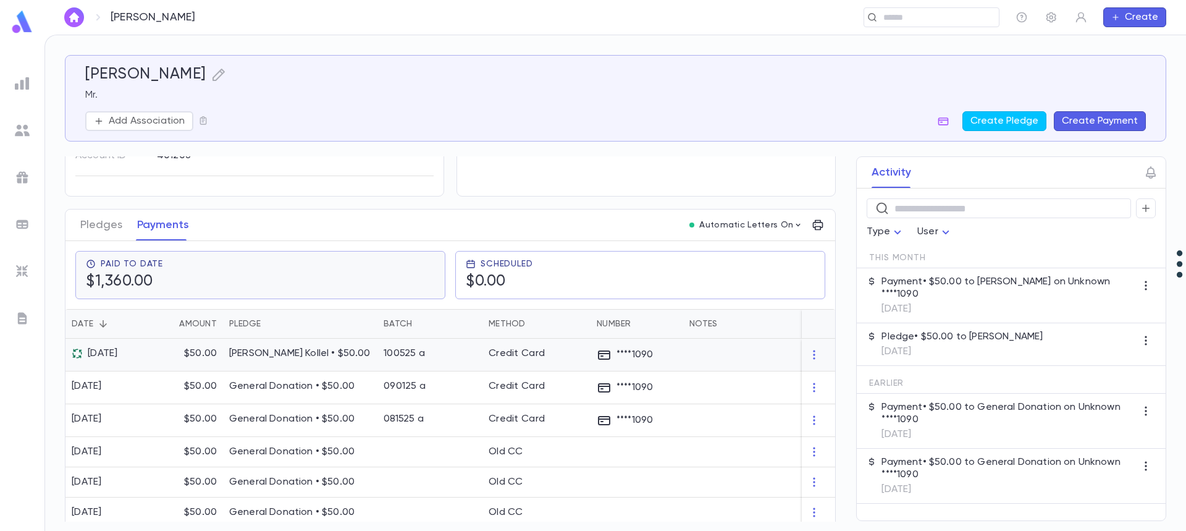
scroll to position [124, 0]
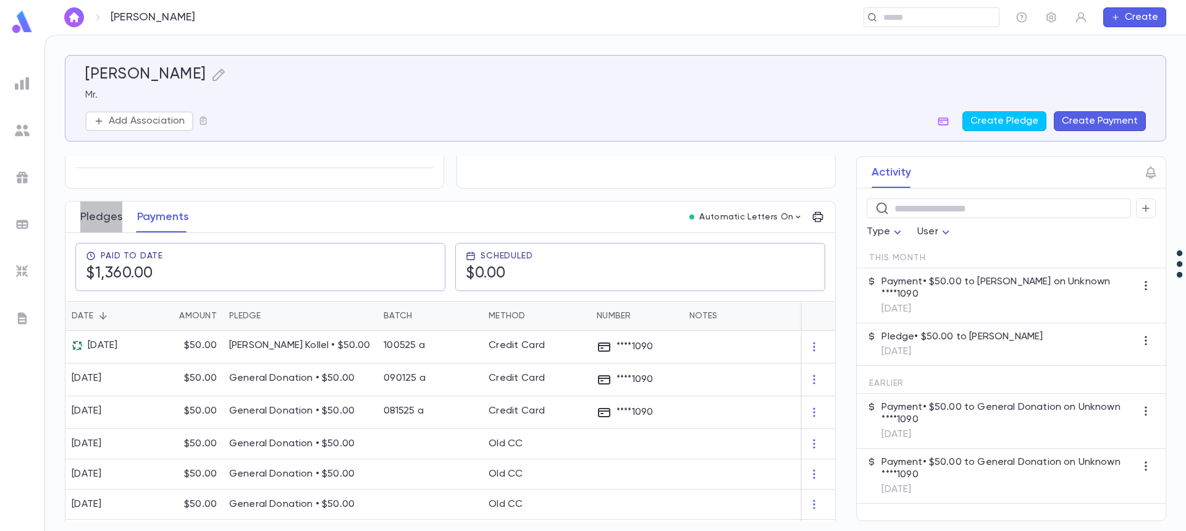
click at [101, 217] on button "Pledges" at bounding box center [101, 216] width 42 height 31
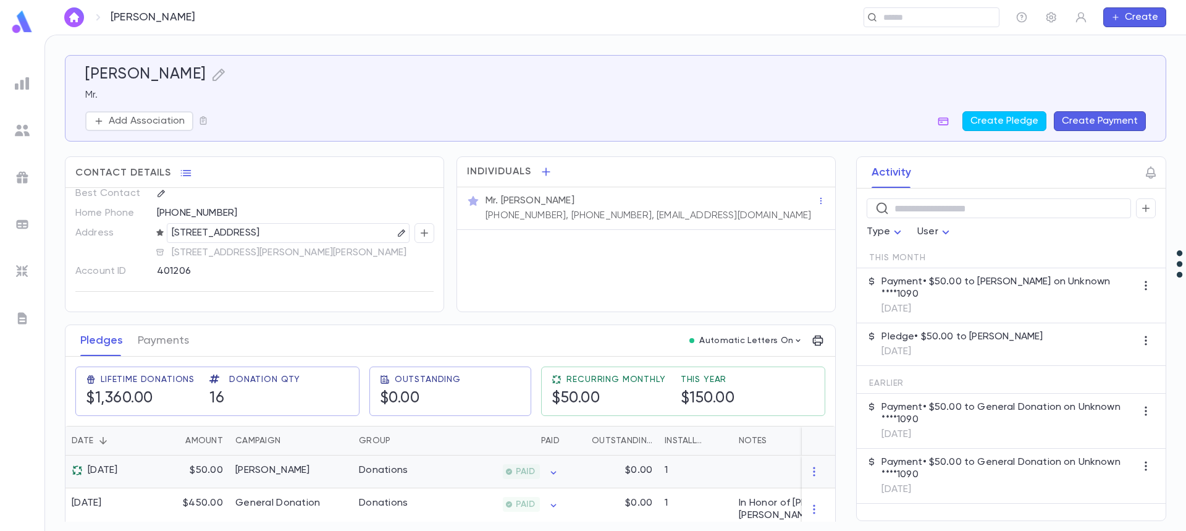
click at [117, 477] on div "[DATE]" at bounding box center [106, 471] width 83 height 33
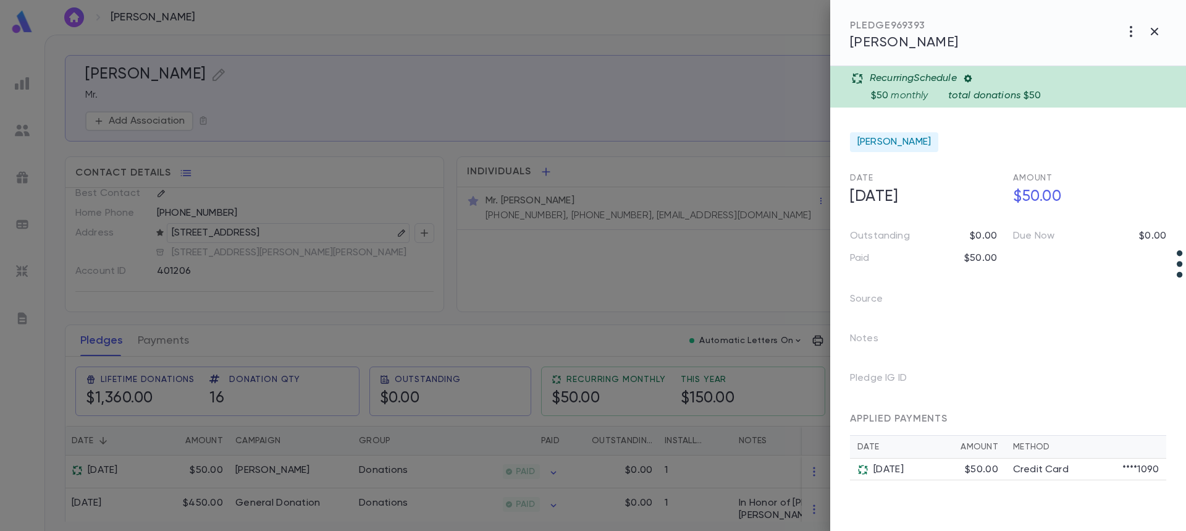
click at [1025, 91] on p "$50" at bounding box center [1032, 96] width 17 height 12
click at [1132, 33] on icon "button" at bounding box center [1131, 31] width 15 height 15
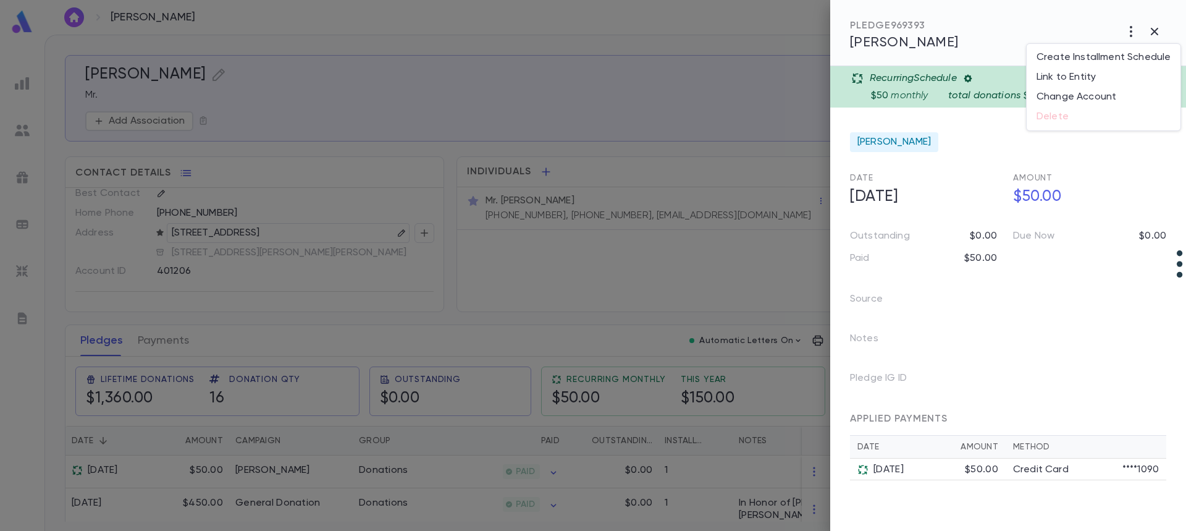
click at [1064, 114] on ul "Create Installment Schedule Link to Entity Change Account Delete" at bounding box center [1104, 87] width 154 height 86
click at [956, 87] on div at bounding box center [593, 265] width 1186 height 531
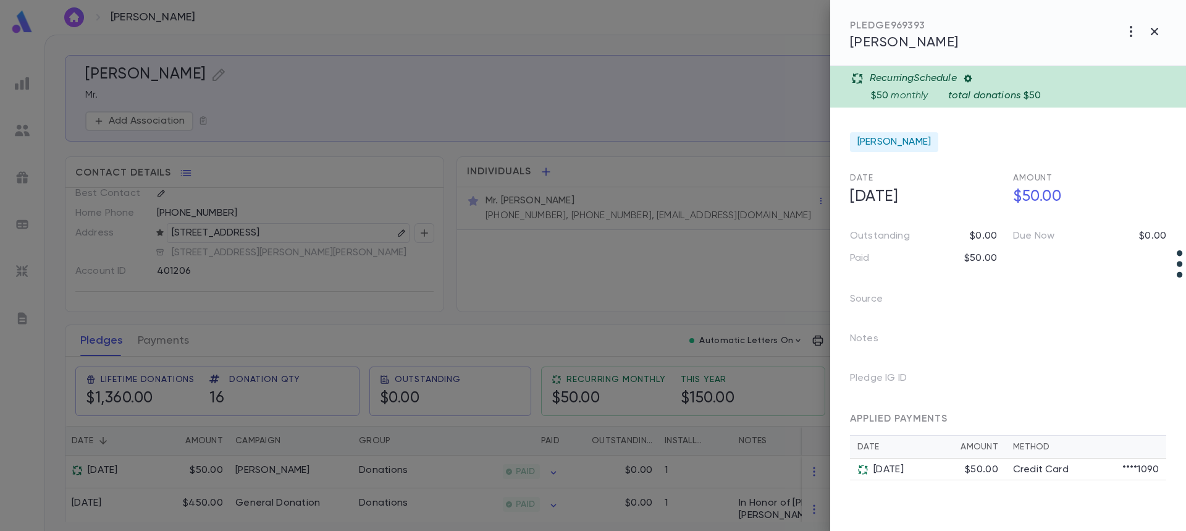
click at [919, 469] on div "[DATE]" at bounding box center [918, 469] width 91 height 12
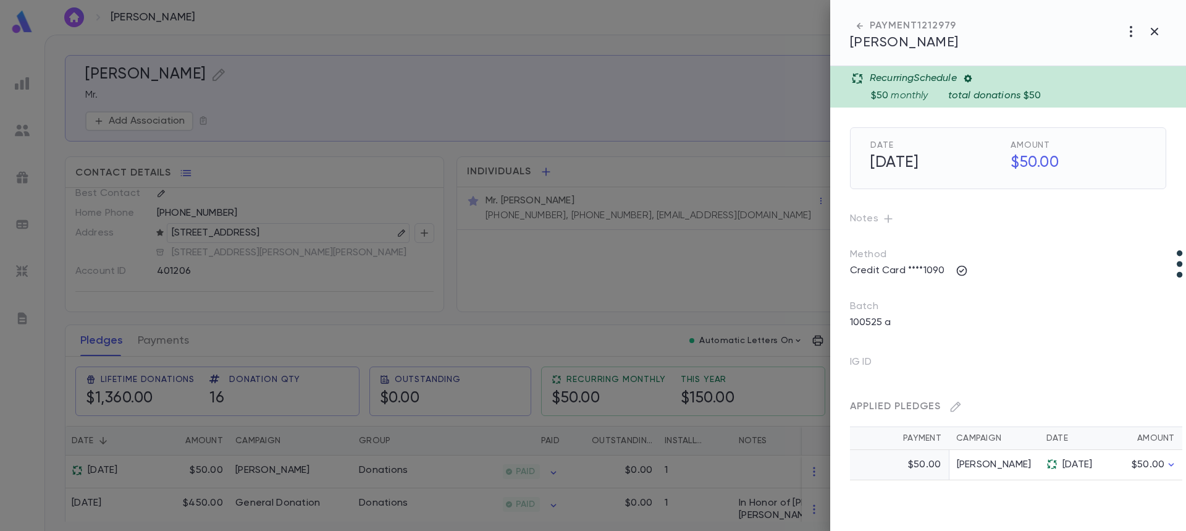
click at [261, 469] on div at bounding box center [593, 265] width 1186 height 531
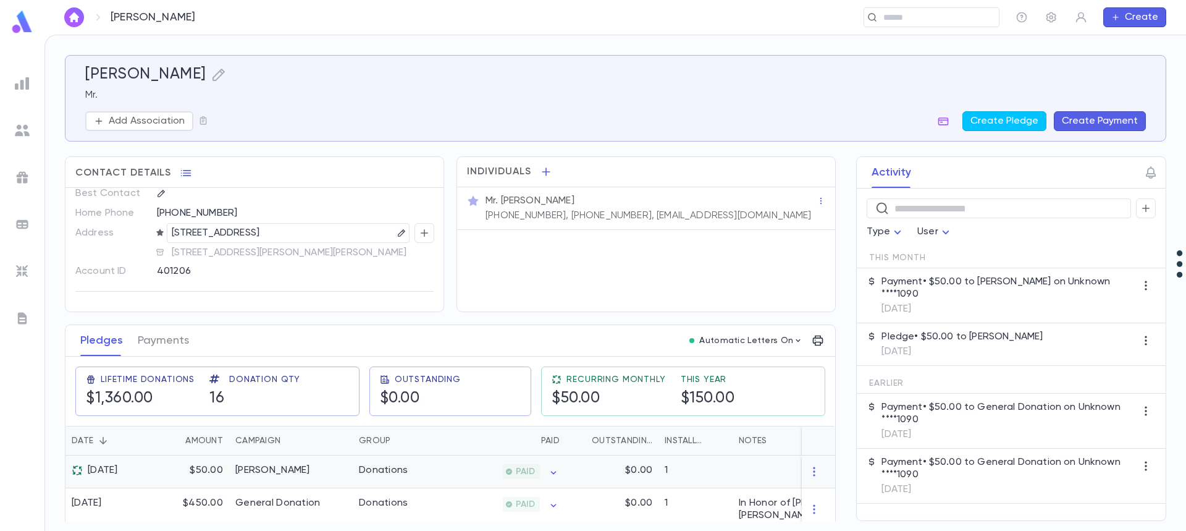
click at [242, 465] on div "[PERSON_NAME]" at bounding box center [272, 470] width 75 height 12
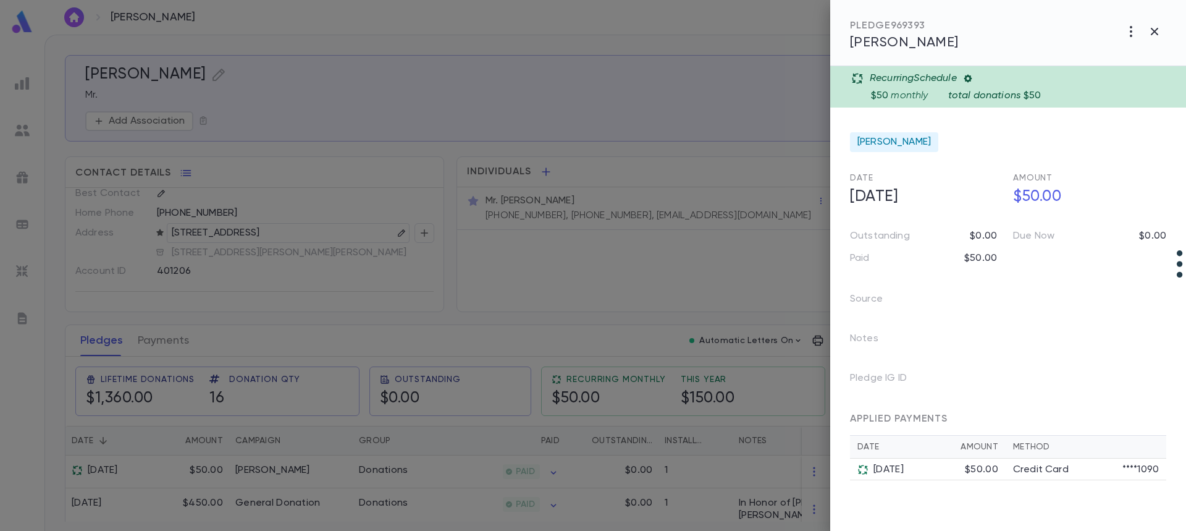
click at [1025, 90] on p "$50" at bounding box center [1032, 96] width 17 height 12
click at [1010, 87] on div "$50 monthly total donations $50" at bounding box center [1025, 93] width 308 height 17
click at [1130, 33] on icon "button" at bounding box center [1131, 31] width 15 height 15
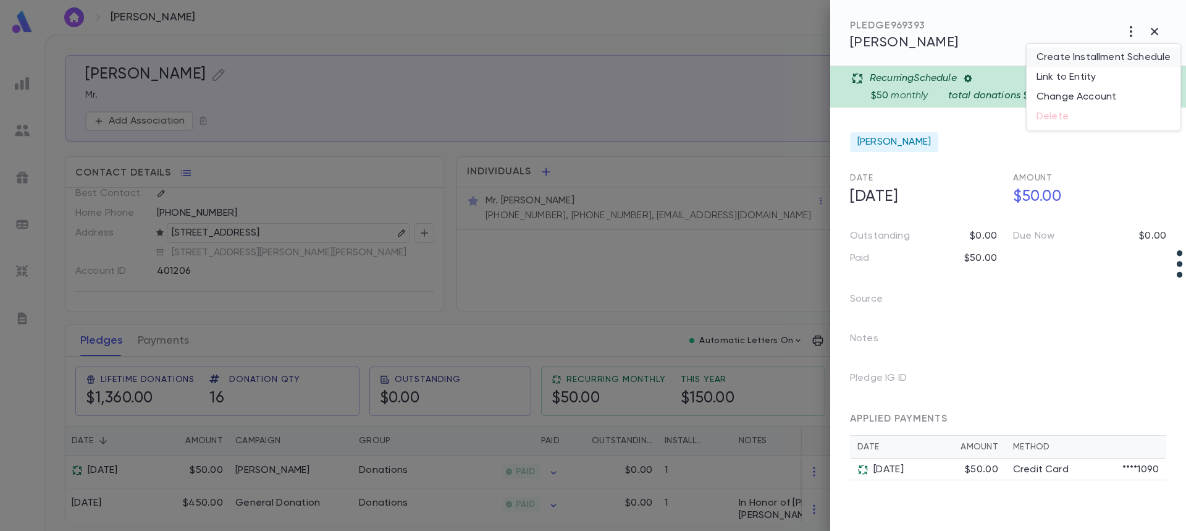
click at [1114, 56] on li "Create Installment Schedule" at bounding box center [1104, 58] width 154 height 20
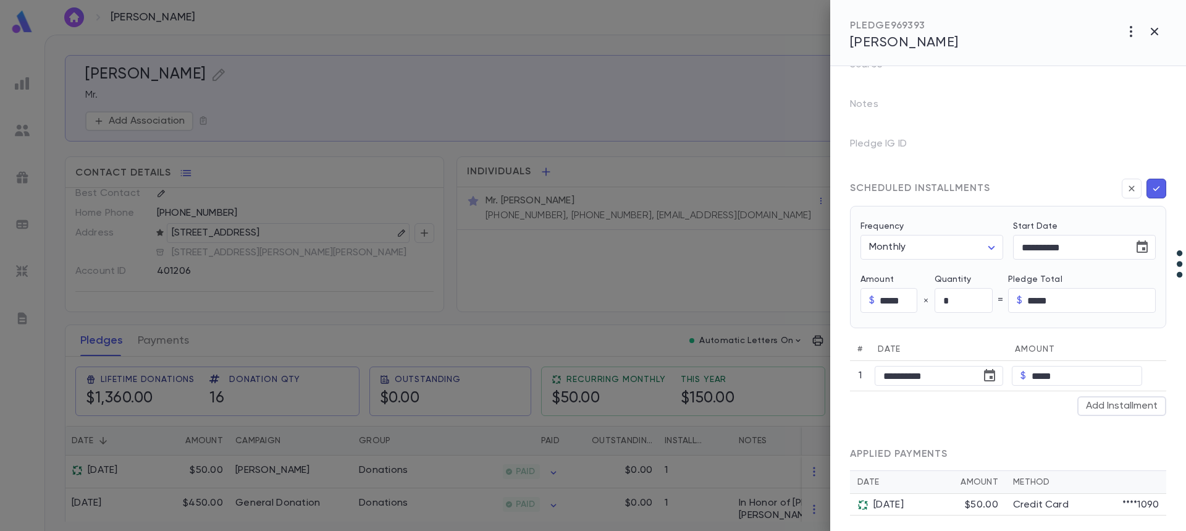
scroll to position [239, 0]
click at [165, 342] on div at bounding box center [593, 265] width 1186 height 531
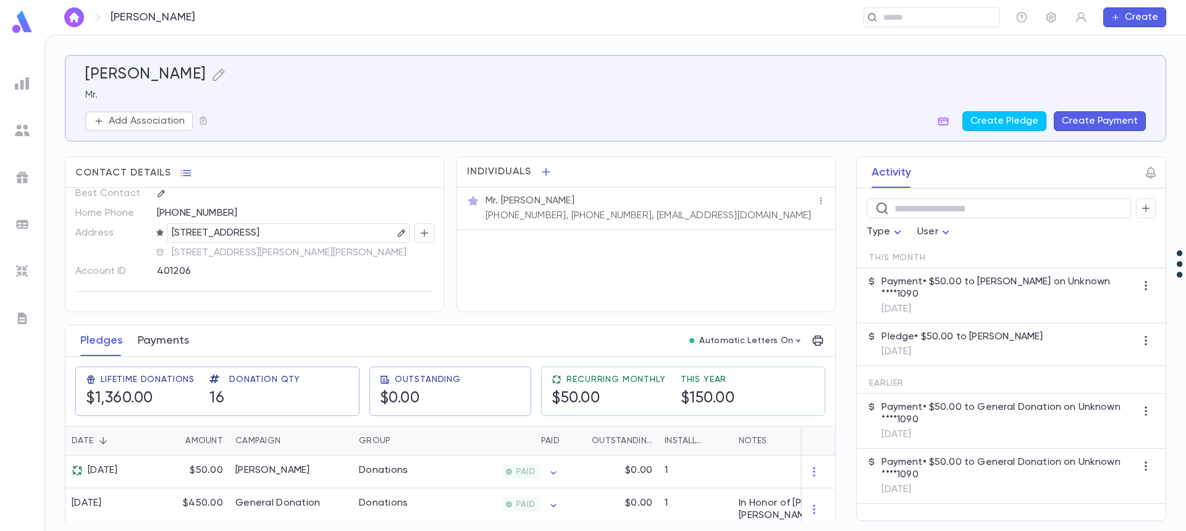
click at [166, 342] on button "Payments" at bounding box center [163, 340] width 51 height 31
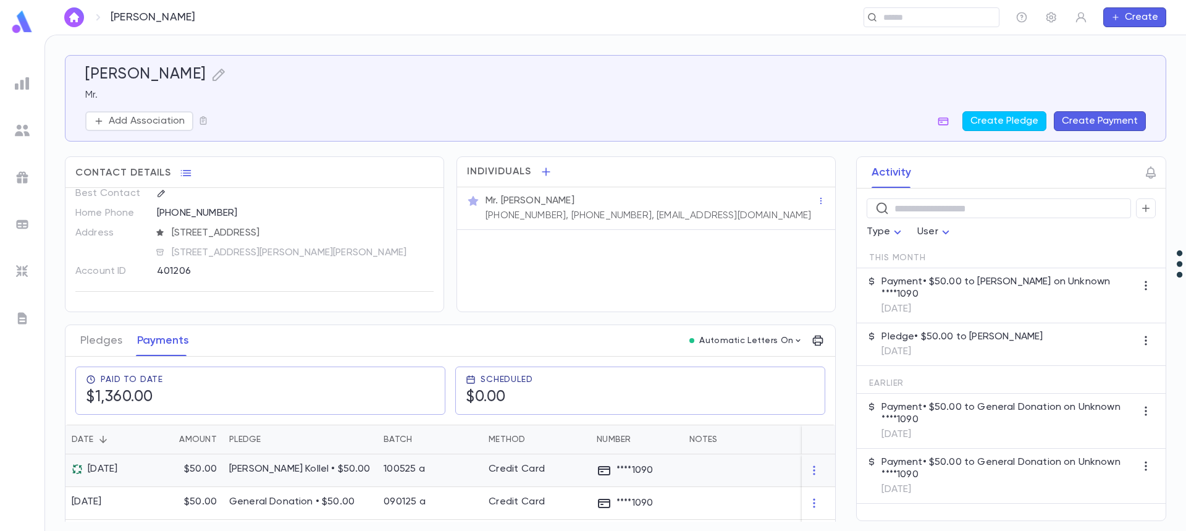
click at [274, 477] on div "[PERSON_NAME] Kollel • $50.00" at bounding box center [300, 470] width 154 height 33
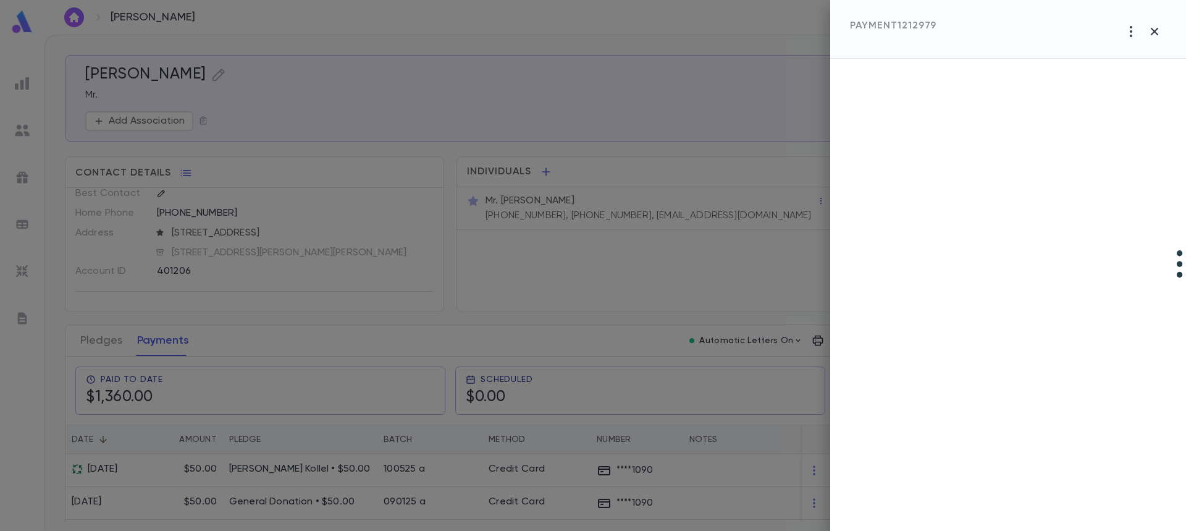
click at [108, 345] on div at bounding box center [593, 265] width 1186 height 531
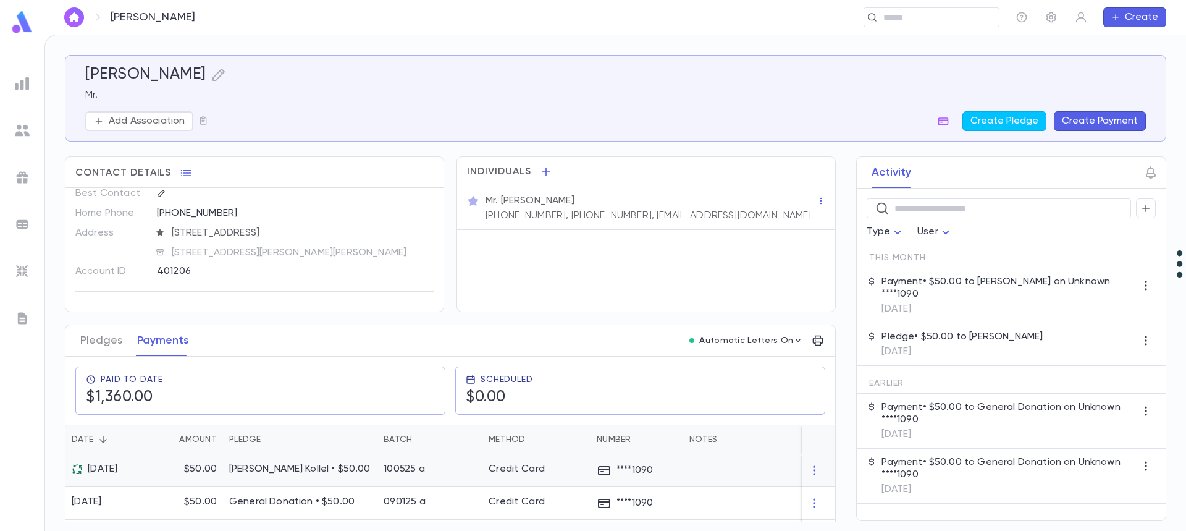
click at [189, 466] on p "$50.00" at bounding box center [200, 469] width 33 height 12
